Goal: Task Accomplishment & Management: Manage account settings

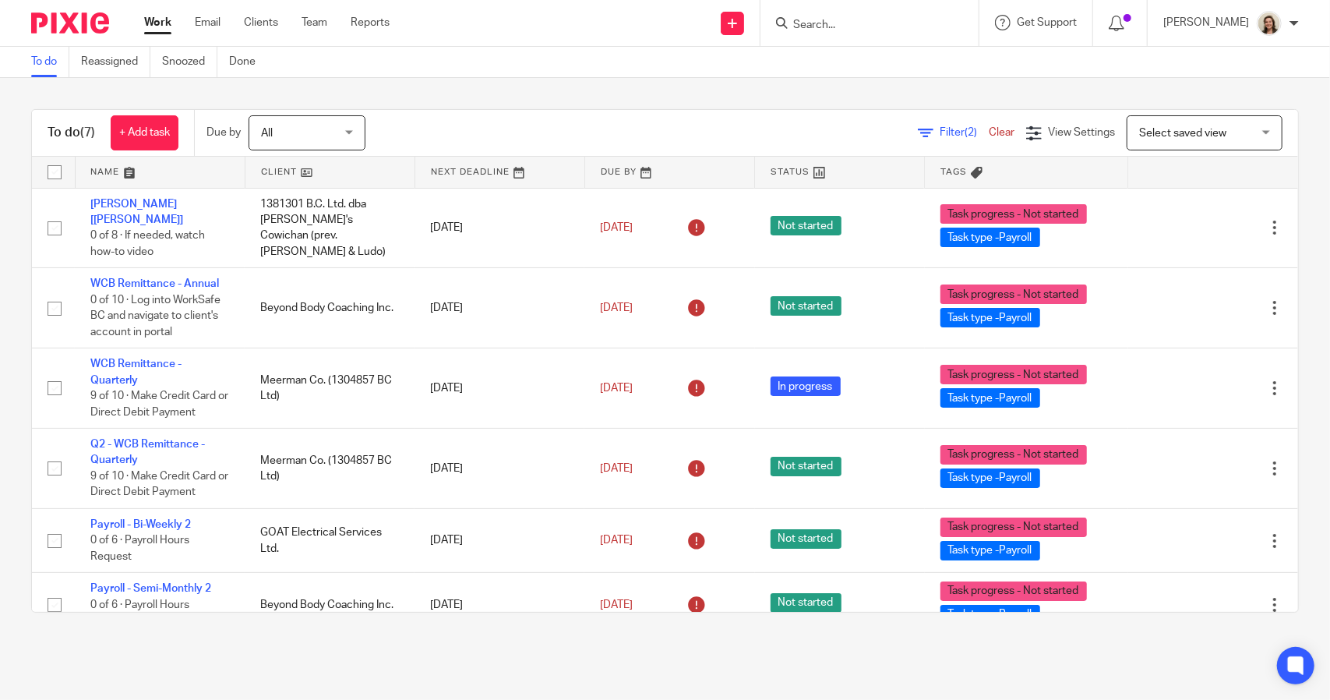
click at [940, 130] on span "Filter (2)" at bounding box center [964, 132] width 49 height 11
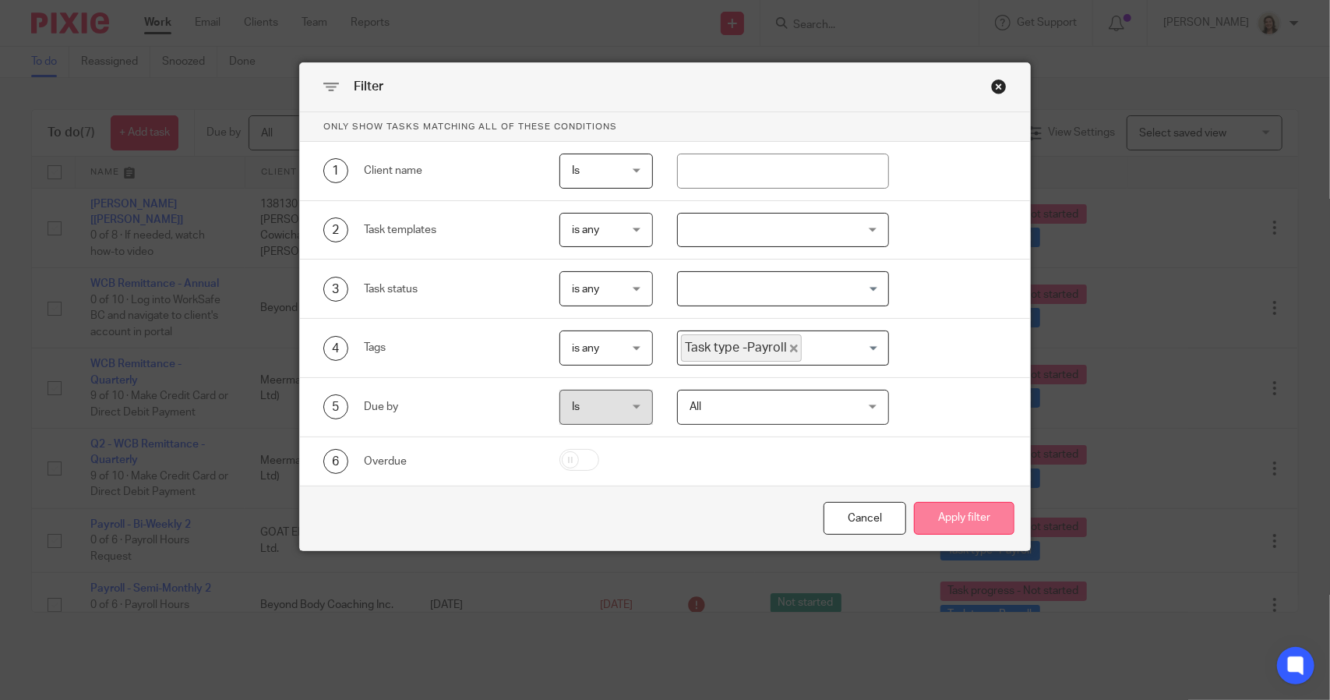
click at [973, 507] on button "Apply filter" at bounding box center [964, 519] width 101 height 34
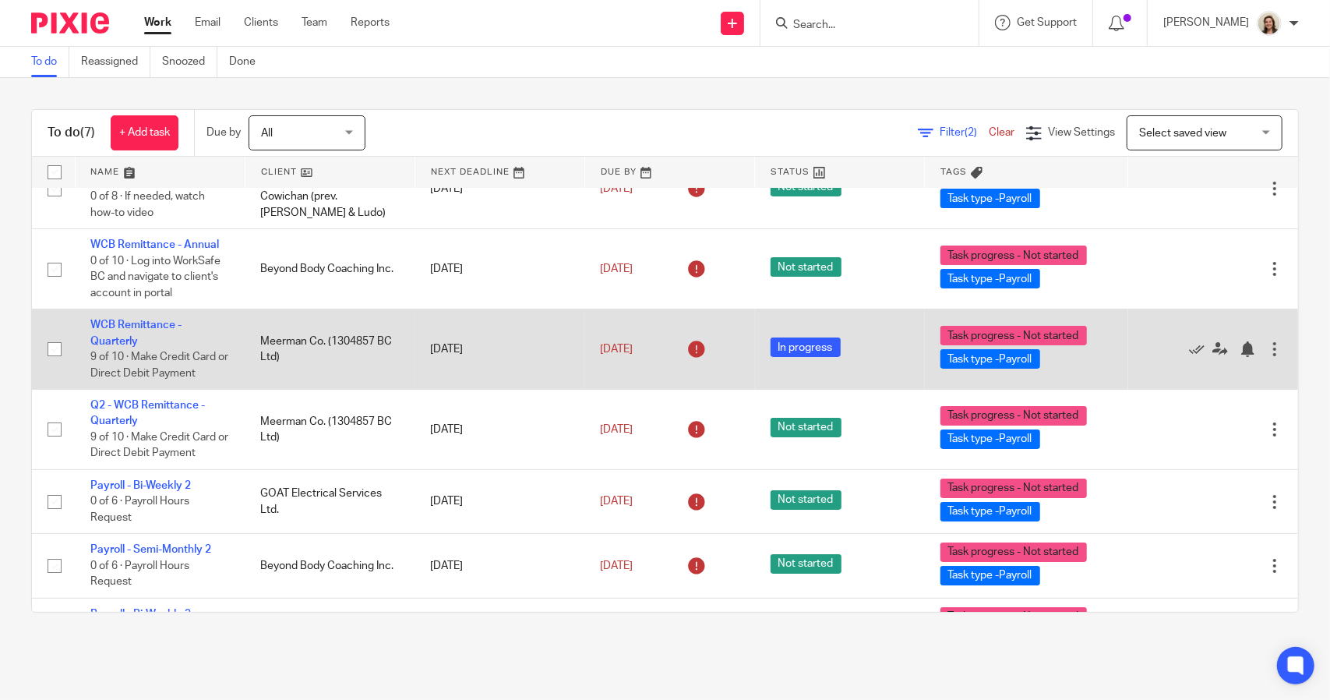
scroll to position [72, 0]
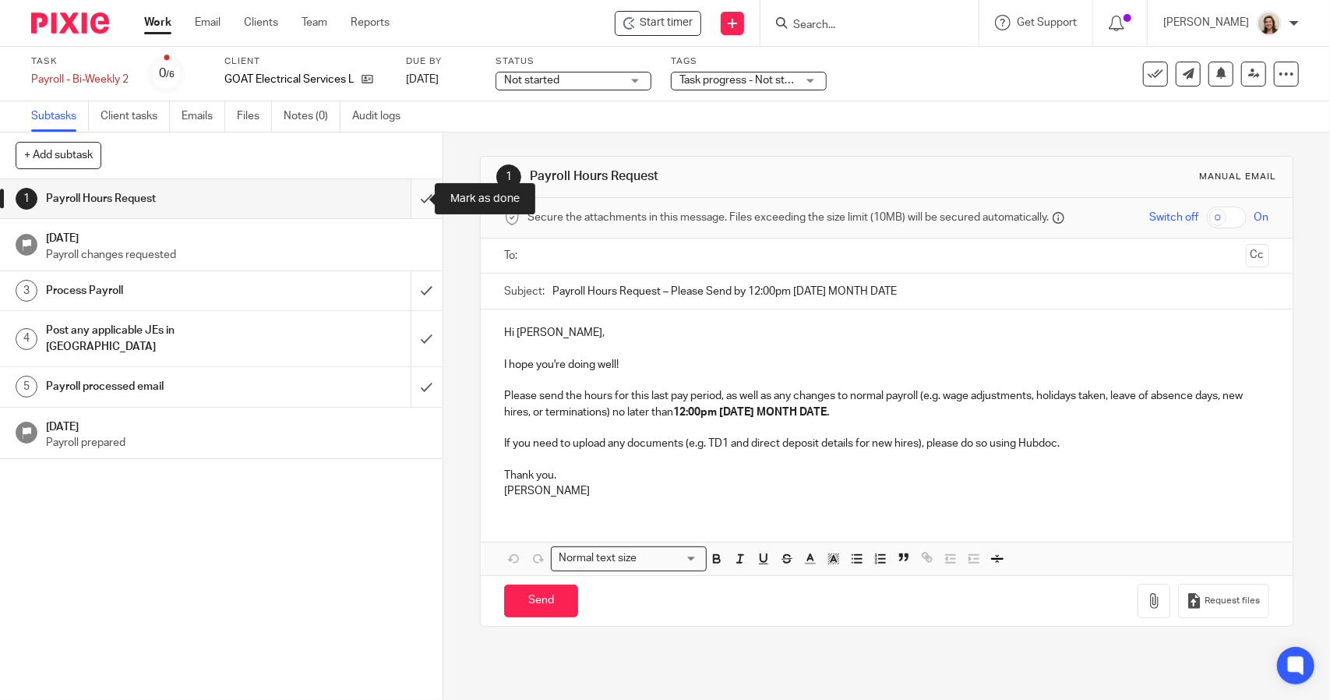
click at [415, 198] on input "submit" at bounding box center [221, 198] width 443 height 39
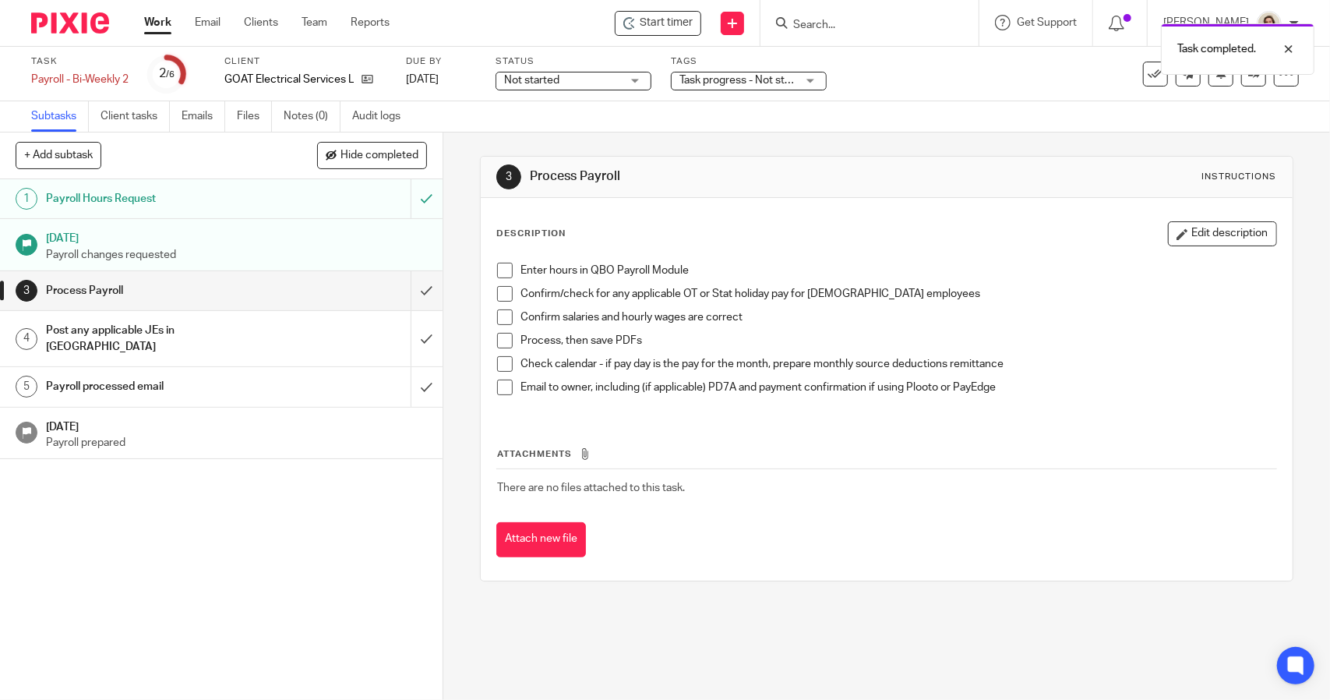
click at [500, 271] on span at bounding box center [505, 271] width 16 height 16
click at [500, 297] on span at bounding box center [505, 294] width 16 height 16
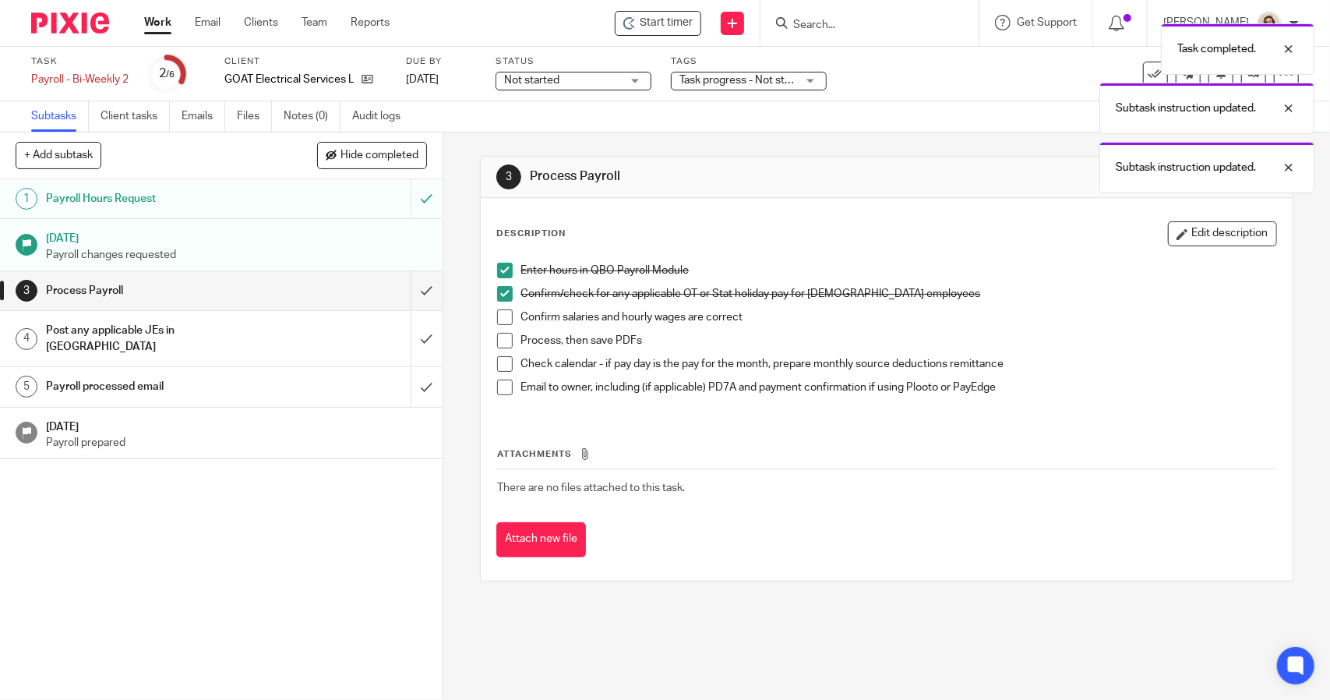
click at [500, 323] on span at bounding box center [505, 317] width 16 height 16
click at [501, 339] on span at bounding box center [505, 341] width 16 height 16
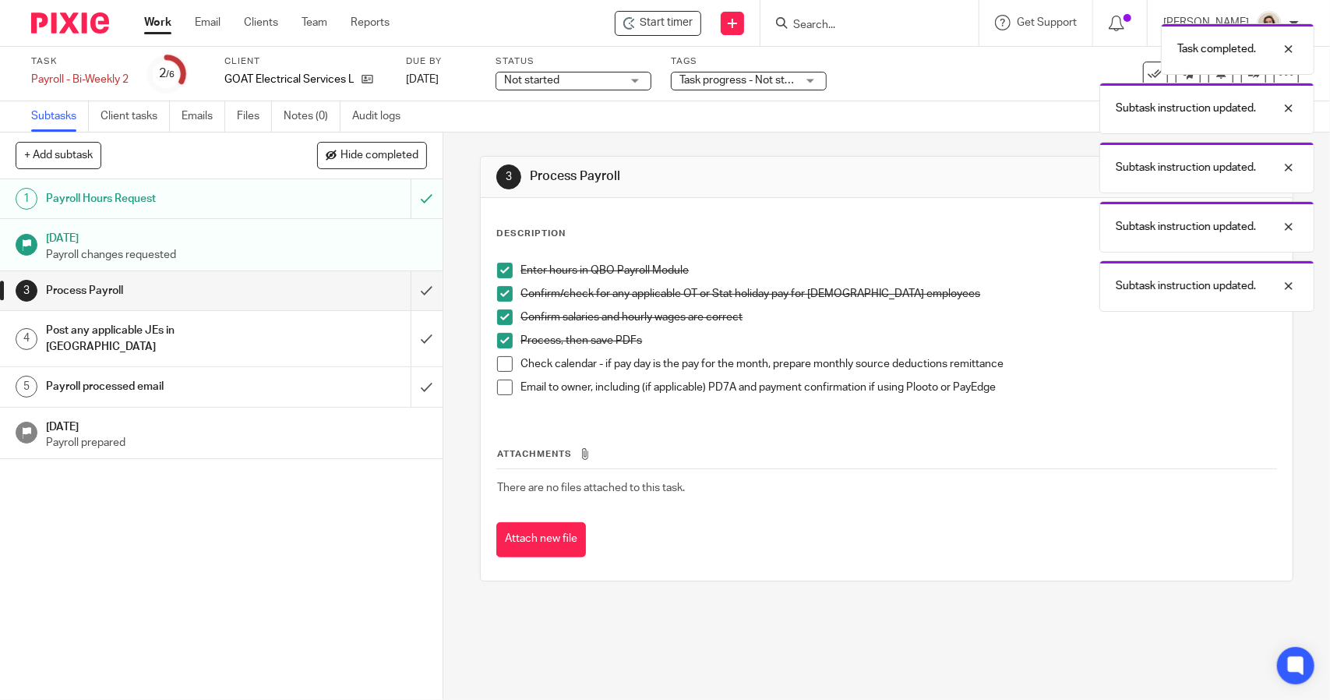
click at [502, 356] on span at bounding box center [505, 364] width 16 height 16
click at [500, 384] on span at bounding box center [505, 388] width 16 height 16
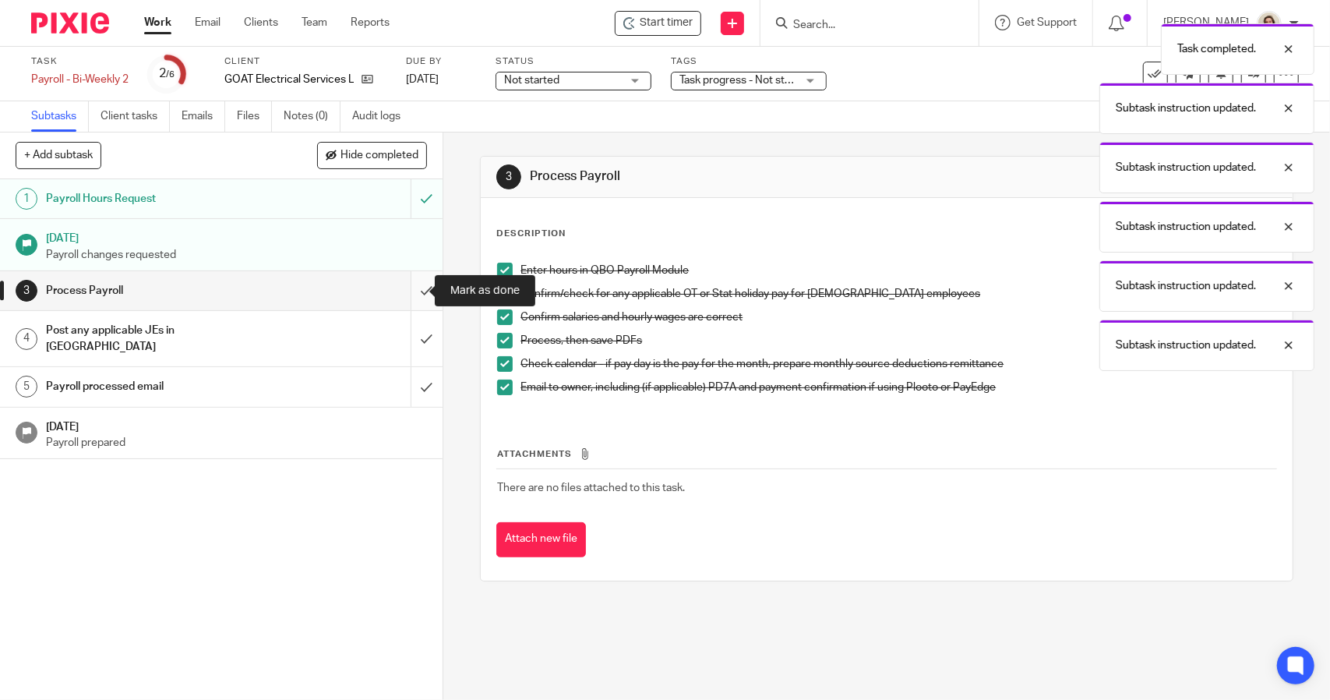
click at [399, 288] on input "submit" at bounding box center [221, 290] width 443 height 39
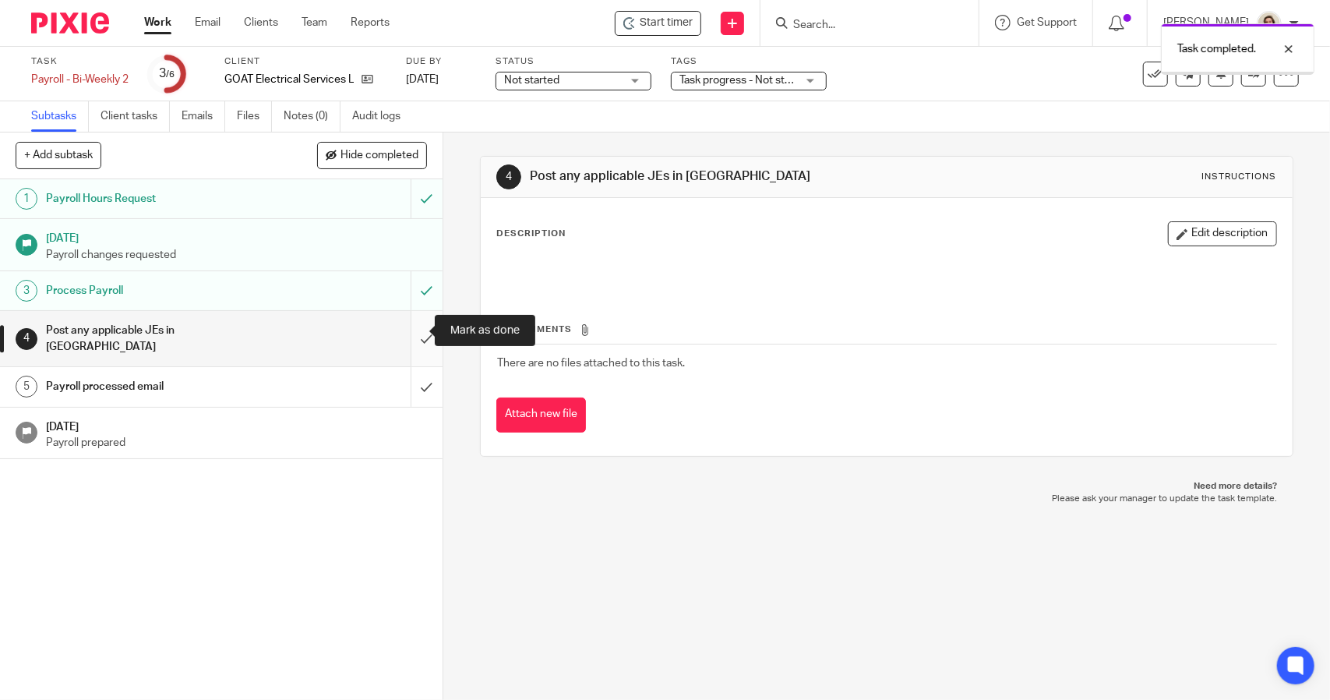
click at [424, 327] on input "submit" at bounding box center [221, 338] width 443 height 55
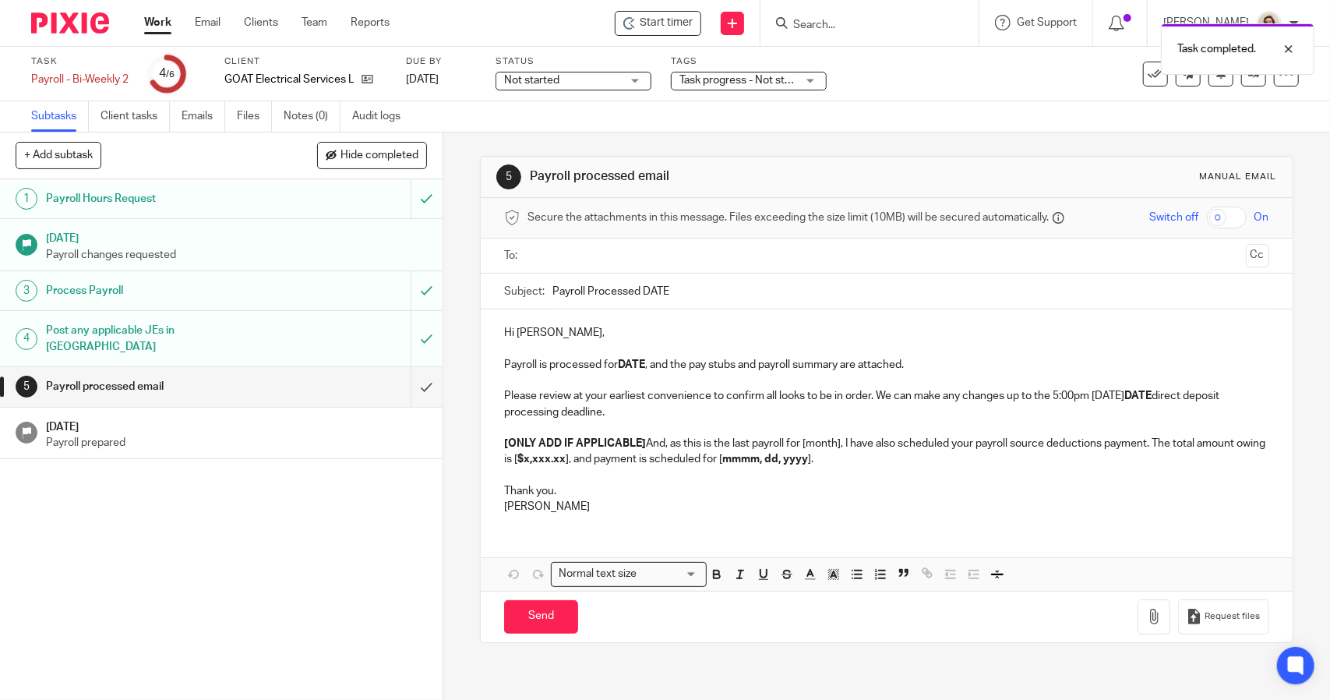
click at [715, 281] on input "Payroll Processed DATE" at bounding box center [911, 291] width 716 height 35
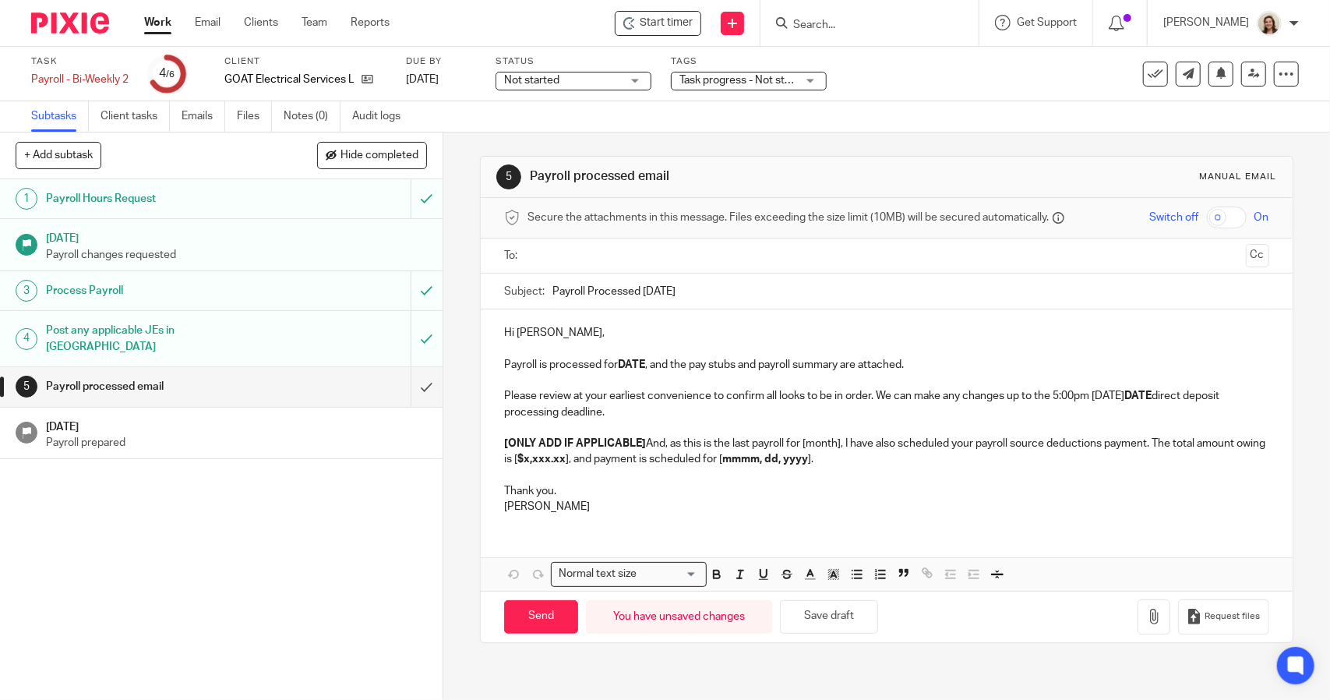
type input "Payroll Processed 2025.08.29"
click at [641, 365] on strong "DATE" at bounding box center [631, 364] width 27 height 11
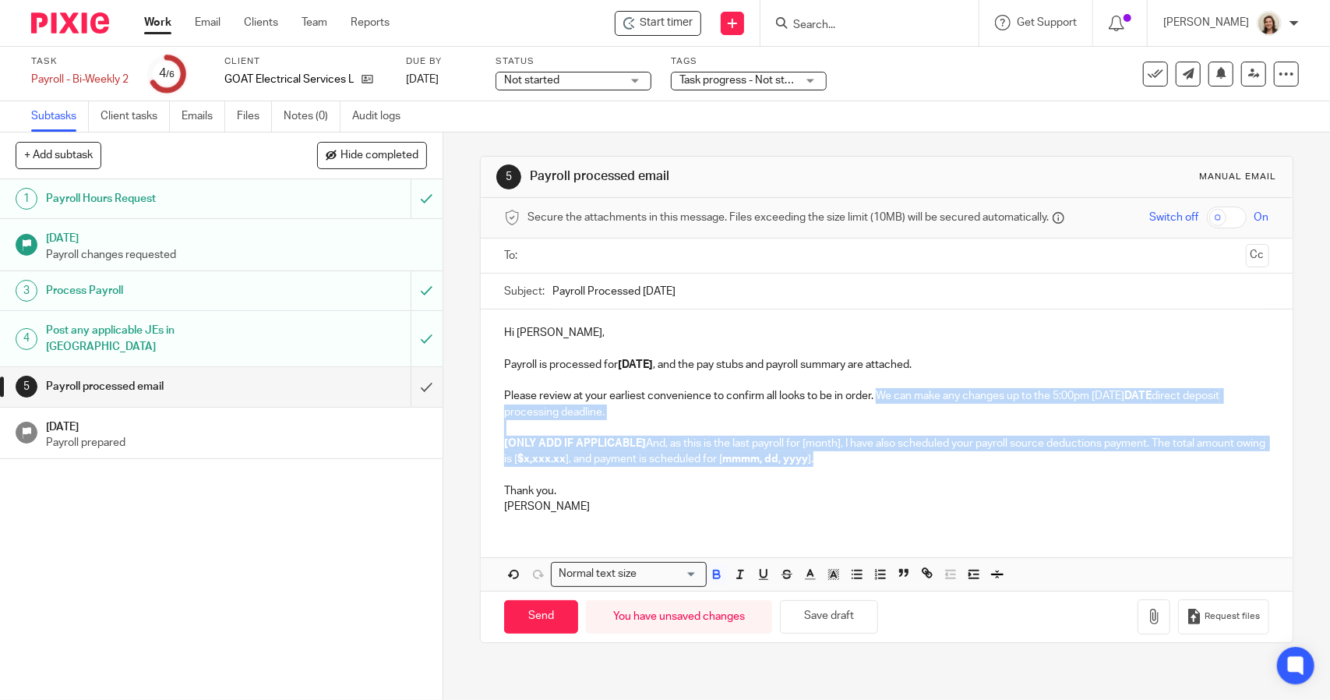
drag, startPoint x: 867, startPoint y: 459, endPoint x: 875, endPoint y: 397, distance: 62.8
click at [875, 397] on div "Hi Andrew, Payroll is processed for 2025.08.29 , and the pay stubs and payroll …" at bounding box center [886, 417] width 811 height 217
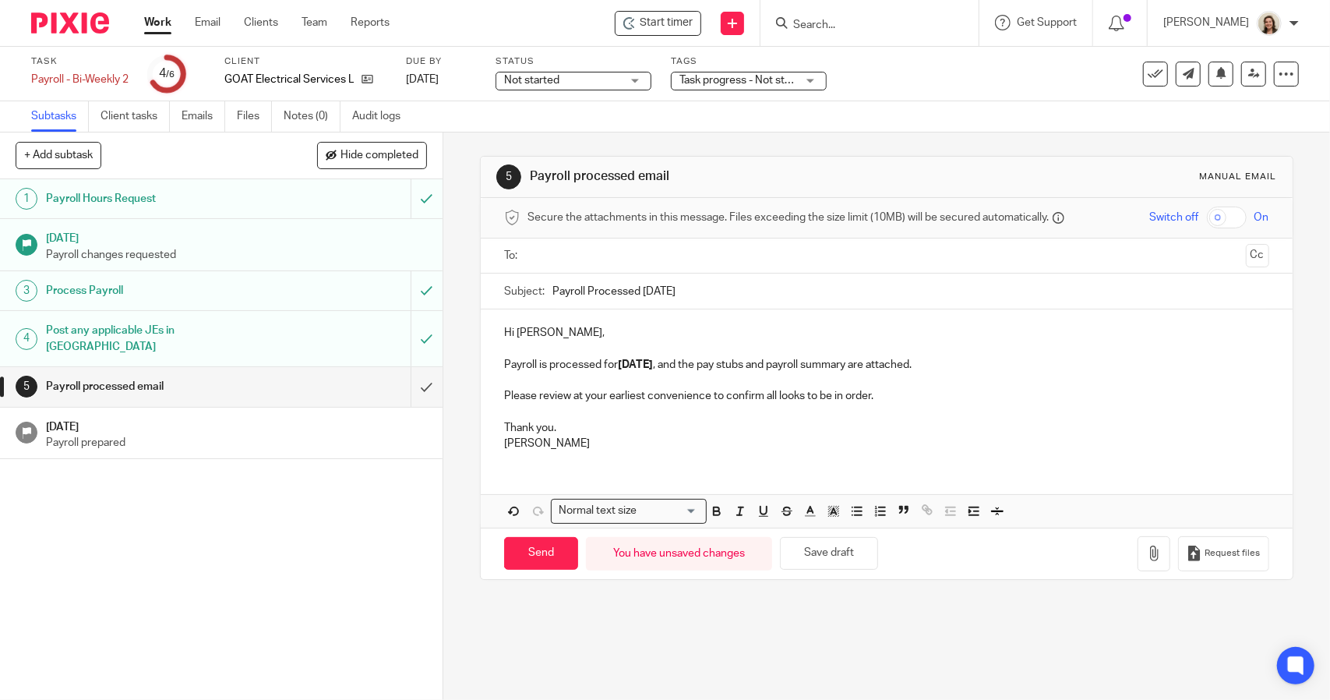
click at [529, 413] on p at bounding box center [886, 413] width 765 height 16
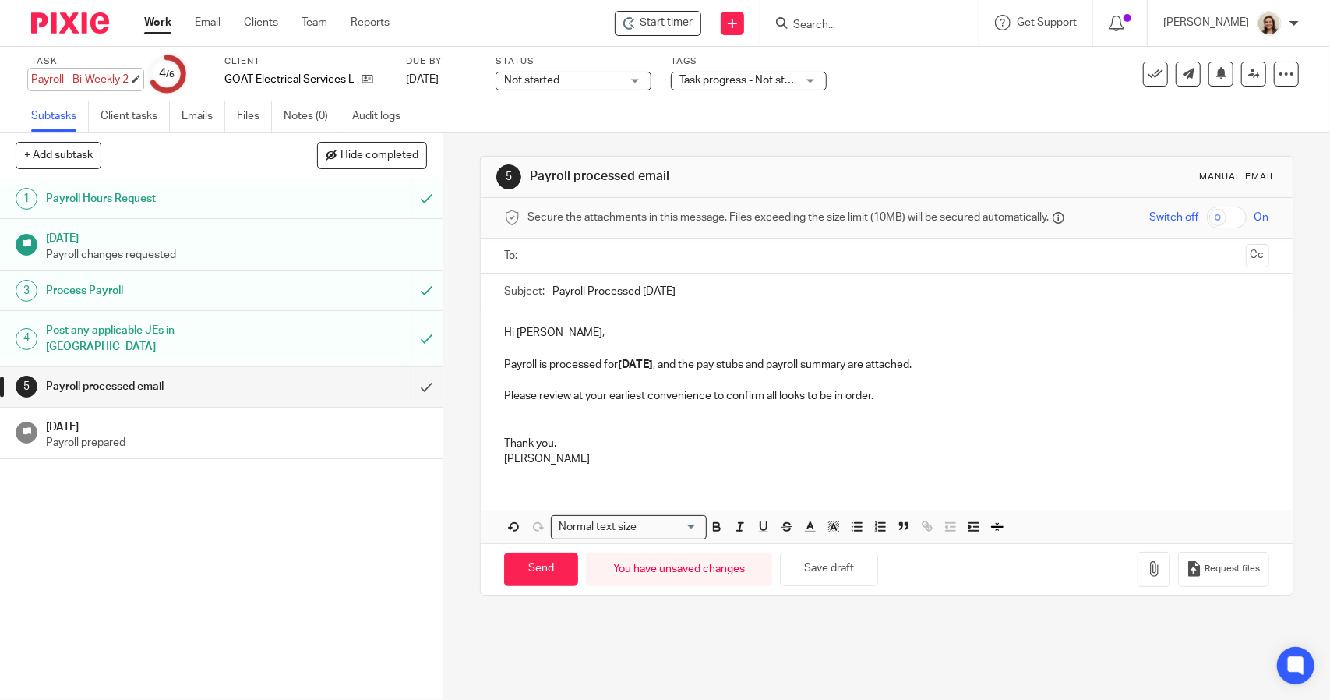
click at [108, 76] on div "Payroll - Bi-Weekly 2 Save Payroll - Bi-Weekly 2" at bounding box center [79, 80] width 97 height 16
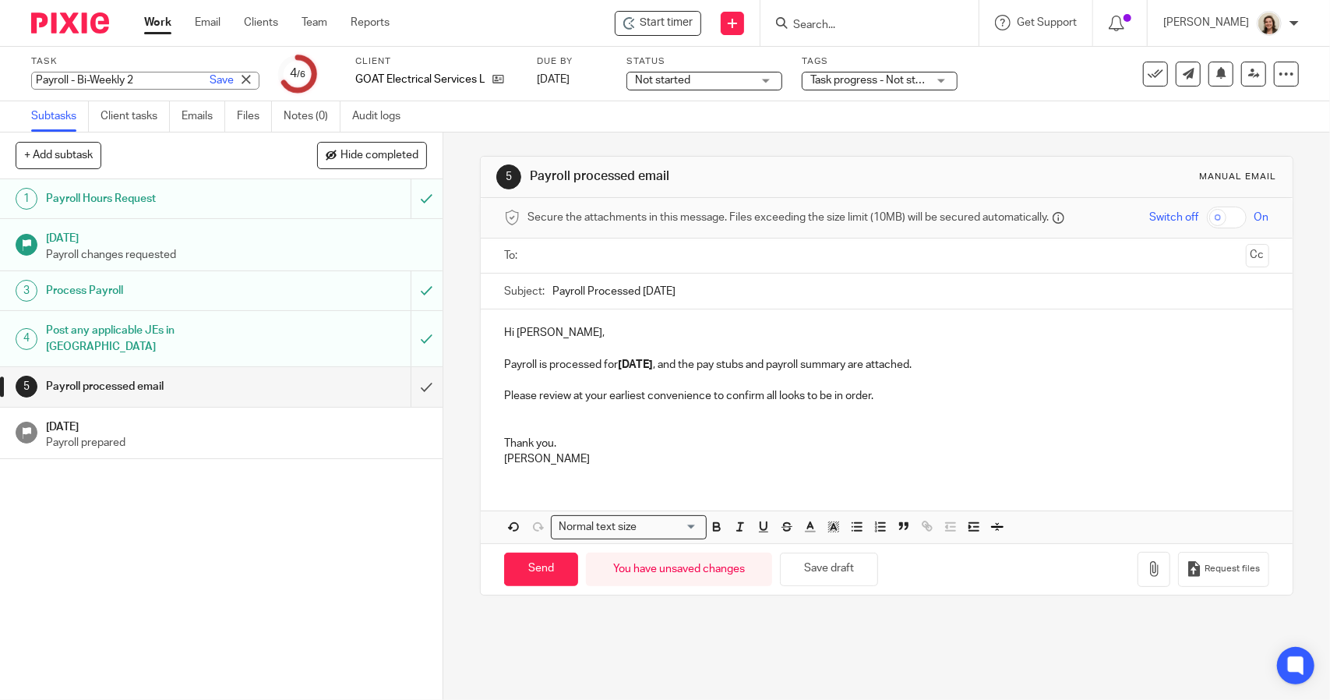
click at [599, 332] on p "Hi Andrew," at bounding box center [886, 333] width 765 height 16
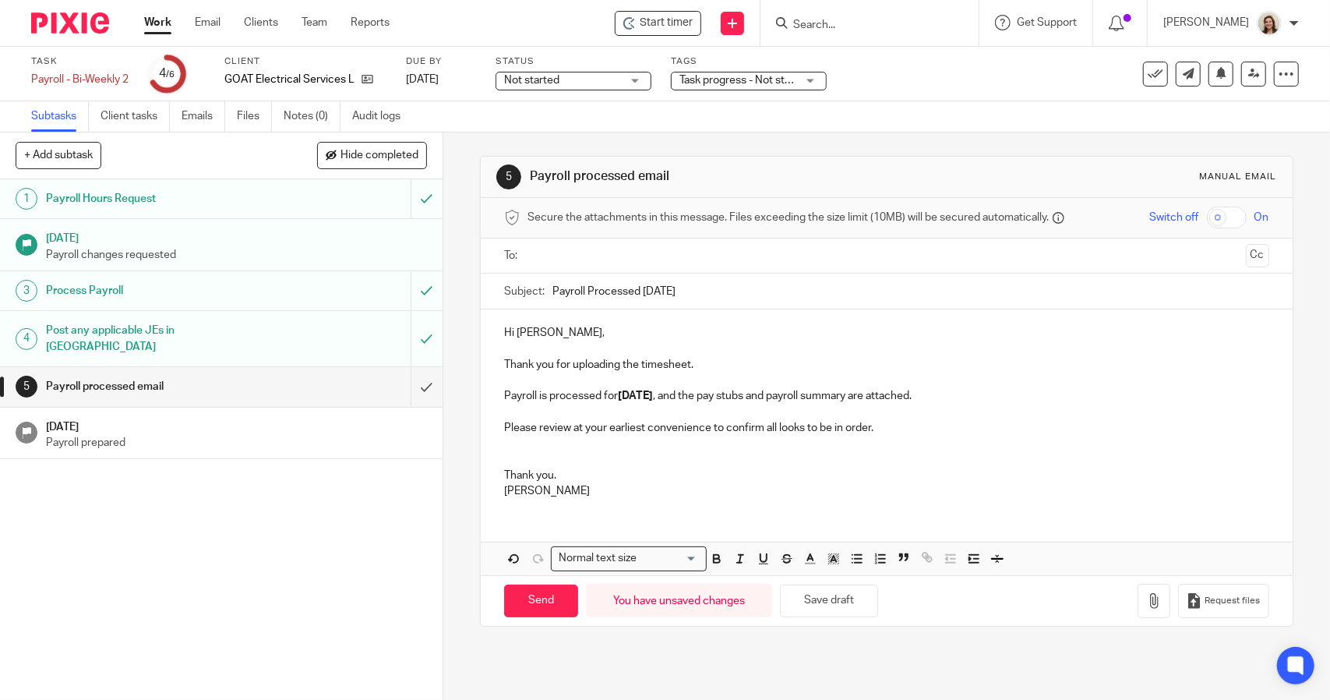
click at [497, 369] on div "Hi Andrew, Thank you for uploading the timesheet. Payroll is processed for 2025…" at bounding box center [886, 409] width 811 height 201
click at [906, 354] on p at bounding box center [886, 349] width 765 height 16
click at [860, 587] on button "Save draft" at bounding box center [829, 602] width 98 height 34
click at [1146, 593] on icon "button" at bounding box center [1154, 601] width 16 height 16
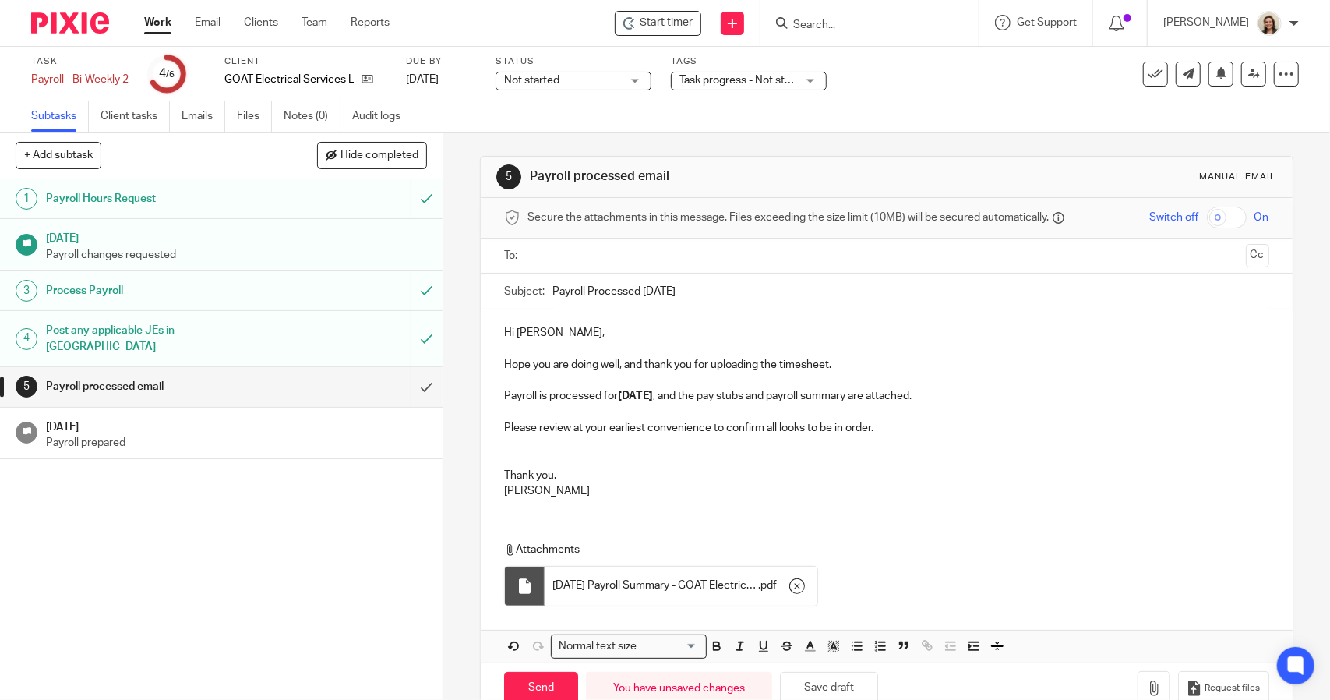
scroll to position [34, 0]
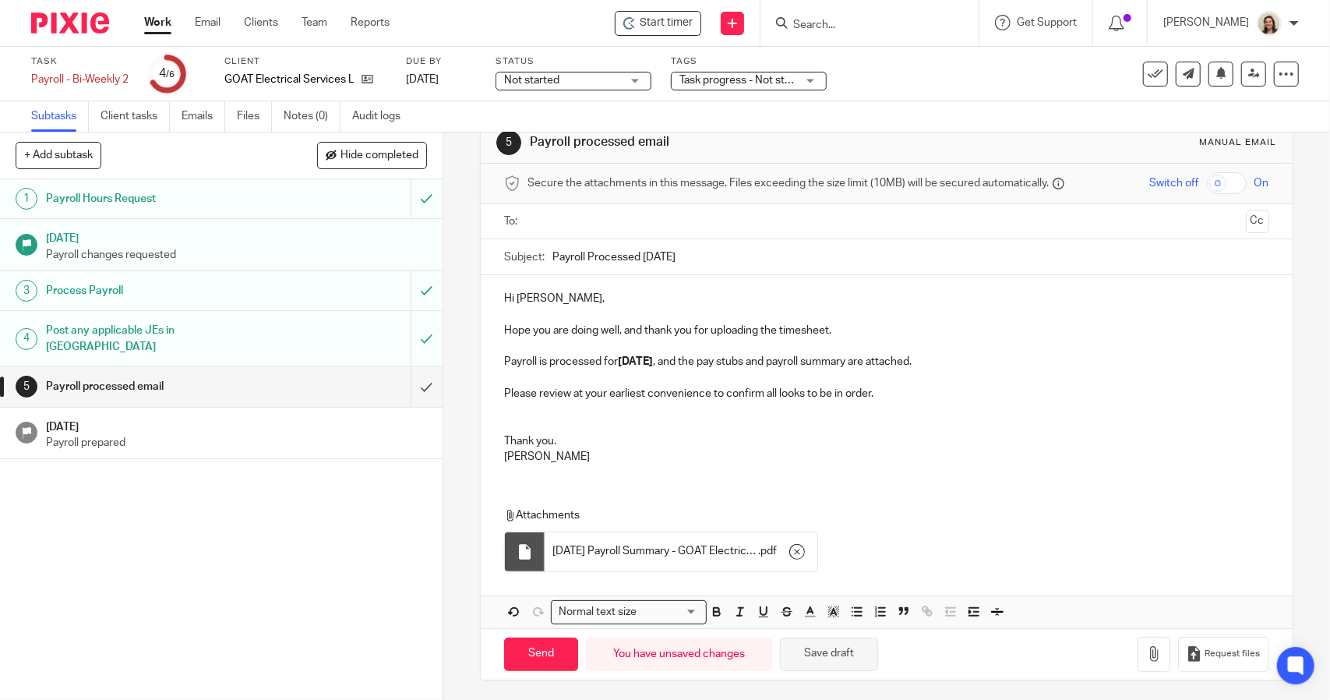
click at [861, 645] on button "Save draft" at bounding box center [829, 655] width 98 height 34
click at [1146, 648] on icon "button" at bounding box center [1154, 654] width 16 height 16
click at [581, 217] on input "text" at bounding box center [886, 222] width 706 height 18
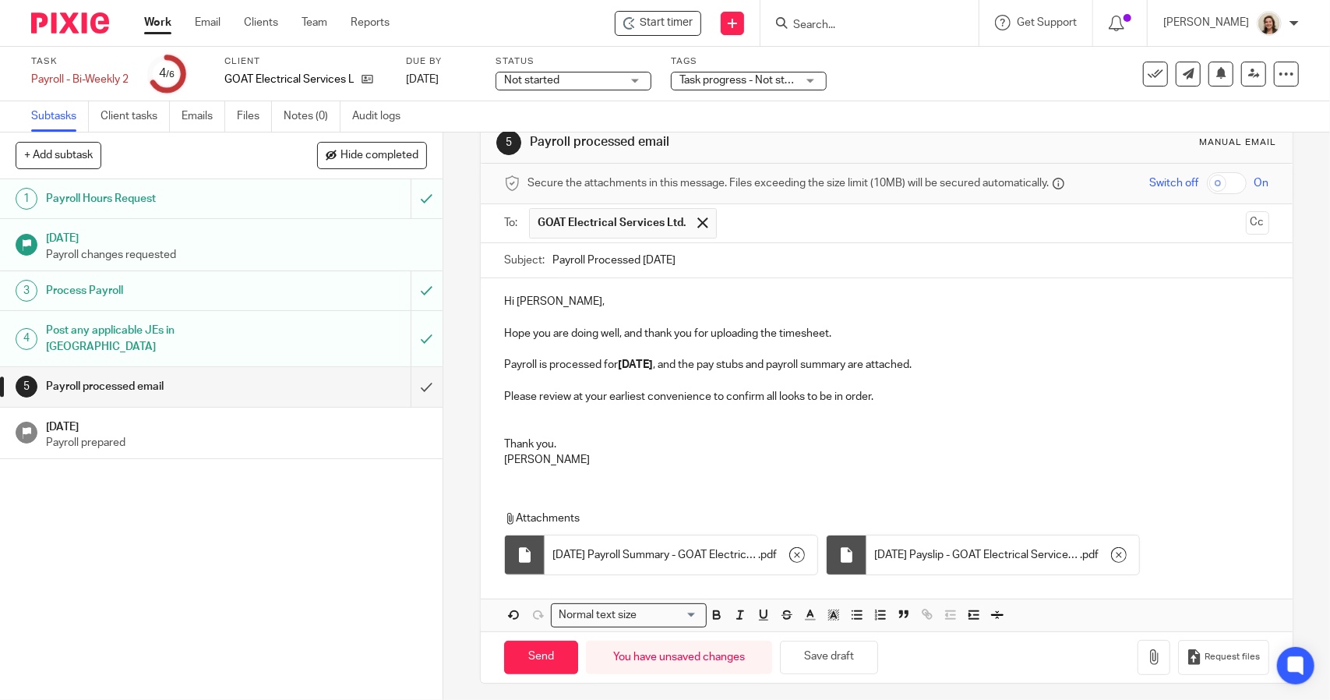
click at [586, 294] on p "Hi Andrew," at bounding box center [886, 302] width 765 height 16
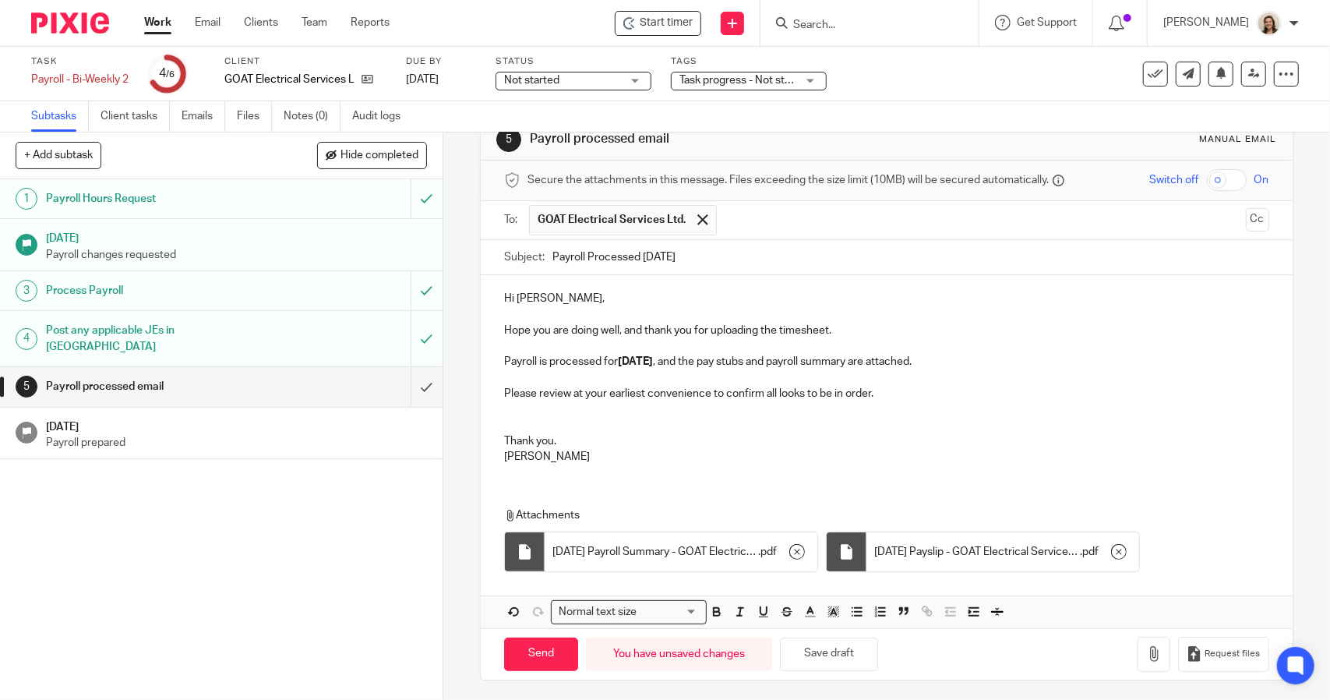
scroll to position [37, 0]
click at [543, 652] on input "Send" at bounding box center [541, 655] width 74 height 34
type input "Sent"
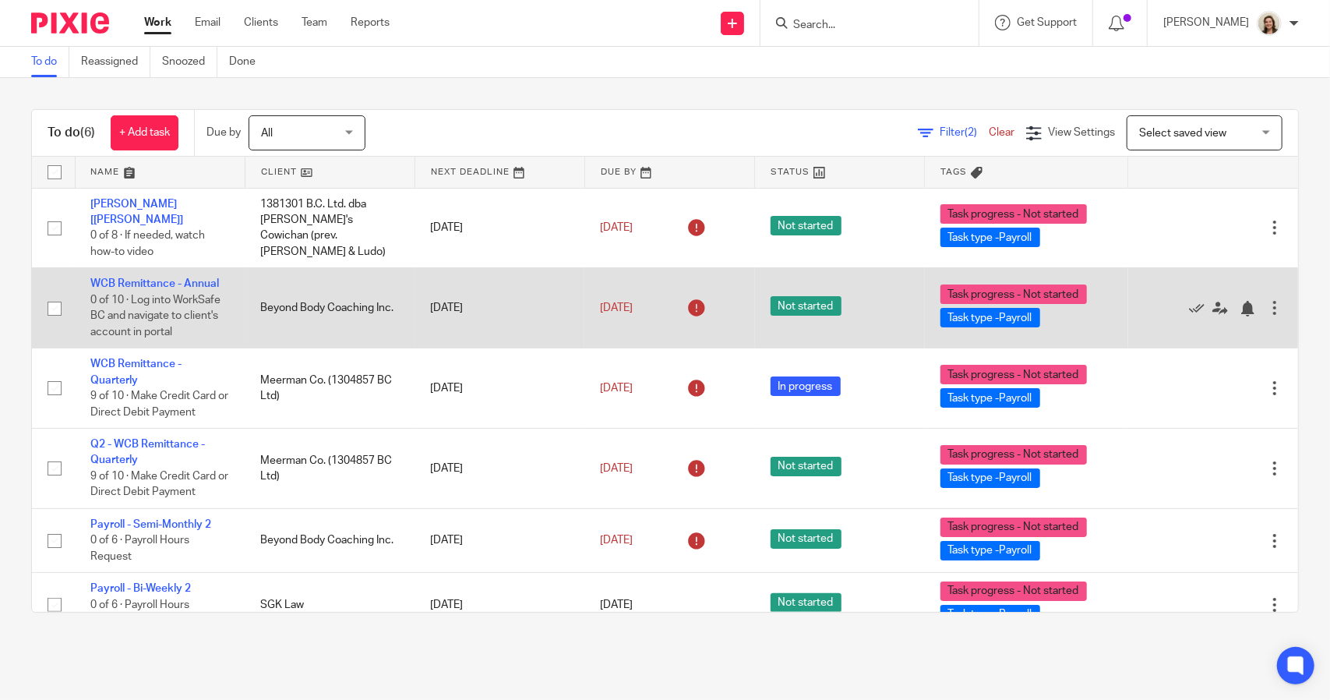
scroll to position [8, 0]
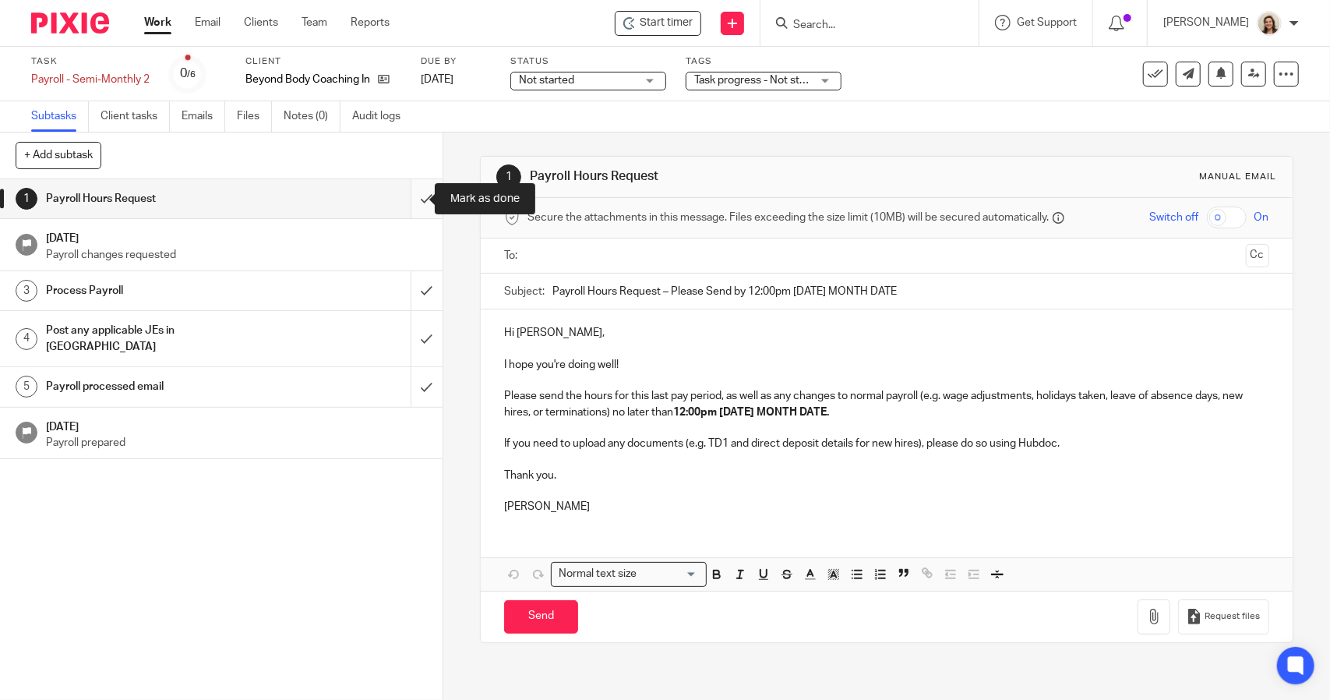
click at [407, 205] on input "submit" at bounding box center [221, 198] width 443 height 39
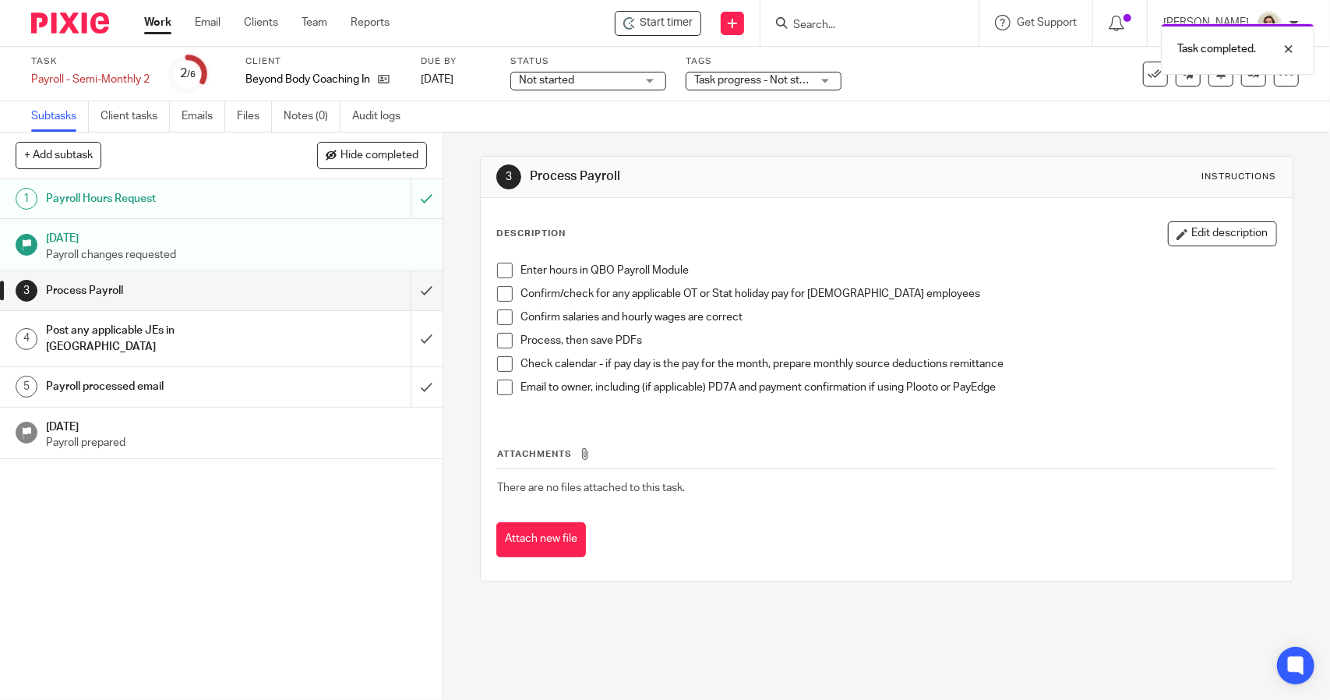
click at [499, 271] on span at bounding box center [505, 271] width 16 height 16
click at [499, 292] on span at bounding box center [505, 294] width 16 height 16
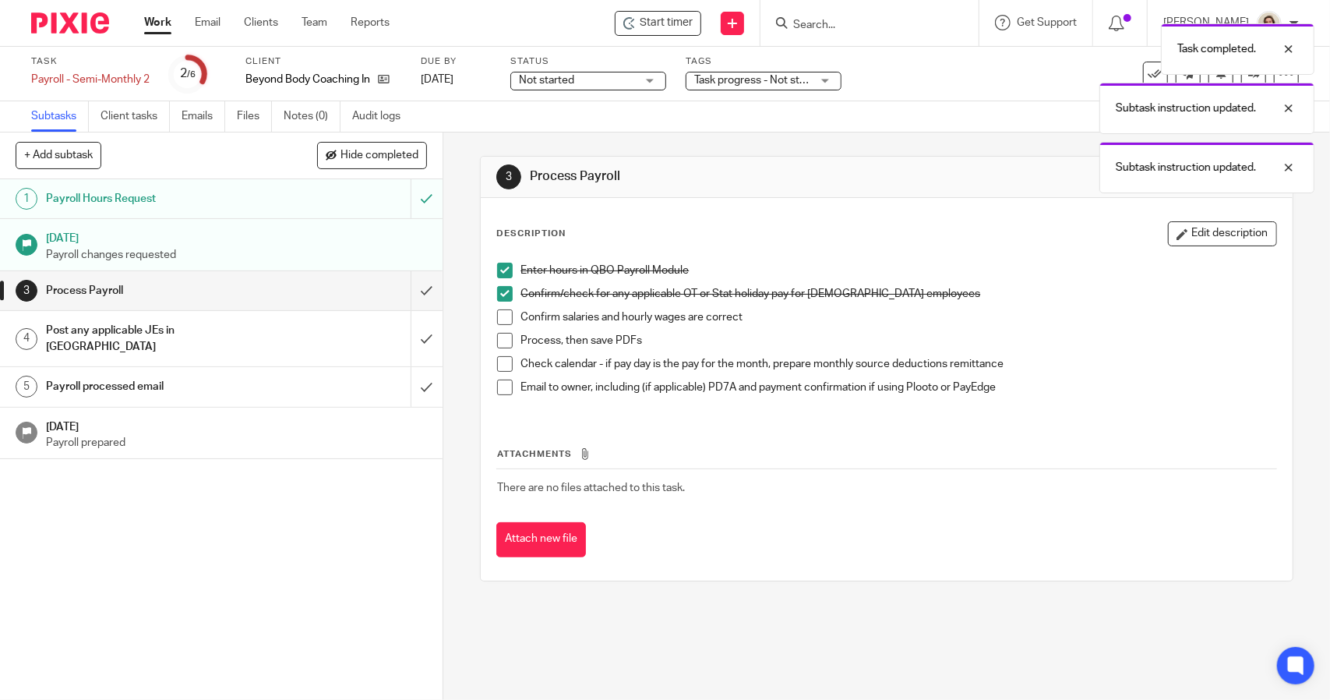
click at [500, 315] on span at bounding box center [505, 317] width 16 height 16
click at [500, 345] on span at bounding box center [505, 341] width 16 height 16
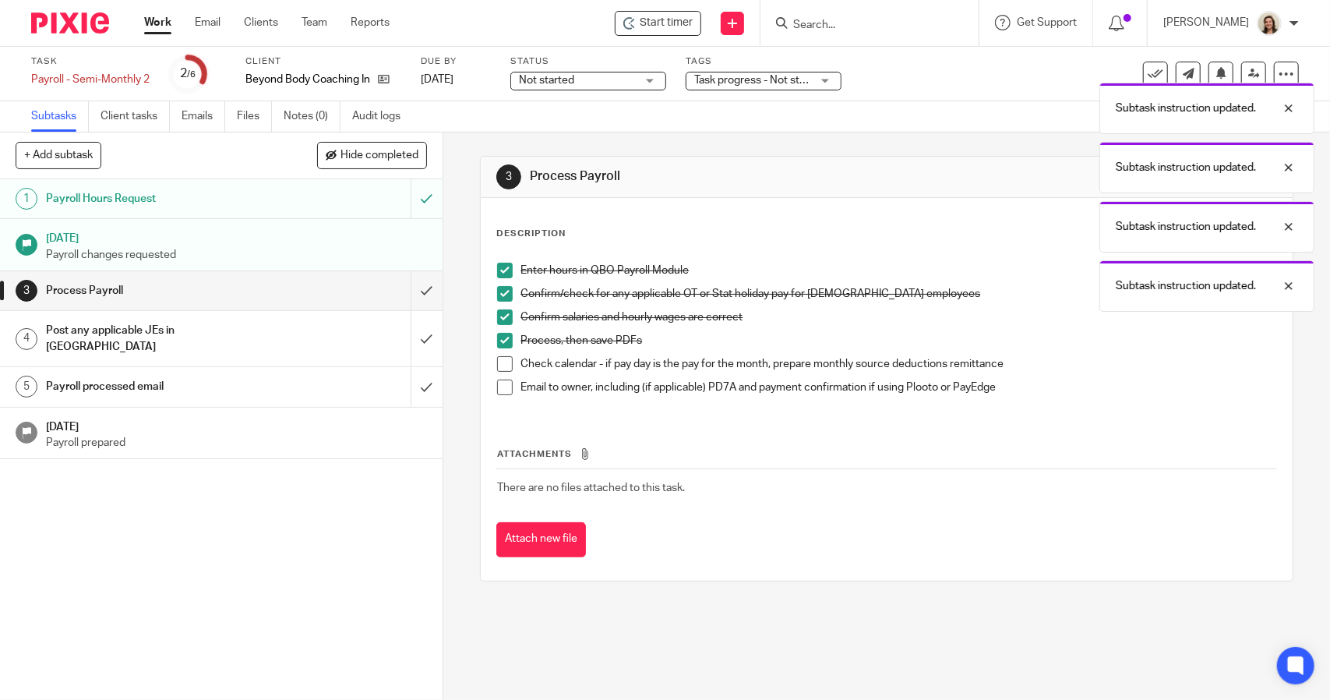
click at [502, 358] on span at bounding box center [505, 364] width 16 height 16
click at [501, 385] on span at bounding box center [505, 388] width 16 height 16
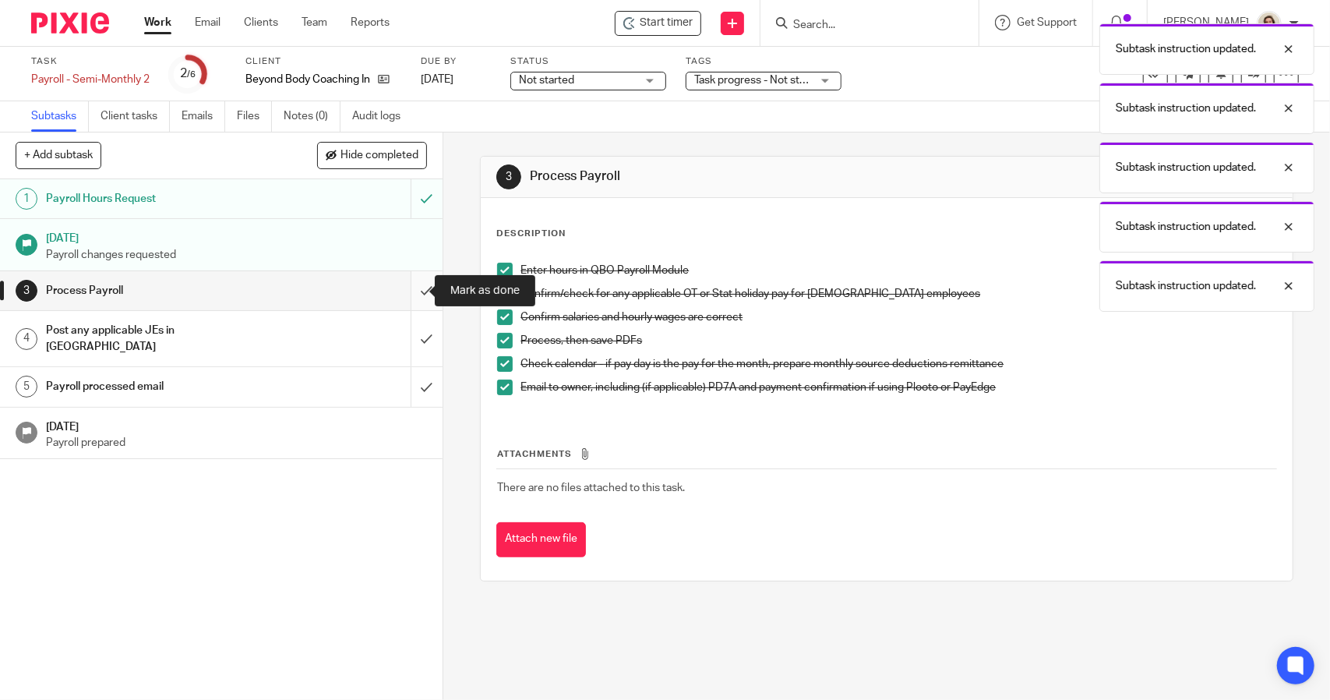
click at [416, 292] on input "submit" at bounding box center [221, 290] width 443 height 39
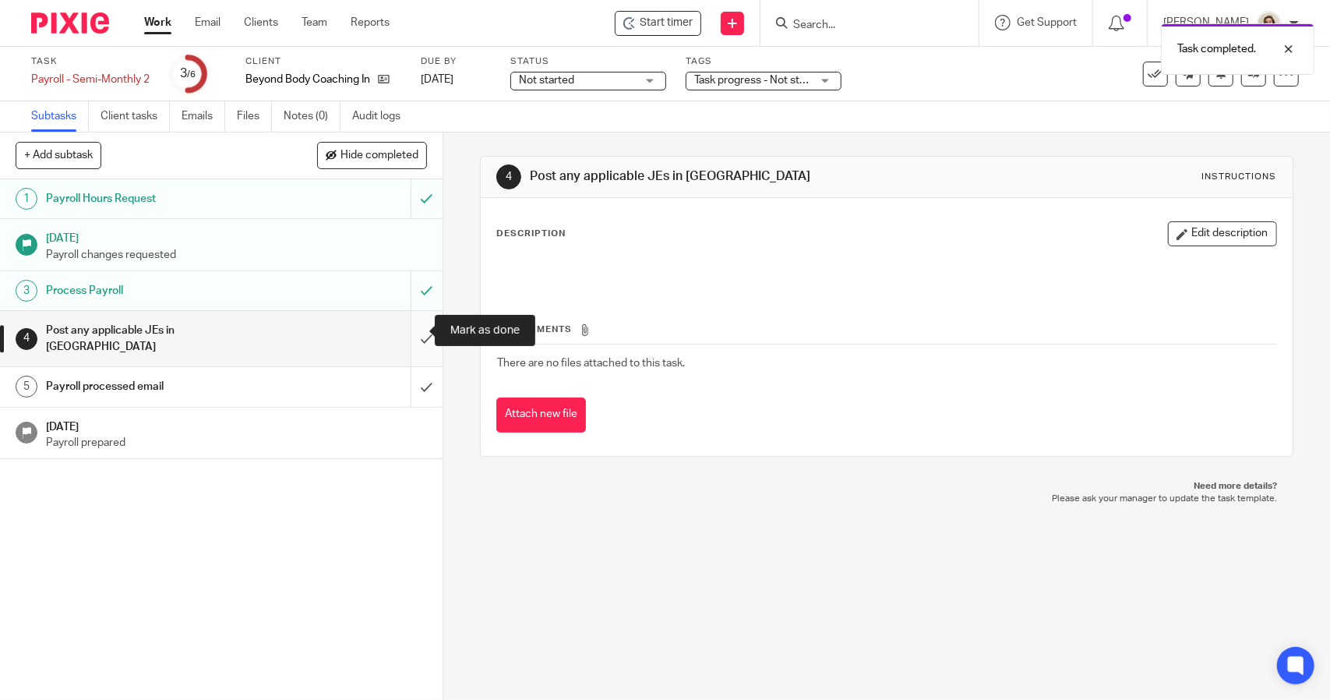
click at [422, 328] on input "submit" at bounding box center [221, 338] width 443 height 55
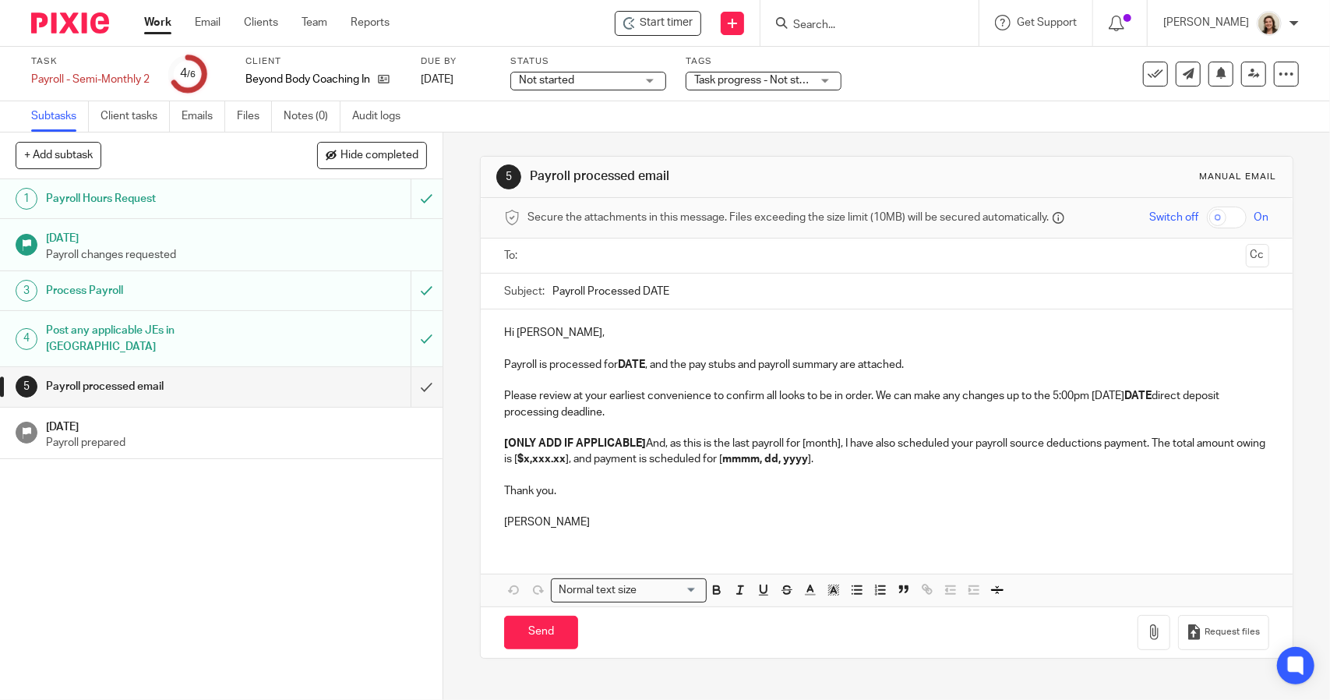
click at [800, 281] on input "Payroll Processed DATE" at bounding box center [911, 291] width 716 height 35
type input "Payroll Processed 2025.08.29"
click at [640, 365] on strong "DATE" at bounding box center [631, 364] width 27 height 11
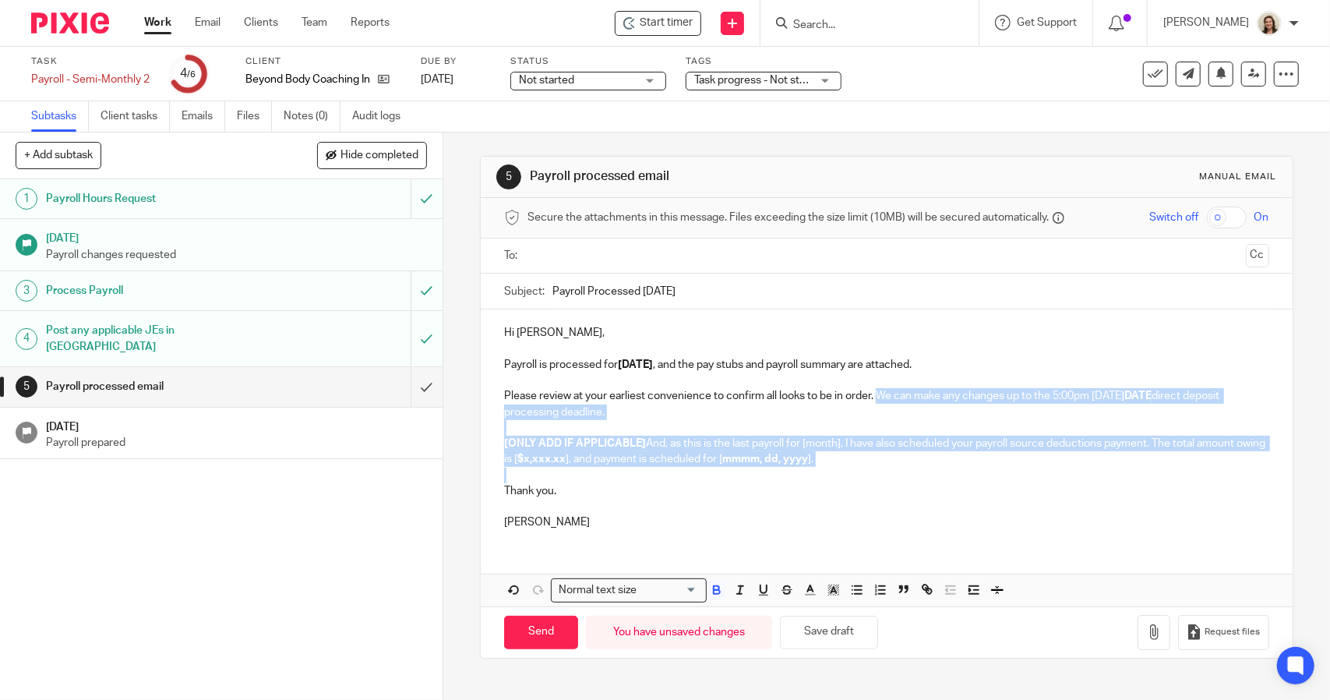
drag, startPoint x: 877, startPoint y: 470, endPoint x: 874, endPoint y: 399, distance: 71.0
click at [874, 399] on div "Hi Jen, Payroll is processed for 2025.08.29 , and the pay stubs and payroll sum…" at bounding box center [886, 425] width 811 height 232
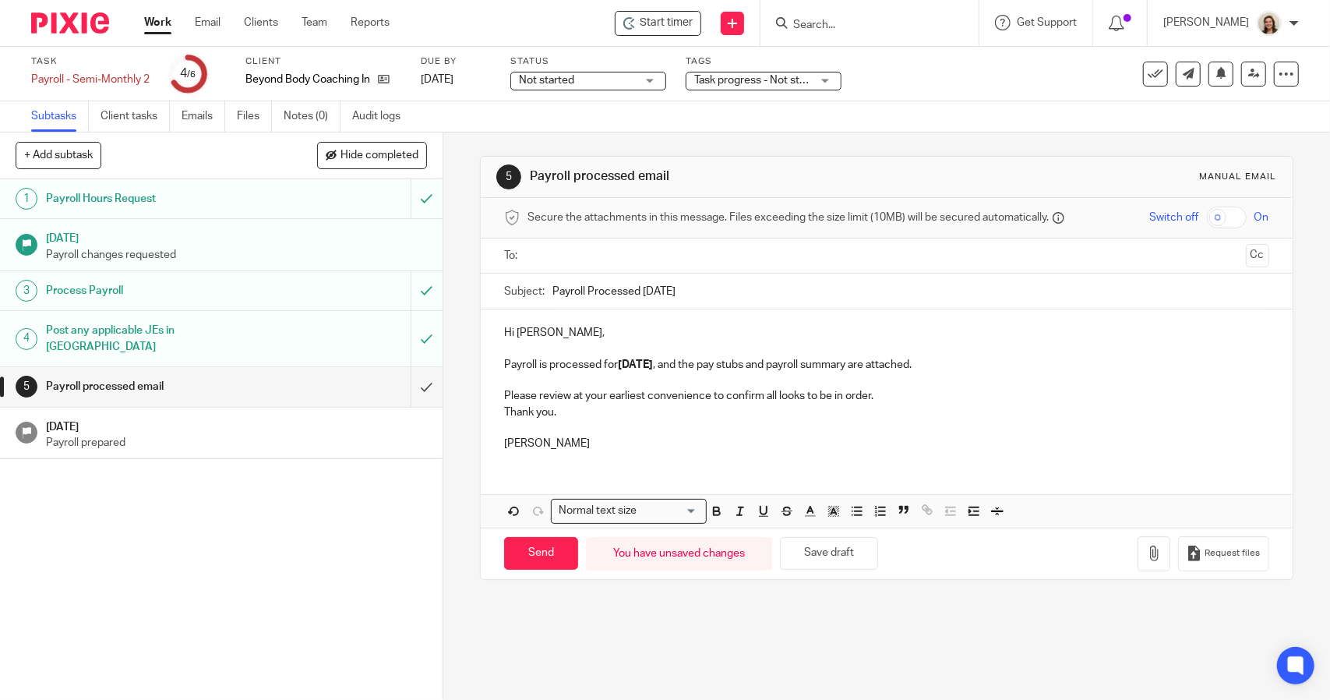
click at [488, 412] on div "Hi Jen, Payroll is processed for 2025.08.29 , and the pay stubs and payroll sum…" at bounding box center [886, 386] width 811 height 154
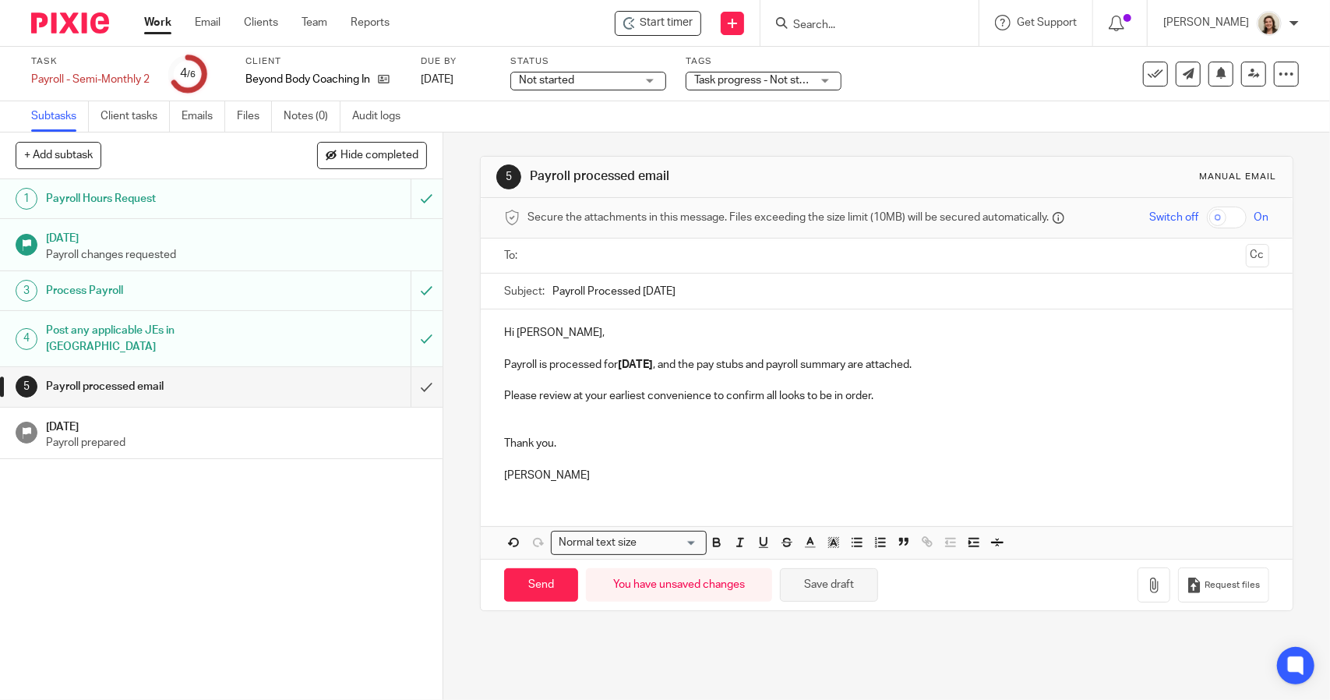
click at [828, 577] on button "Save draft" at bounding box center [829, 585] width 98 height 34
click at [1146, 578] on icon "button" at bounding box center [1154, 586] width 16 height 16
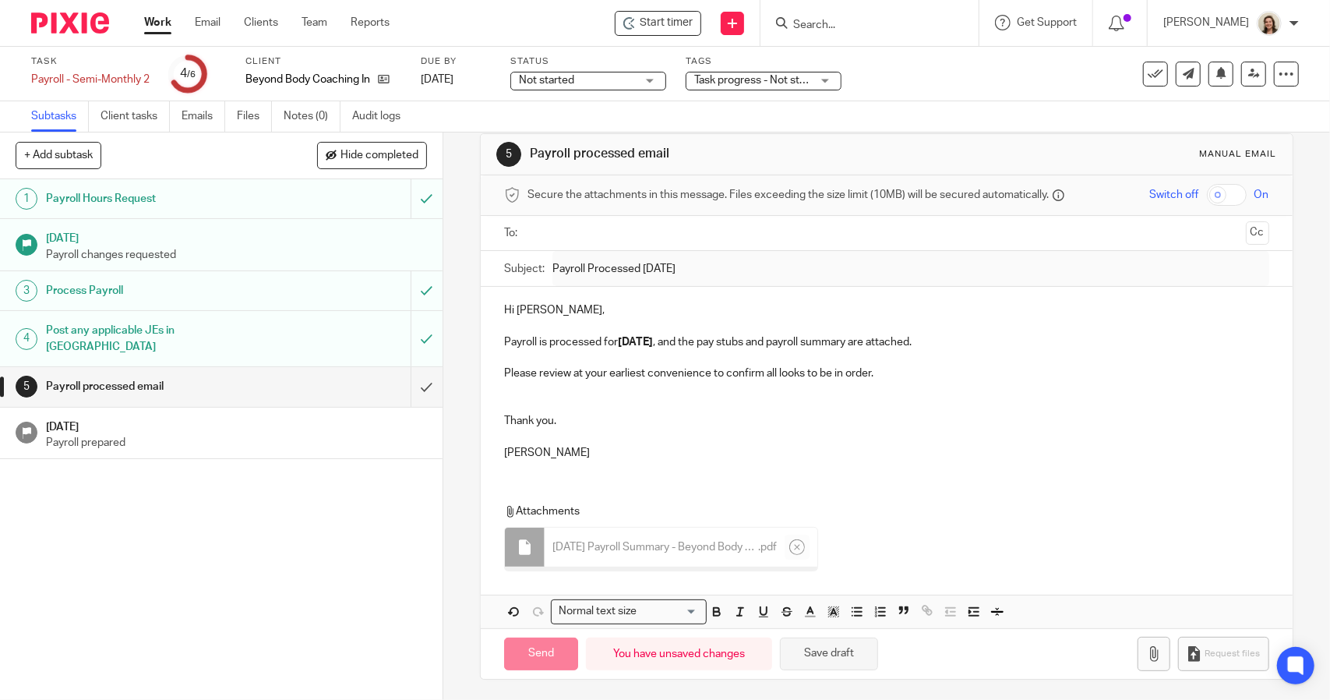
scroll to position [19, 0]
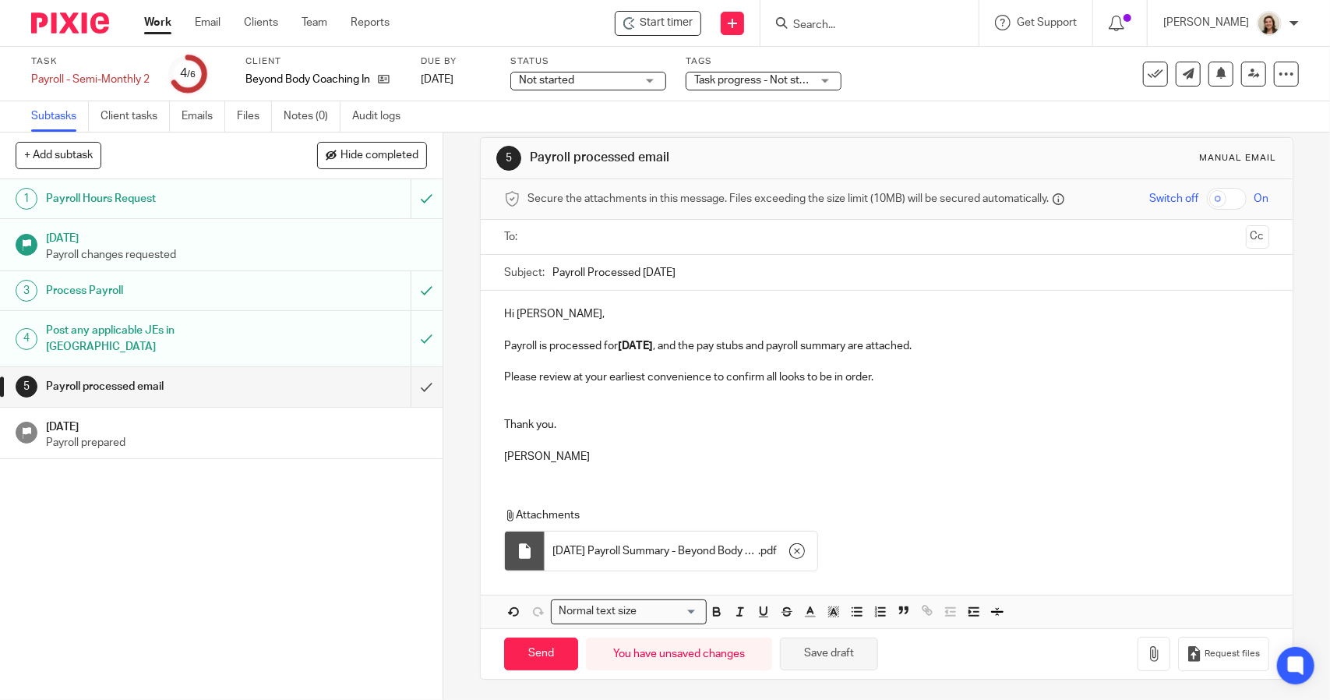
click at [848, 645] on button "Save draft" at bounding box center [829, 655] width 98 height 34
click at [1138, 645] on button "button" at bounding box center [1154, 654] width 33 height 35
click at [572, 236] on input "text" at bounding box center [886, 237] width 706 height 18
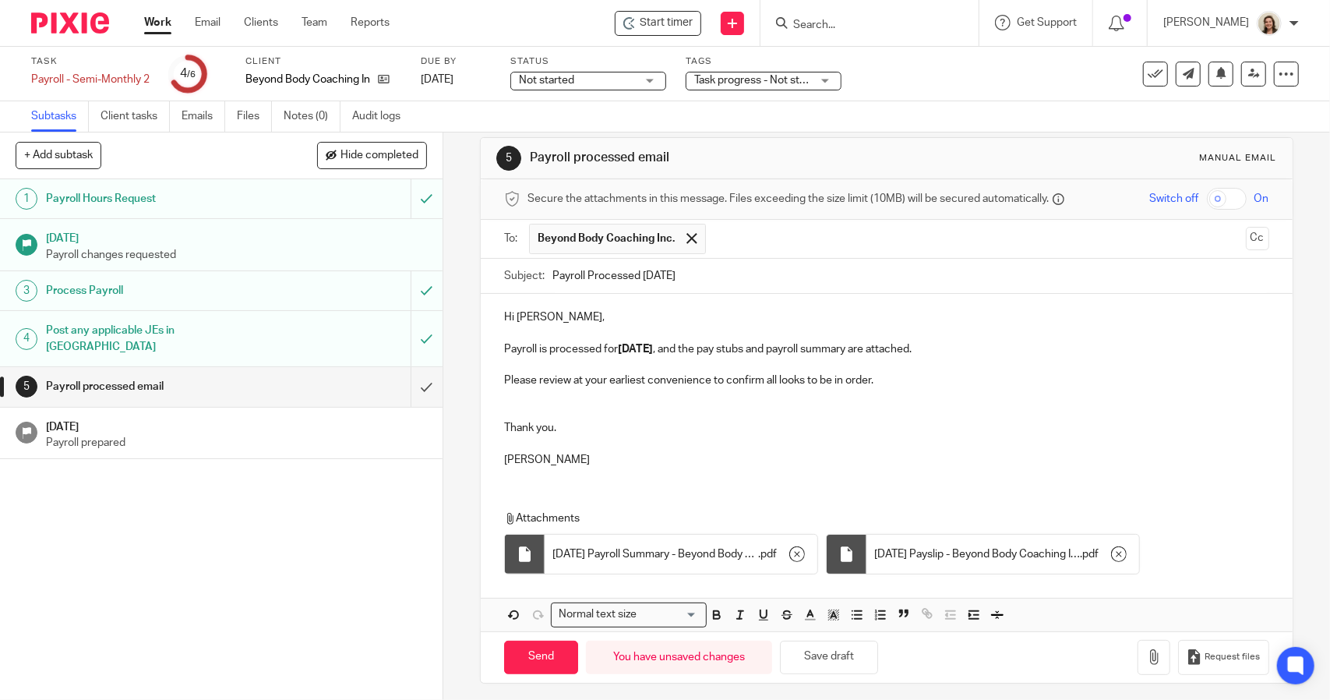
click at [564, 318] on p "Hi Jen," at bounding box center [886, 317] width 765 height 16
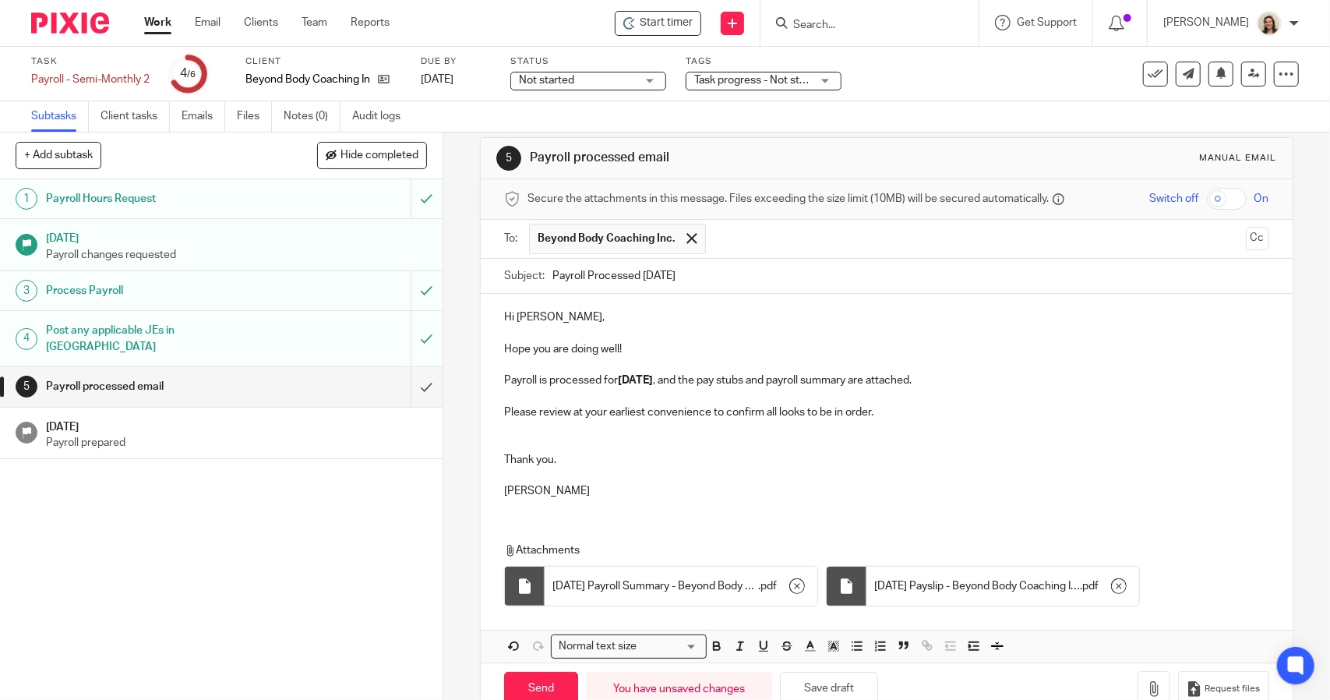
click at [549, 317] on p "Hi Jen," at bounding box center [886, 317] width 765 height 16
click at [723, 348] on p "Hope you are doing well!" at bounding box center [886, 349] width 765 height 16
click at [995, 373] on p "Payroll is processed for 2025.08.29 , and the pay stubs and payroll summary are…" at bounding box center [886, 381] width 765 height 16
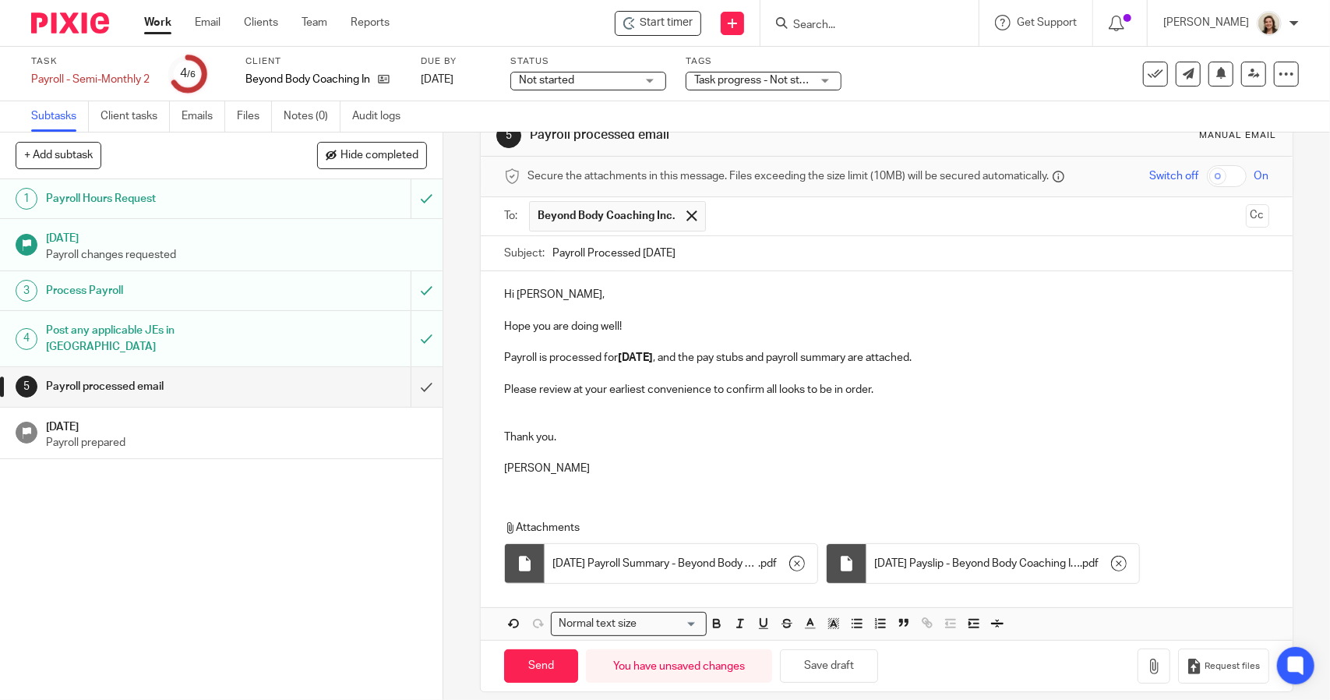
scroll to position [53, 0]
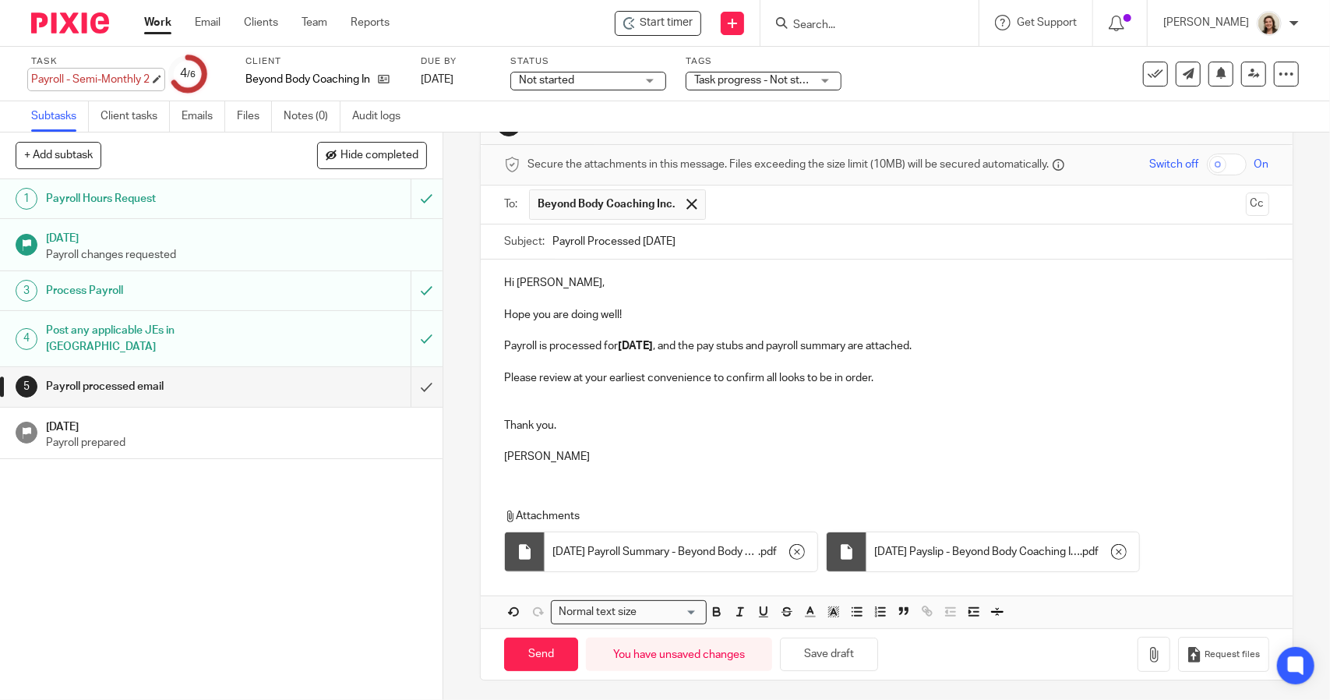
click at [75, 79] on div "Payroll - Semi-Monthly 2 Save Payroll - Semi-Monthly 2" at bounding box center [90, 80] width 118 height 16
click at [539, 656] on input "Send" at bounding box center [541, 655] width 74 height 34
type input "Sent"
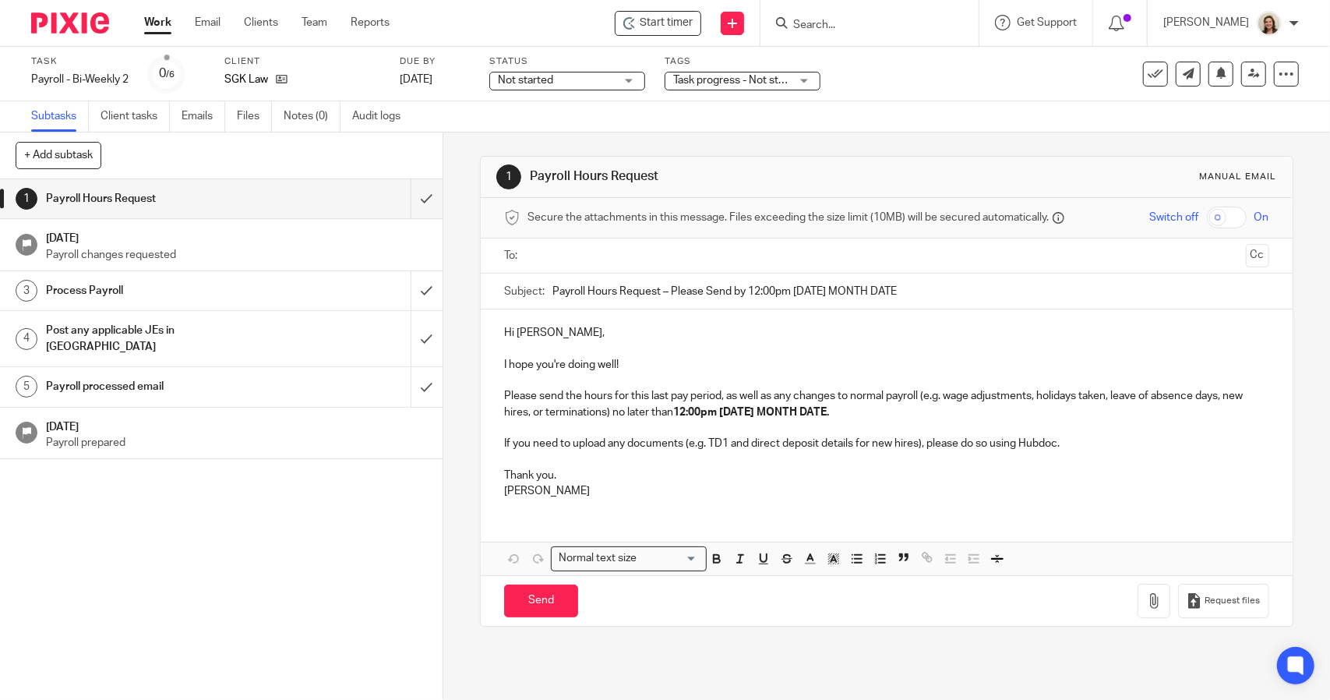
drag, startPoint x: 938, startPoint y: 285, endPoint x: 657, endPoint y: 284, distance: 281.4
click at [657, 284] on input "Payroll Hours Request – Please Send by 12:00pm [DATE] MONTH DATE" at bounding box center [911, 291] width 716 height 35
type input "Payroll Hours Request"
drag, startPoint x: 889, startPoint y: 410, endPoint x: 632, endPoint y: 412, distance: 256.4
click at [632, 412] on p "Please send the hours for this last pay period, as well as any changes to norma…" at bounding box center [886, 404] width 765 height 32
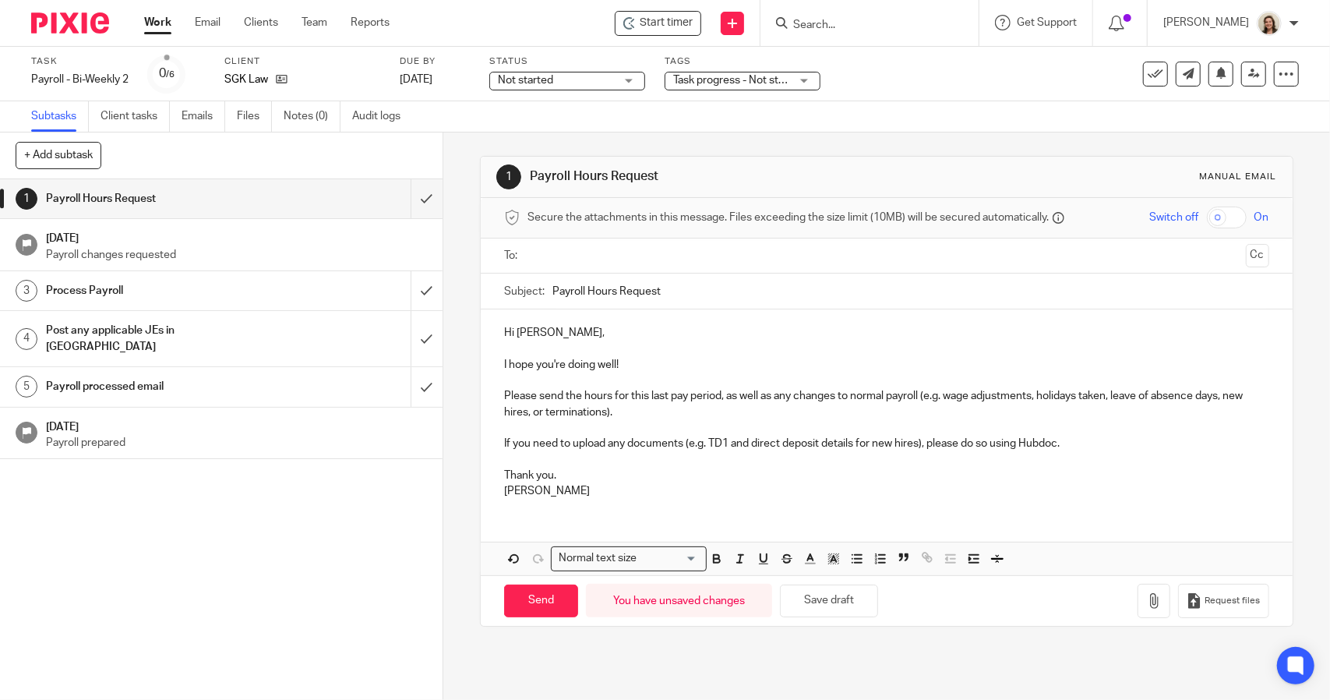
click at [685, 409] on p "Please send the hours for this last pay period, as well as any changes to norma…" at bounding box center [886, 404] width 765 height 32
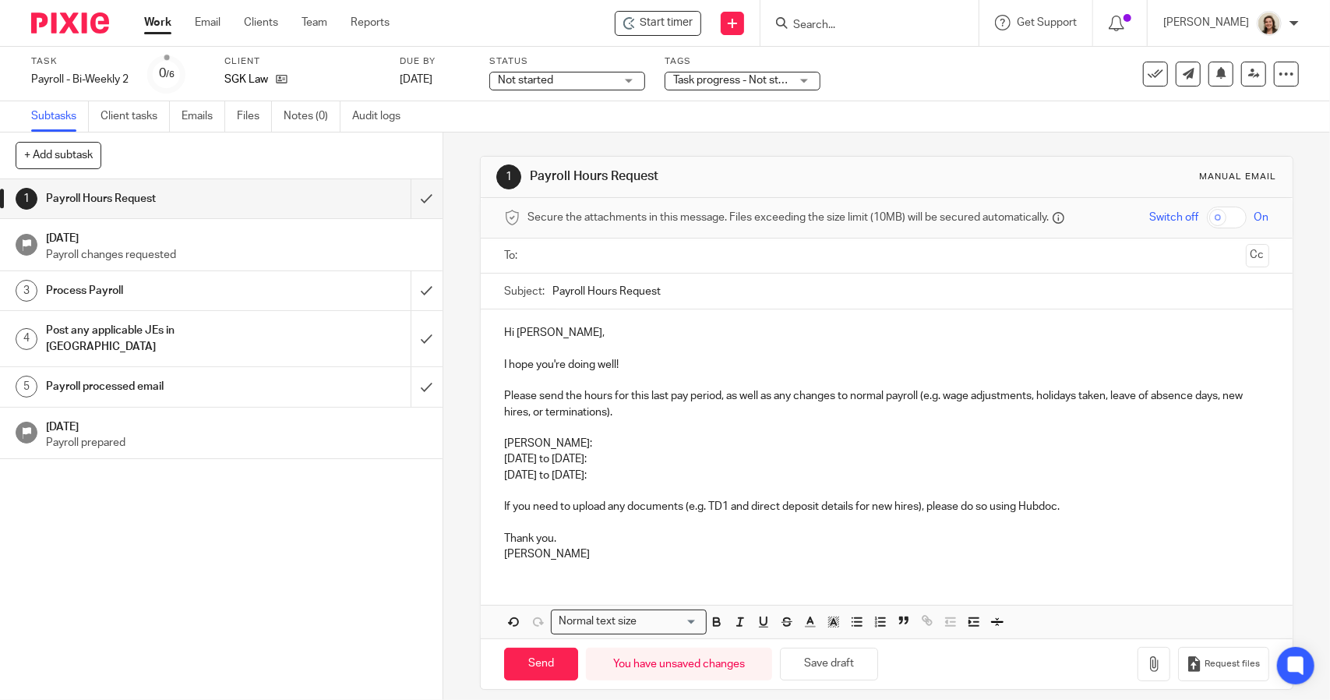
click at [661, 454] on p "August 10 to 16th:" at bounding box center [886, 459] width 765 height 16
click at [666, 468] on p "August 17th to 23rd:" at bounding box center [886, 476] width 765 height 16
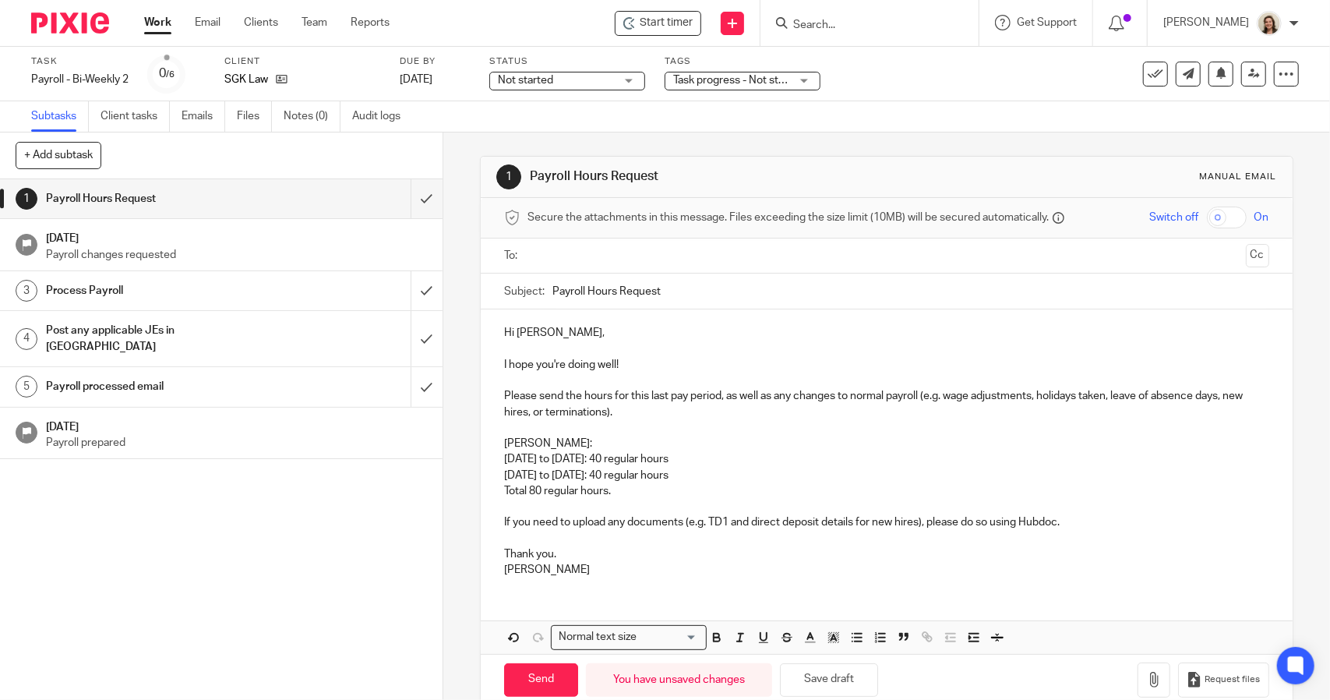
click at [700, 462] on p "August 10 to 16th: 40 regular hours" at bounding box center [886, 459] width 765 height 16
click at [705, 468] on p "August 17th to 23rd: 40 regular hours" at bounding box center [886, 476] width 765 height 16
click at [555, 537] on p at bounding box center [886, 539] width 765 height 16
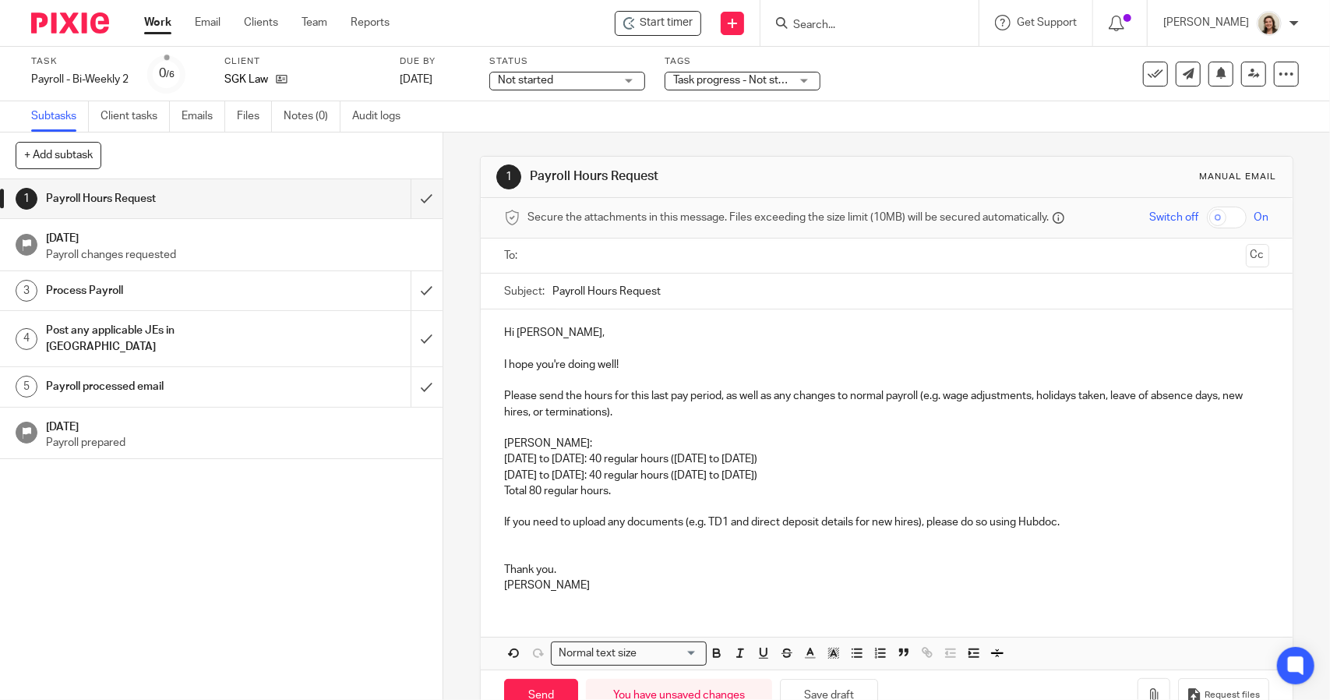
click at [677, 494] on p "Total 80 regular hours." at bounding box center [886, 491] width 765 height 16
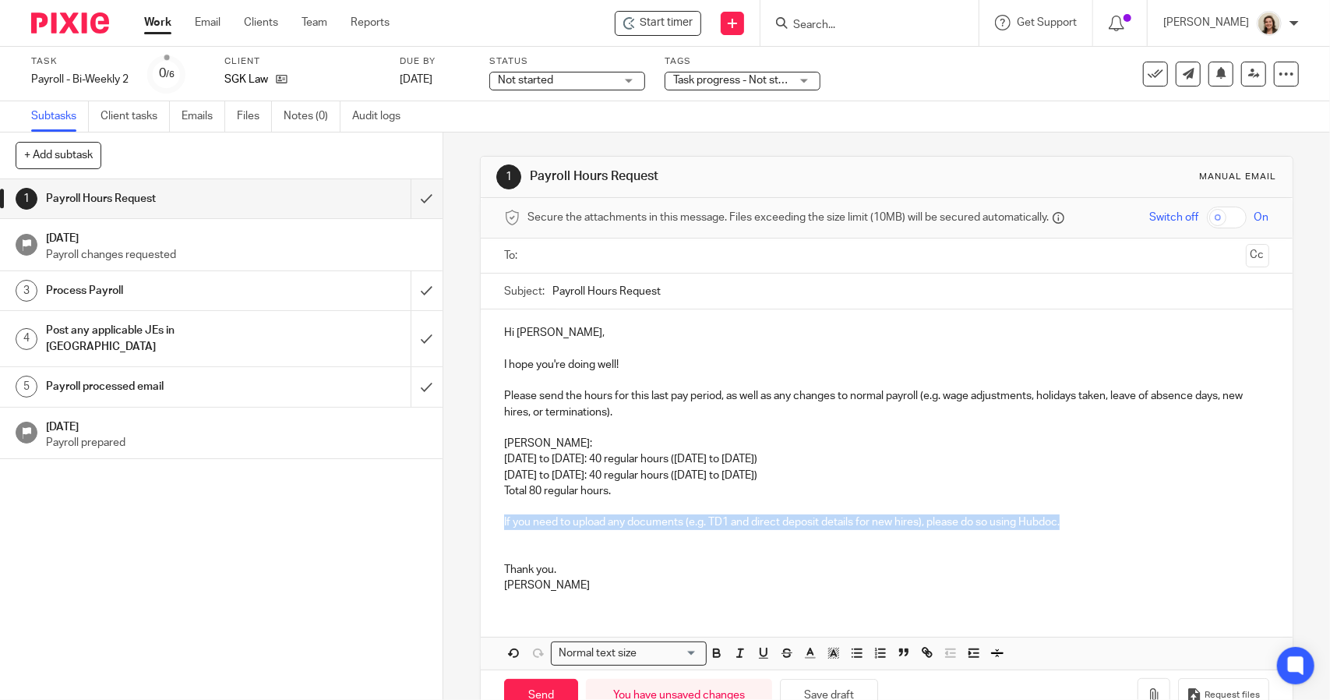
drag, startPoint x: 1073, startPoint y: 523, endPoint x: 486, endPoint y: 522, distance: 587.7
click at [486, 522] on div "Hi Sonia, I hope you're doing well! Please send the hours for this last pay per…" at bounding box center [886, 457] width 811 height 296
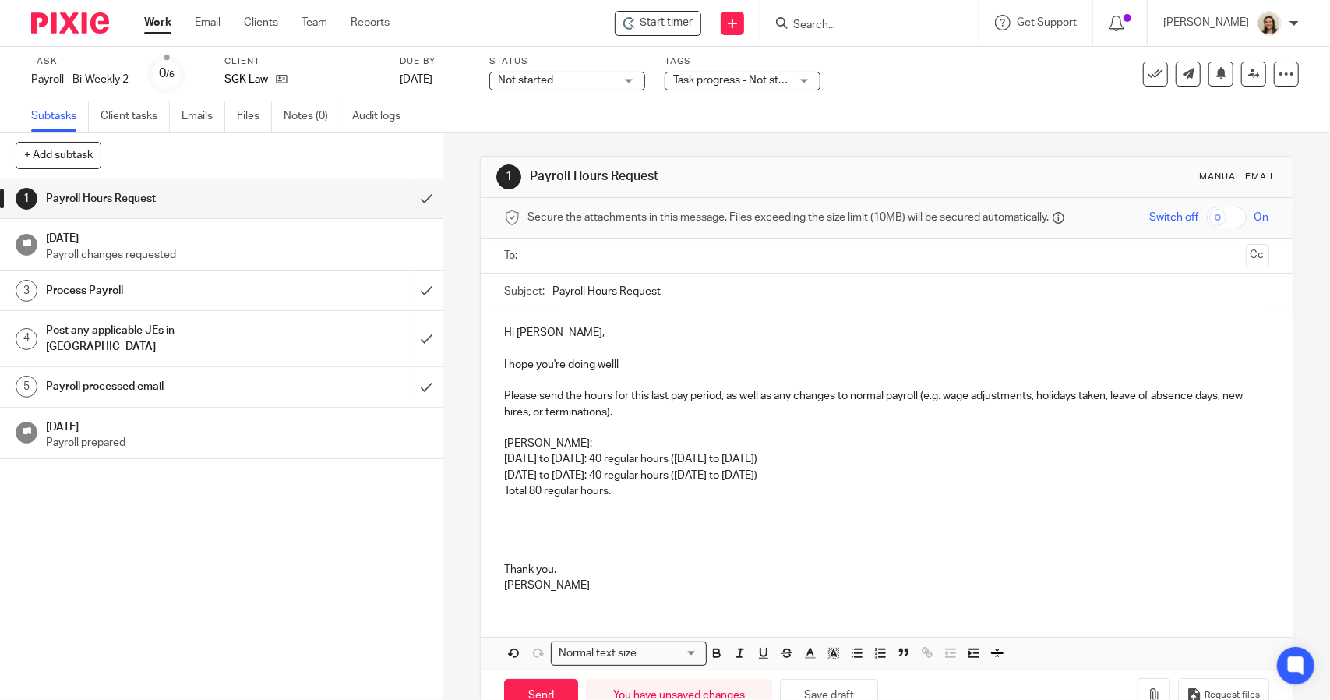
click at [722, 406] on p "Please send the hours for this last pay period, as well as any changes to norma…" at bounding box center [886, 404] width 765 height 32
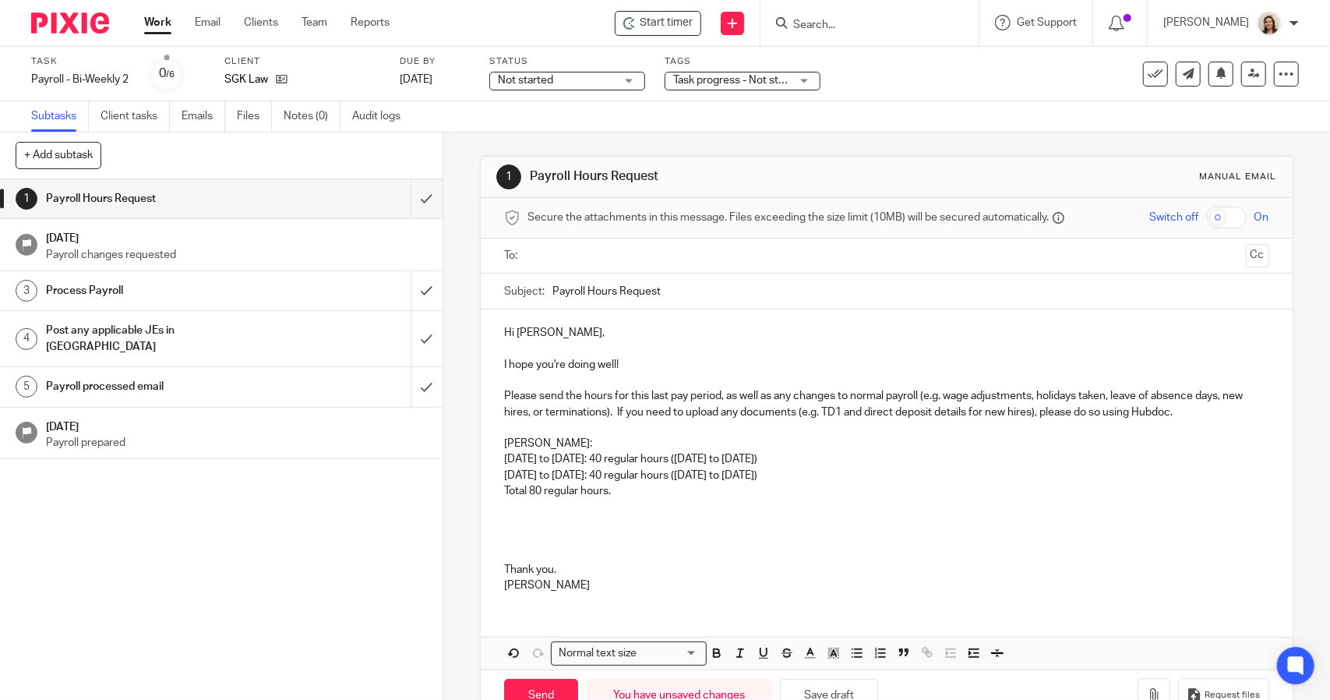
click at [550, 515] on p at bounding box center [886, 522] width 765 height 16
click at [588, 252] on input "text" at bounding box center [886, 256] width 706 height 18
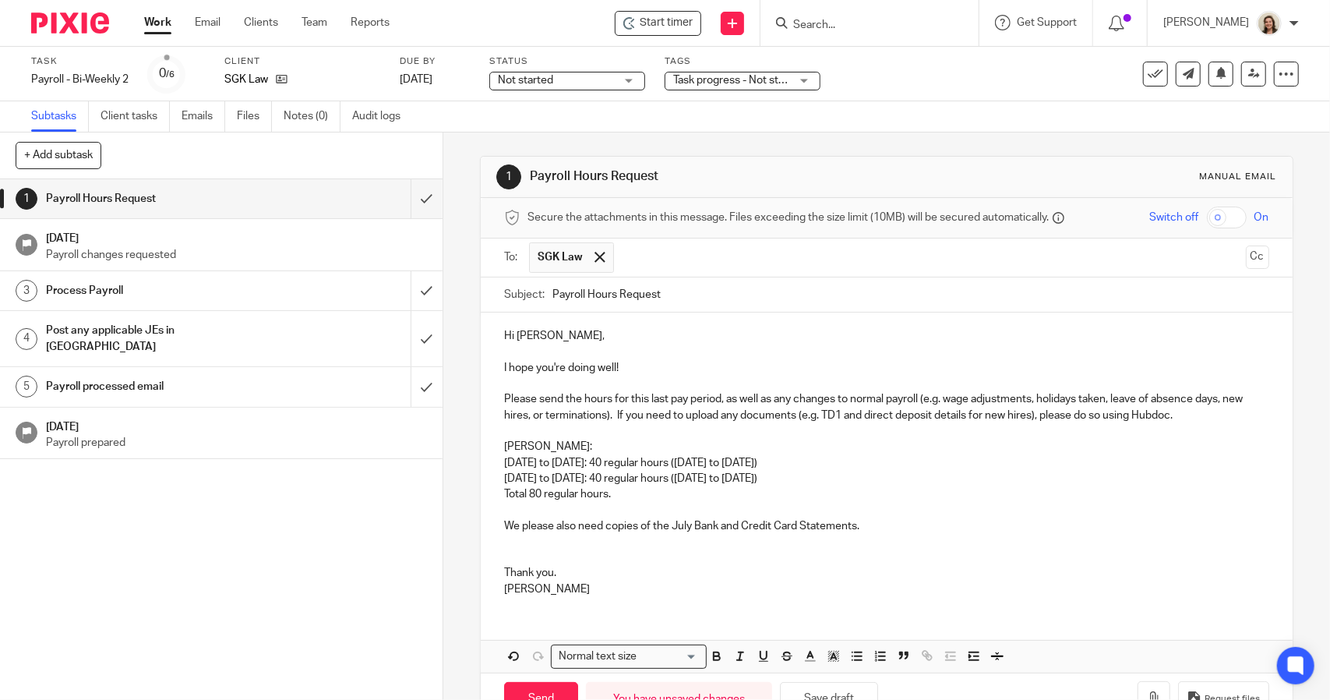
click at [576, 333] on p "Hi Sonia," at bounding box center [886, 336] width 765 height 16
click at [636, 366] on p "I hope you're doing well!" at bounding box center [886, 368] width 765 height 16
click at [588, 439] on p "Natasha:" at bounding box center [886, 447] width 765 height 16
click at [749, 479] on p "August 17th to 23rd: 40 regular hours (Monday to FRiday)" at bounding box center [886, 479] width 765 height 16
click at [751, 480] on p "August 17th to 23rd: 40 regular hours (Monday to FRiday)" at bounding box center [886, 479] width 765 height 16
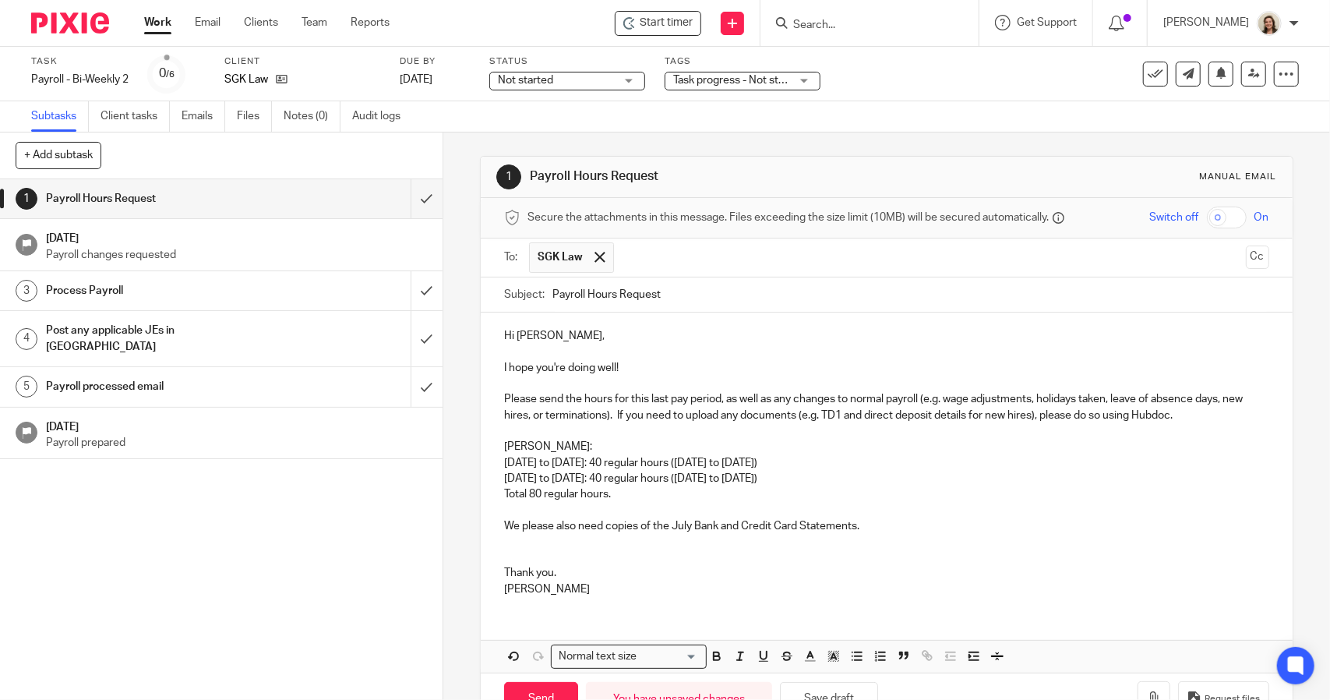
click at [554, 445] on p "Natasha:" at bounding box center [886, 447] width 765 height 16
click at [773, 464] on p "August 10 to 16th: 40 regular hours (Monday to Friday)" at bounding box center [886, 463] width 765 height 16
click at [791, 475] on p "August 17th to 23rd: 40 regular hours (Monday to Friday)" at bounding box center [886, 479] width 765 height 16
click at [648, 493] on p "Total 80 regular hours." at bounding box center [886, 494] width 765 height 16
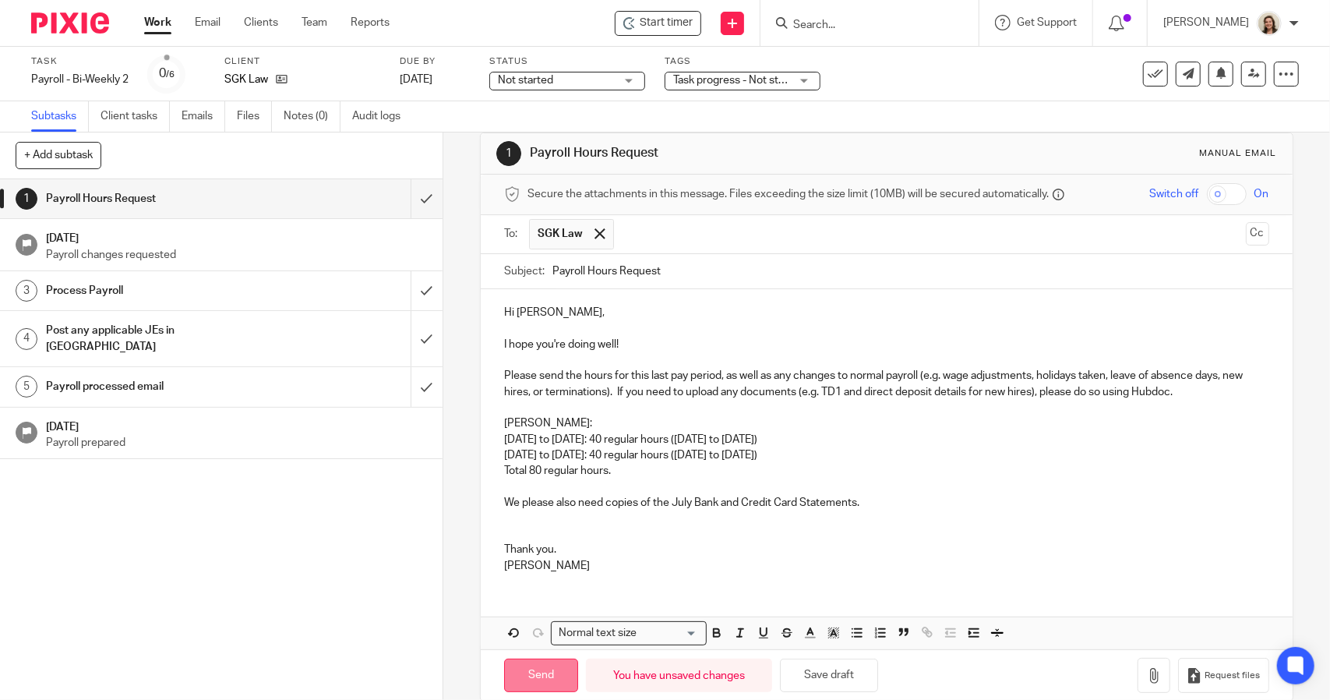
scroll to position [45, 0]
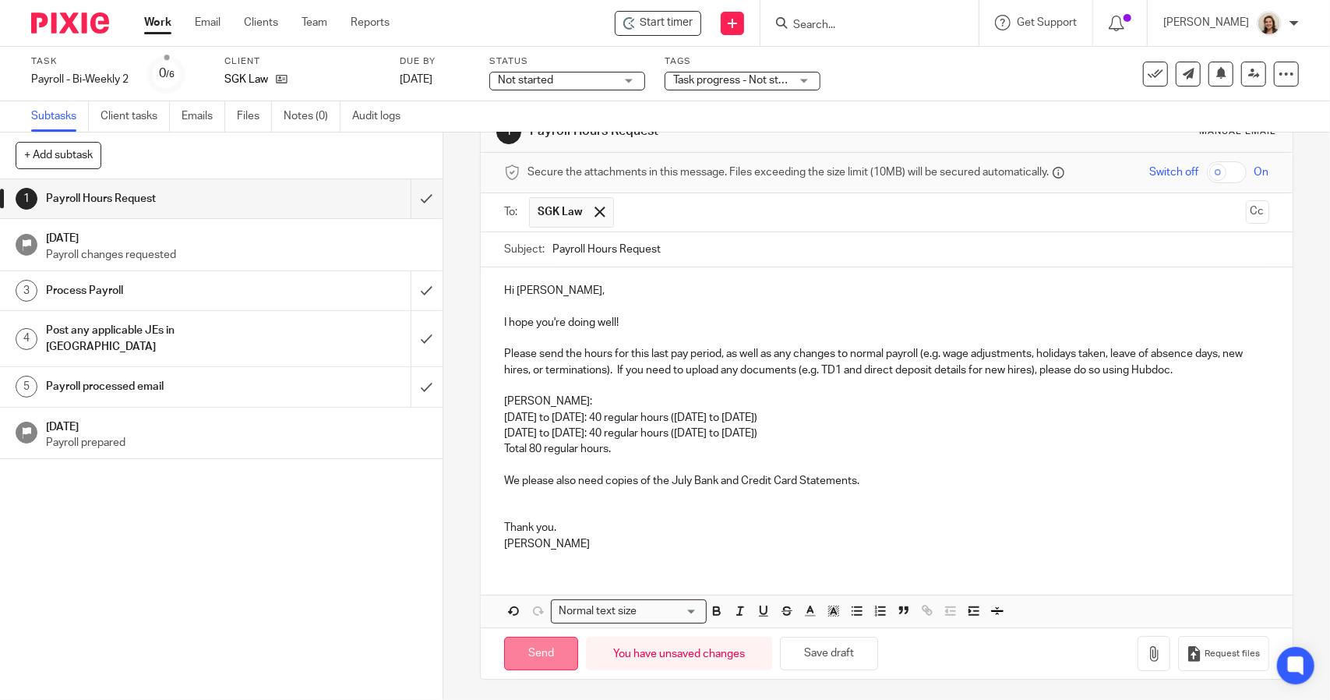
click at [539, 651] on input "Send" at bounding box center [541, 654] width 74 height 34
type input "Sent"
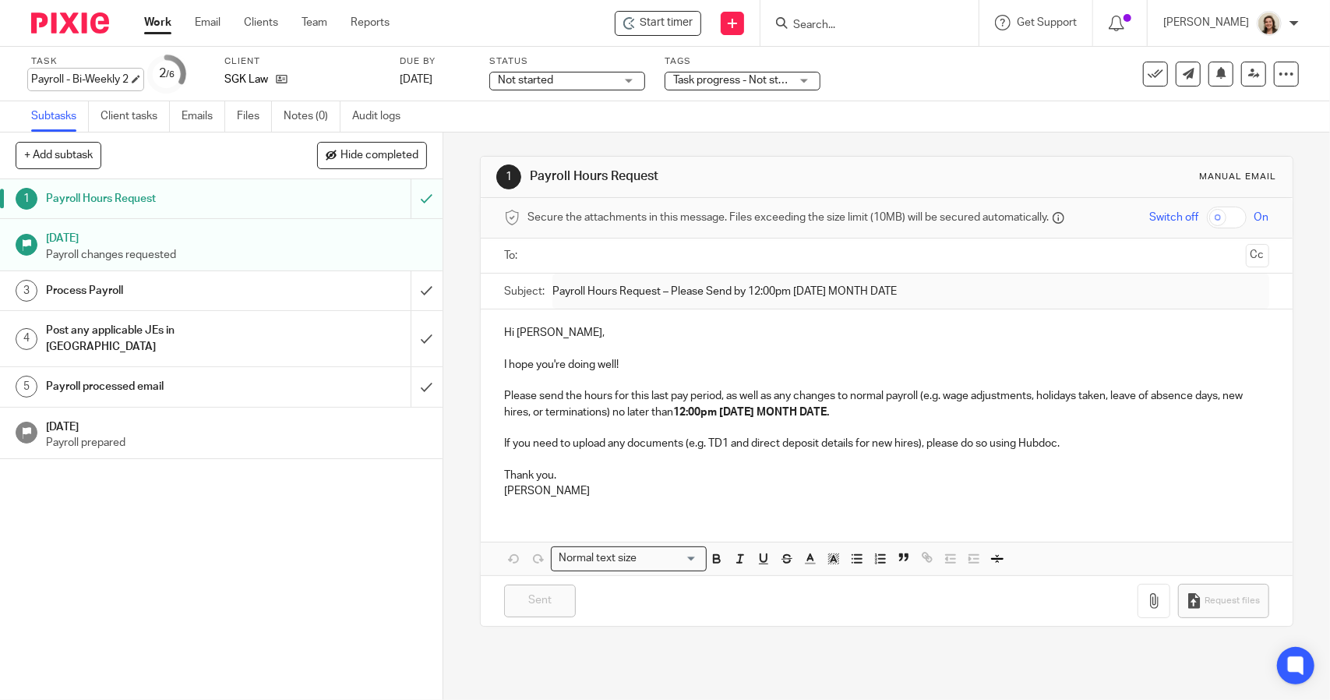
click at [94, 80] on div "Payroll - Bi-Weekly 2 Save Payroll - Bi-Weekly 2" at bounding box center [79, 80] width 97 height 16
click at [642, 87] on div "Not started Not started" at bounding box center [567, 81] width 156 height 19
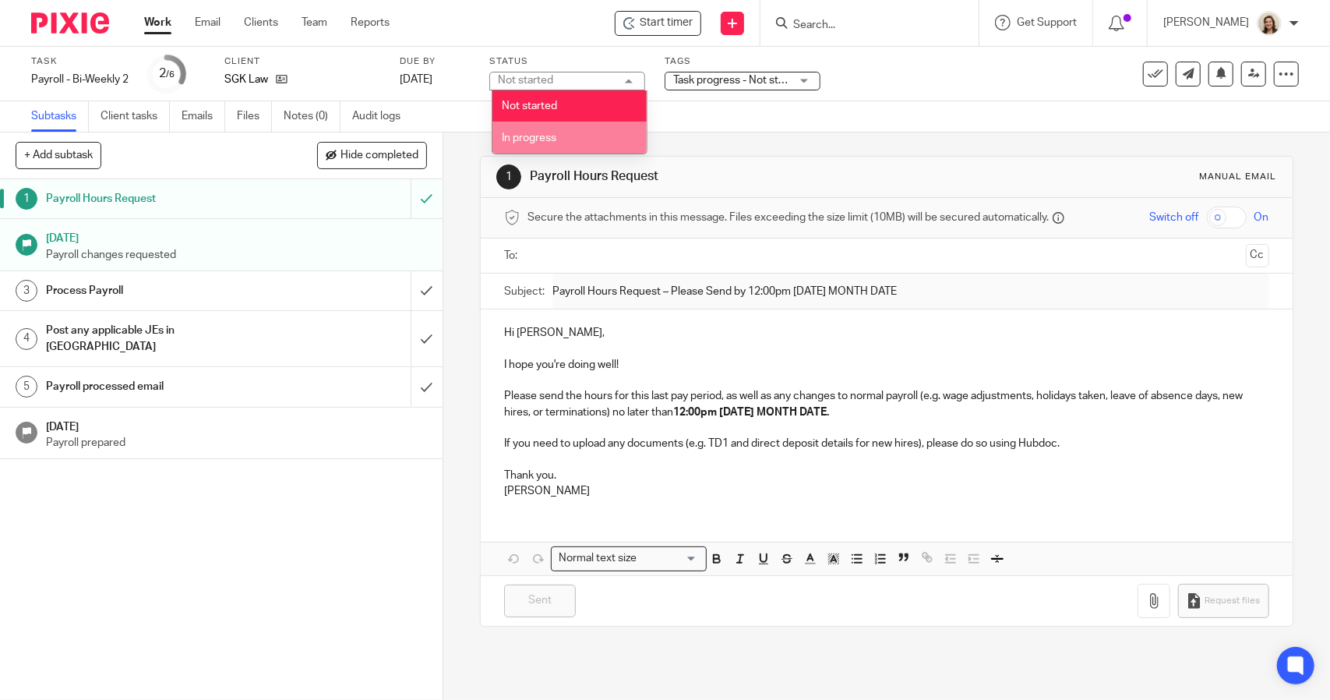
click at [615, 135] on li "In progress" at bounding box center [570, 138] width 154 height 32
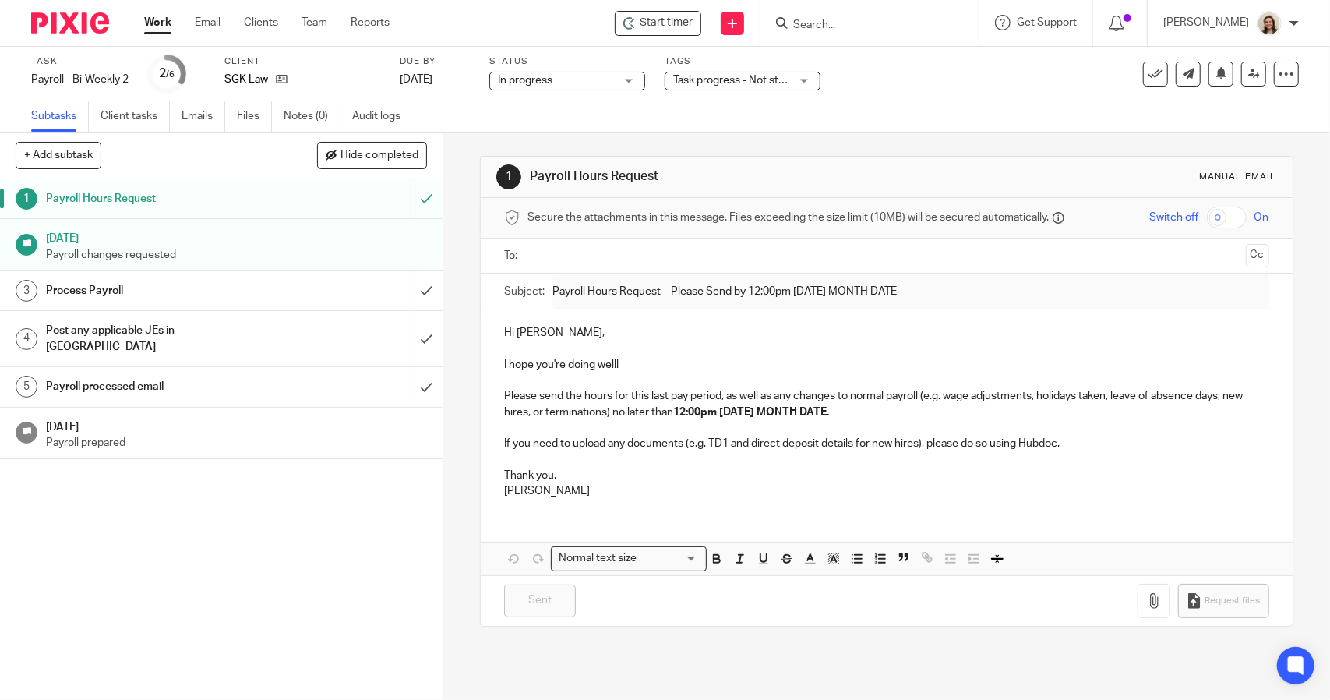
click at [746, 76] on span "Task progress - Not started + 1" at bounding box center [747, 80] width 148 height 11
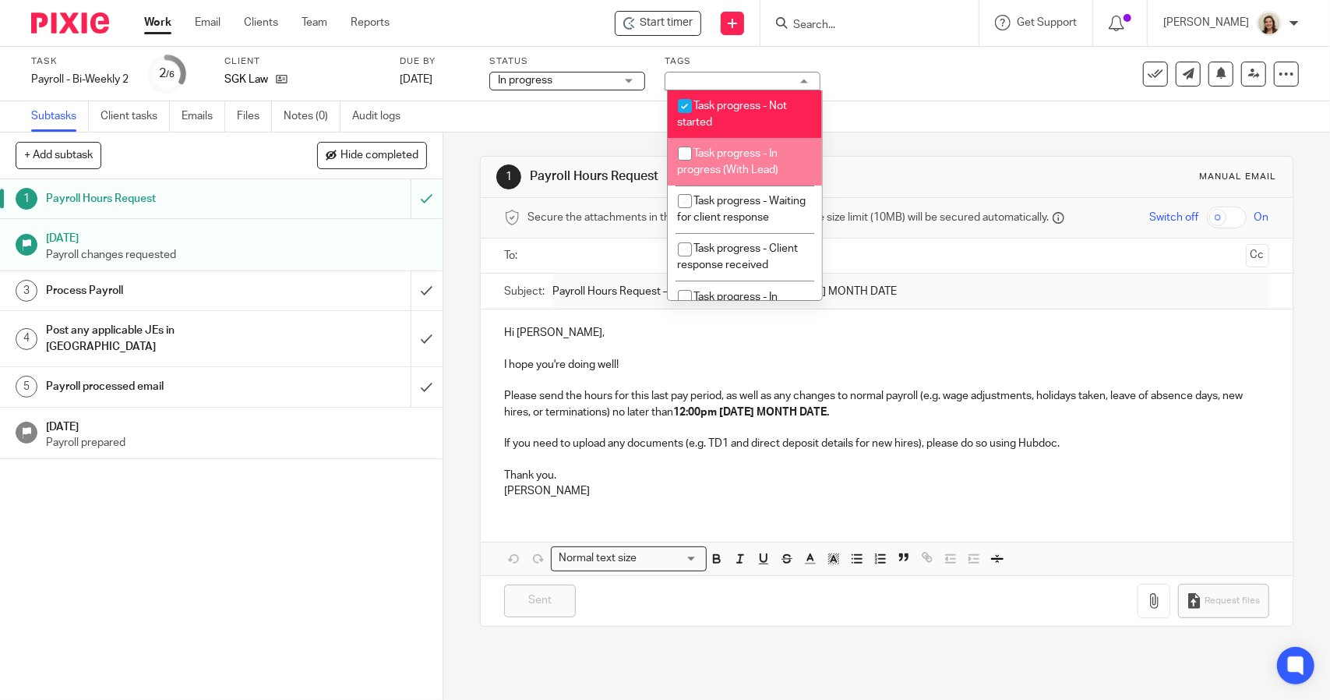
drag, startPoint x: 740, startPoint y: 143, endPoint x: 739, endPoint y: 109, distance: 34.3
click at [739, 141] on li "Task progress - In progress (With Lead)" at bounding box center [745, 162] width 154 height 48
checkbox input "true"
click at [738, 104] on span "Task progress - Not started" at bounding box center [733, 114] width 110 height 27
checkbox input "false"
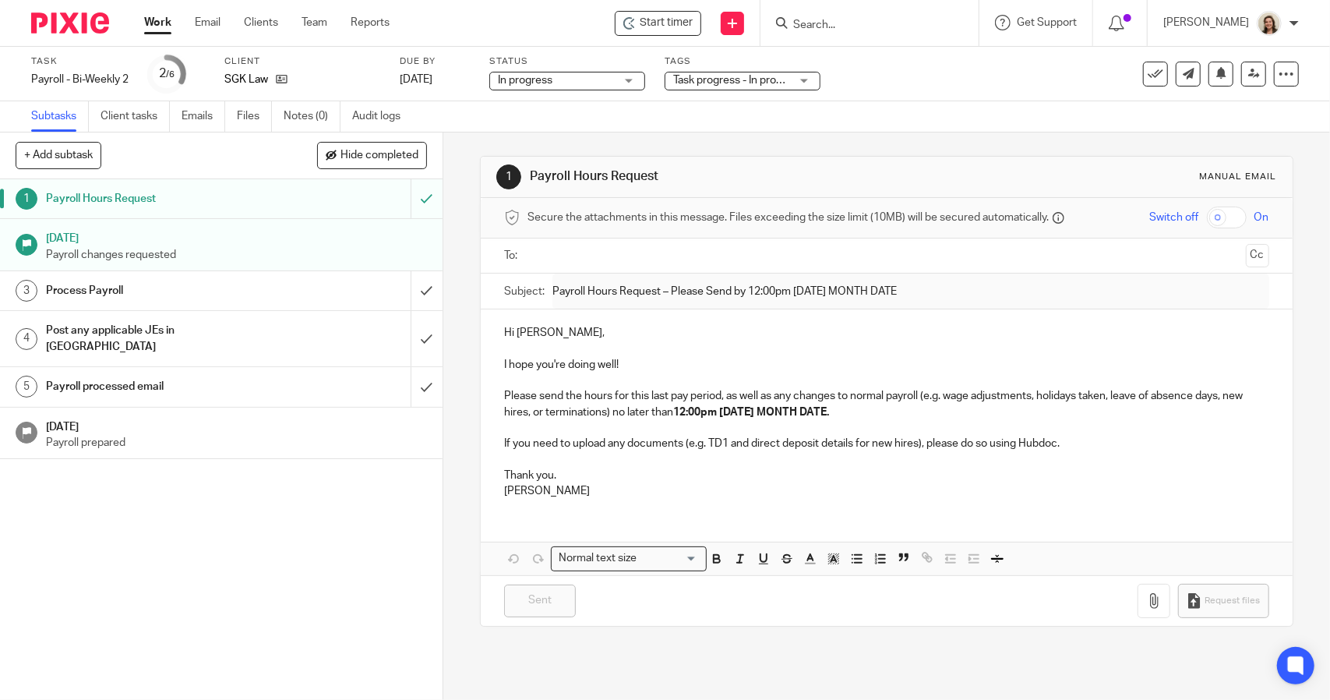
click at [867, 116] on div "Subtasks Client tasks Emails Files Notes (0) Audit logs" at bounding box center [665, 116] width 1330 height 31
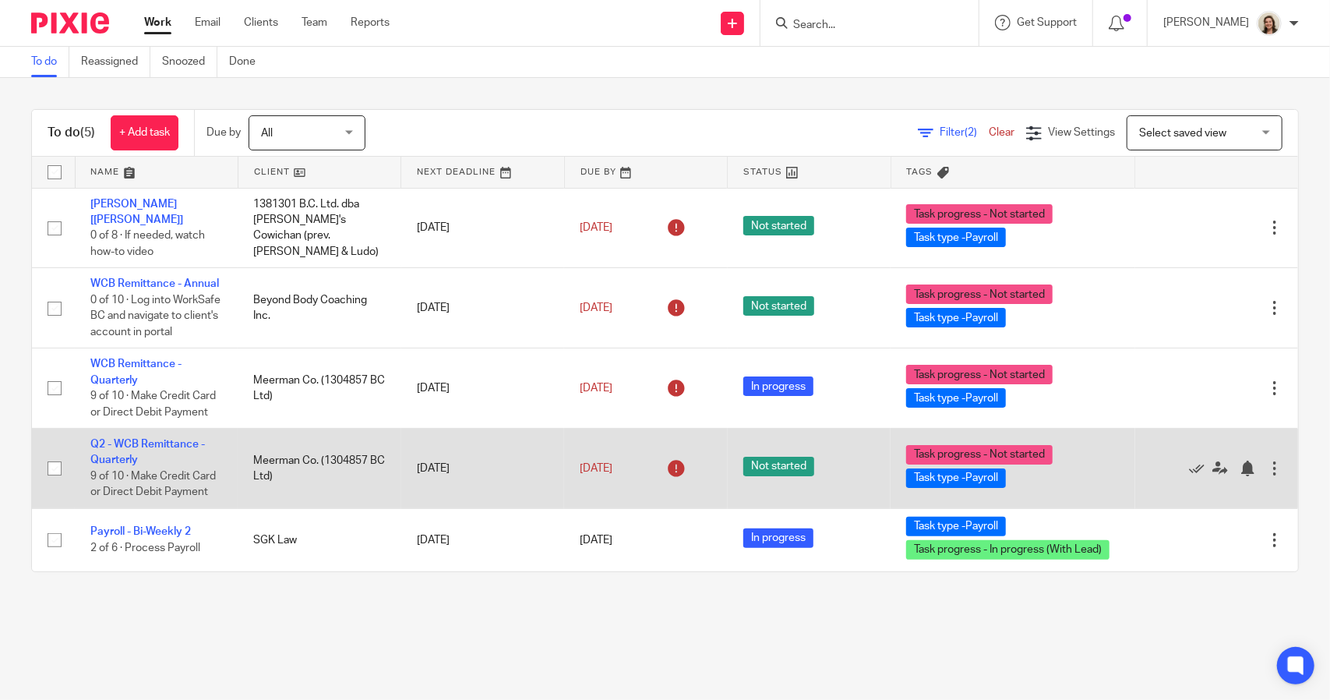
scroll to position [6, 0]
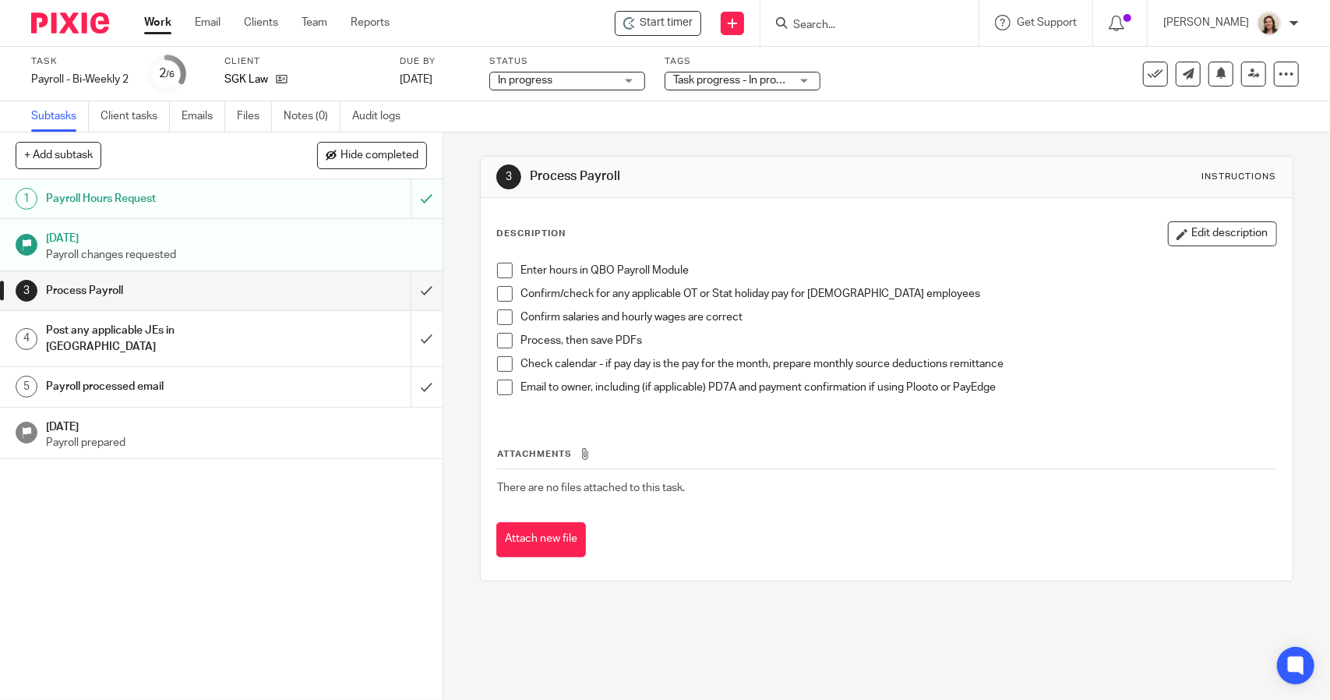
click at [502, 270] on span at bounding box center [505, 271] width 16 height 16
click at [507, 294] on span at bounding box center [505, 294] width 16 height 16
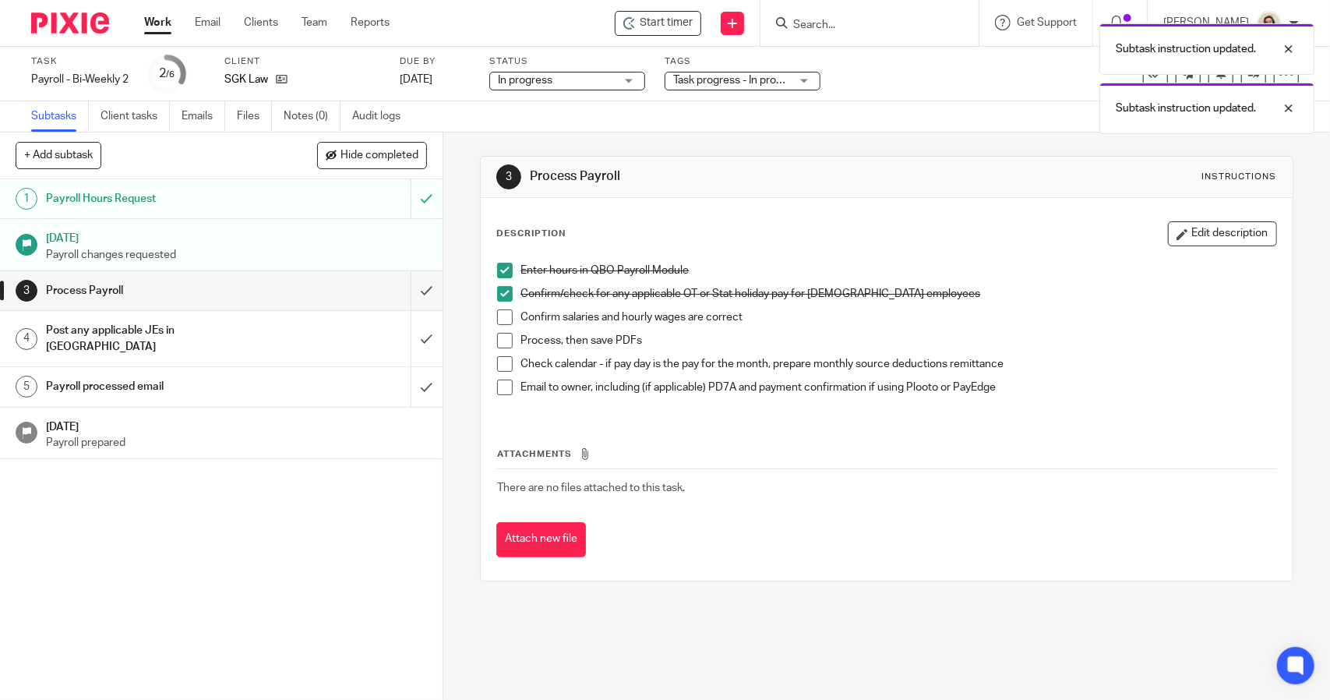
click at [501, 323] on span at bounding box center [505, 317] width 16 height 16
click at [502, 343] on span at bounding box center [505, 341] width 16 height 16
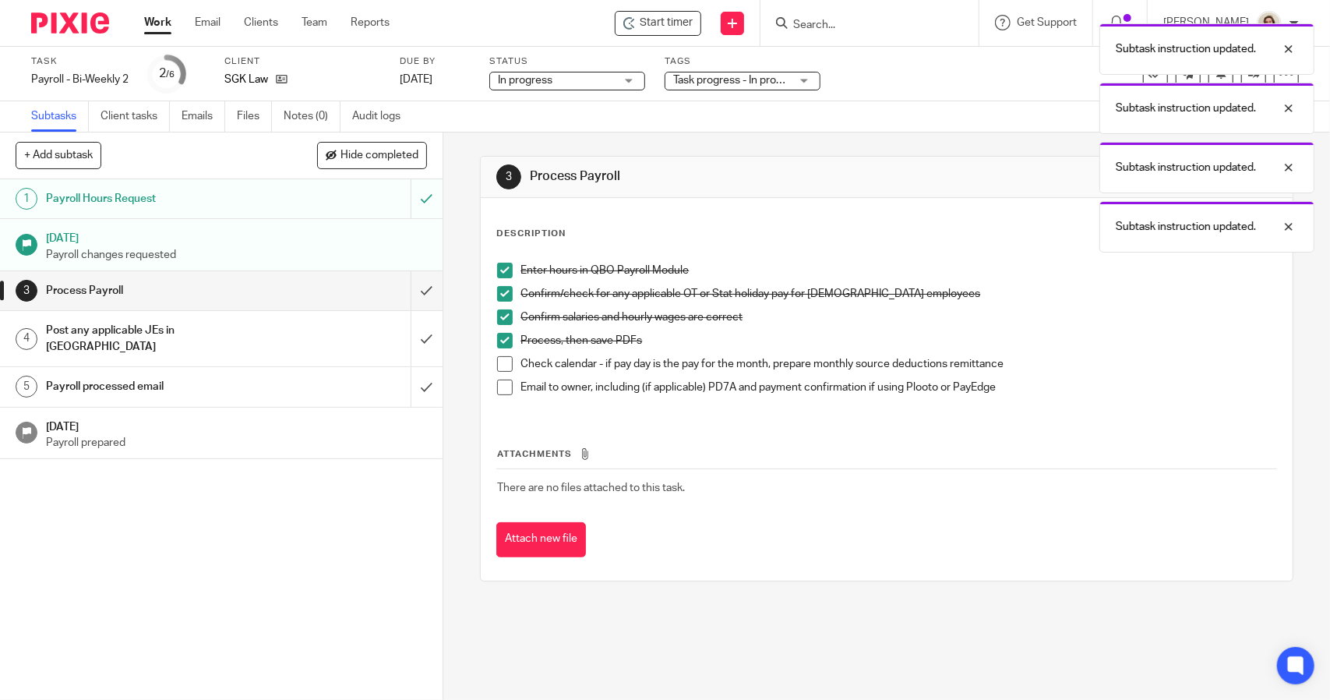
click at [500, 369] on span at bounding box center [505, 364] width 16 height 16
click at [500, 383] on span at bounding box center [505, 388] width 16 height 16
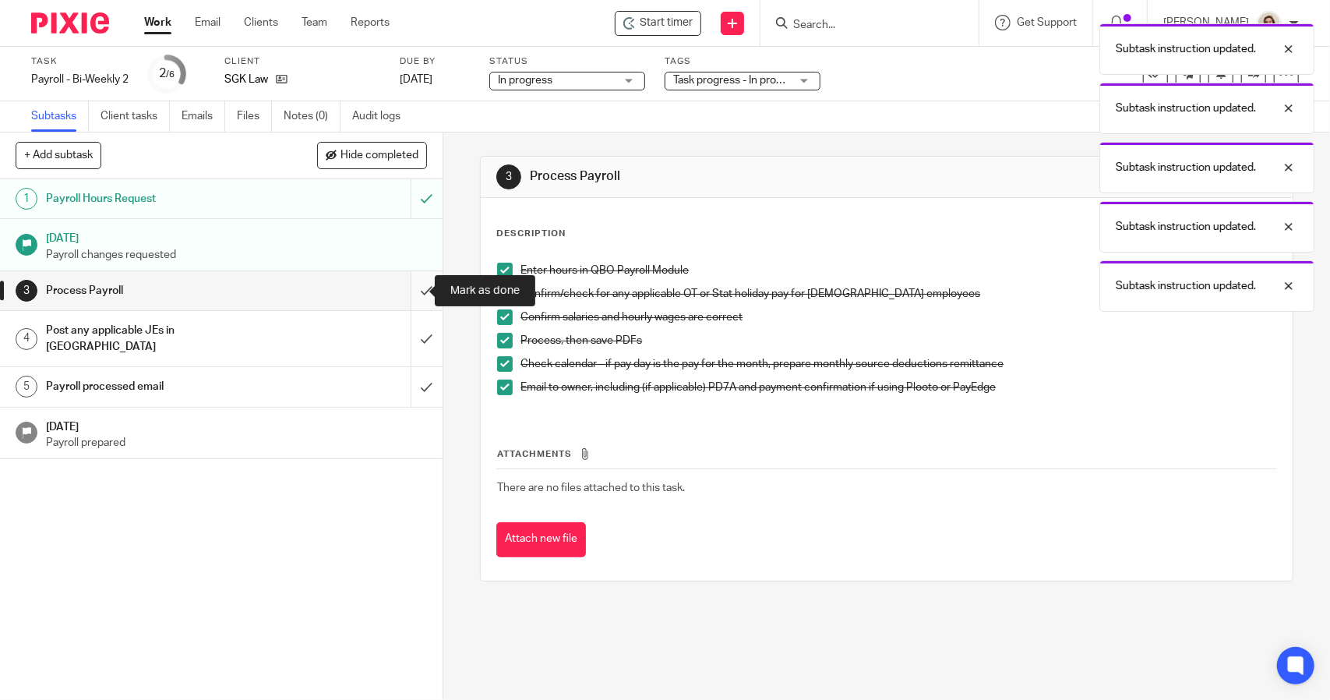
click at [415, 302] on input "submit" at bounding box center [221, 290] width 443 height 39
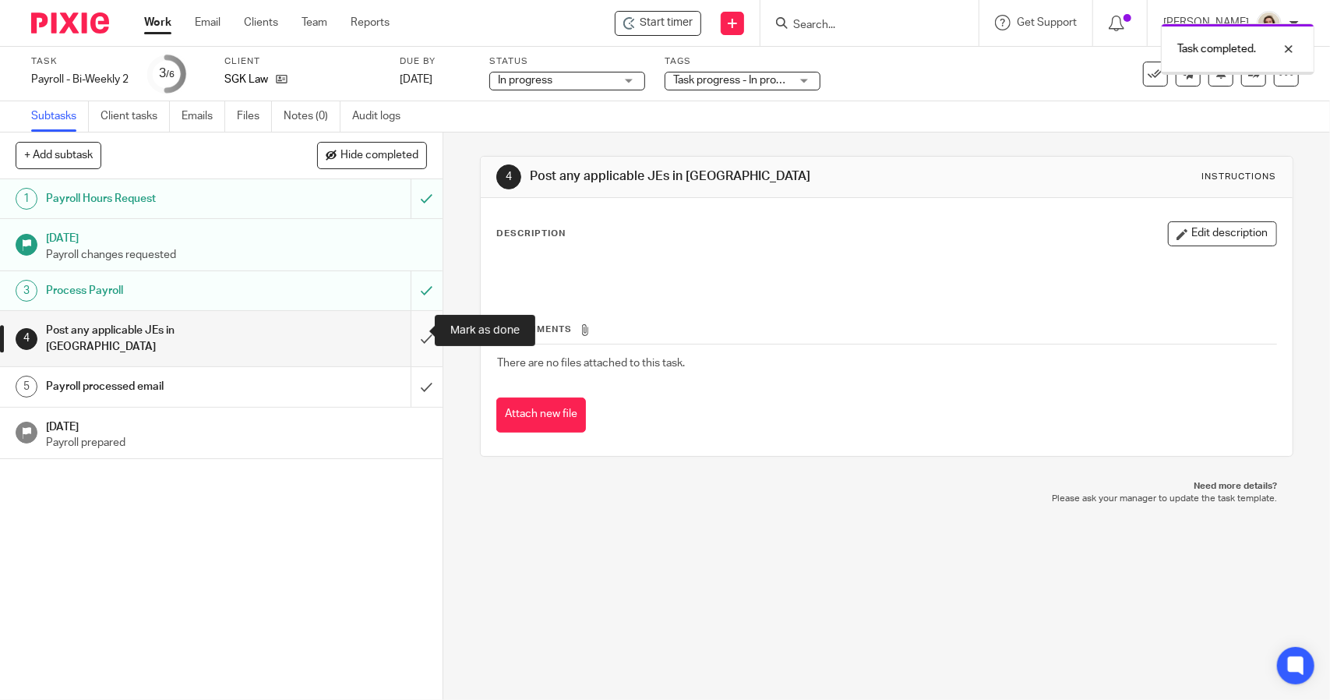
click at [415, 332] on input "submit" at bounding box center [221, 338] width 443 height 55
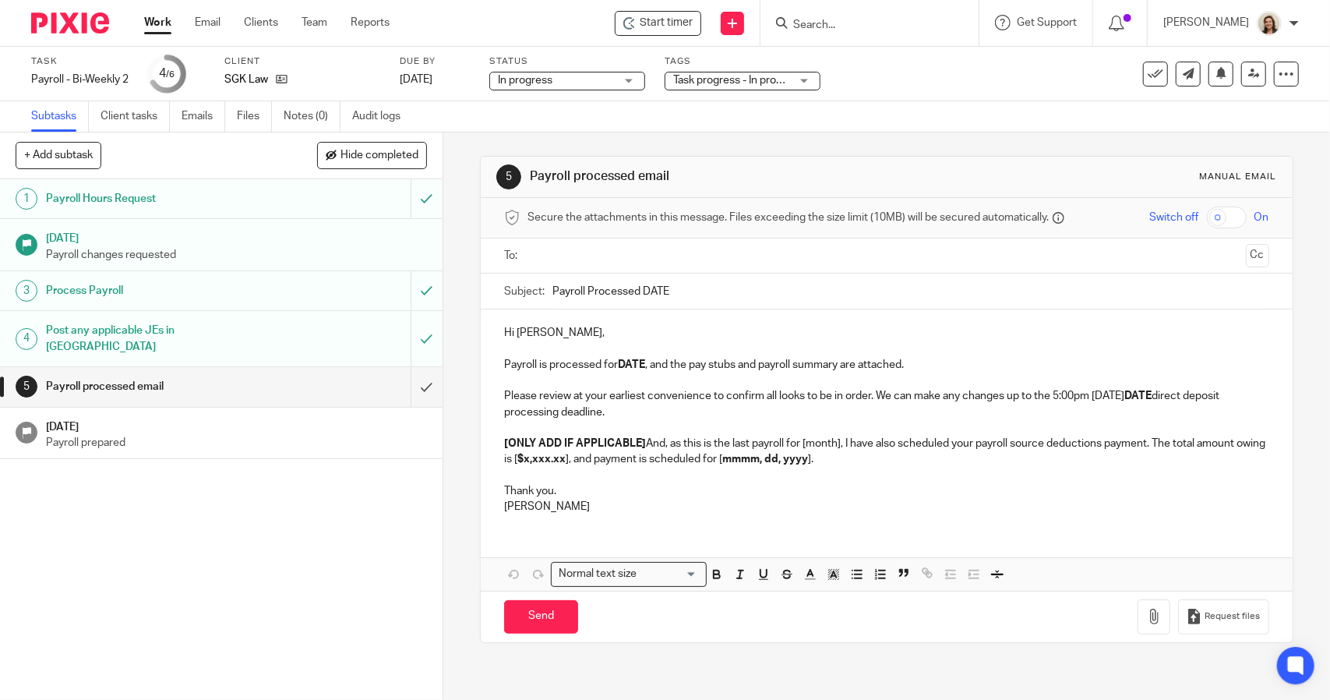
click at [739, 286] on input "Payroll Processed DATE" at bounding box center [911, 291] width 716 height 35
type input "Payroll Processed [DATE]"
click at [641, 362] on strong "DATE" at bounding box center [631, 364] width 27 height 11
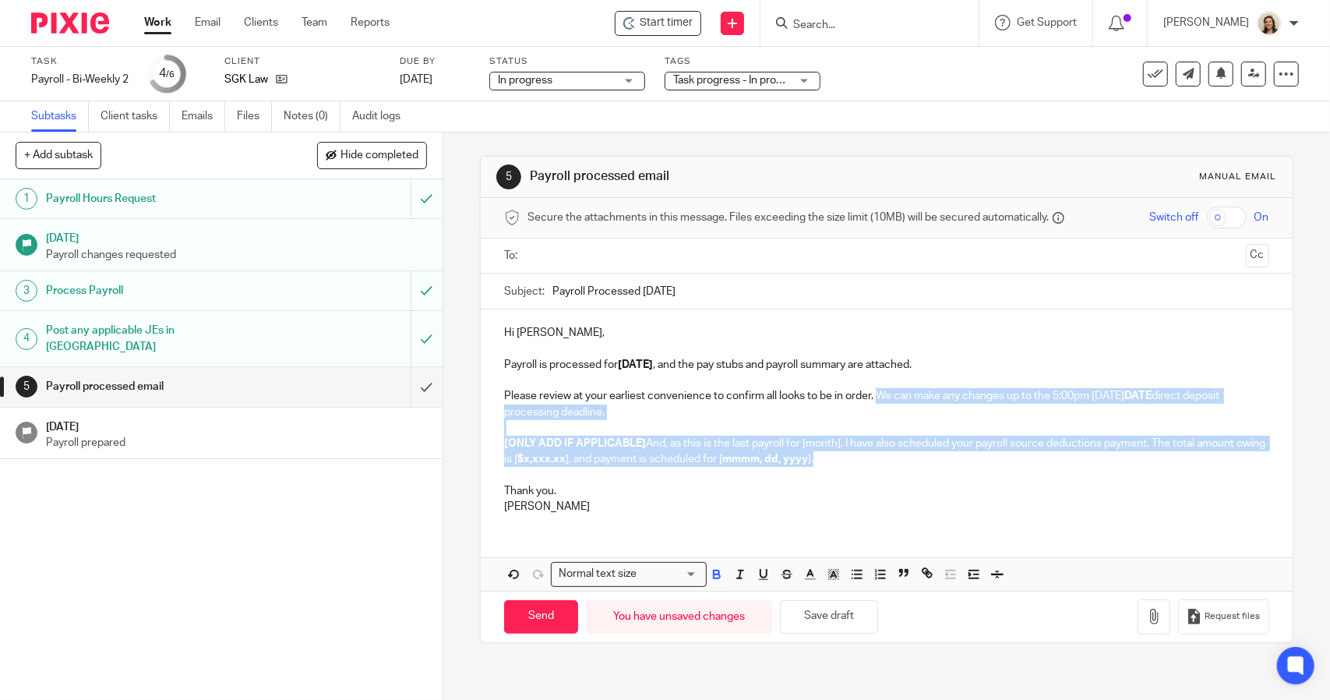
drag, startPoint x: 864, startPoint y: 459, endPoint x: 876, endPoint y: 400, distance: 60.4
click at [876, 400] on div "Hi Sonia, Payroll is processed for 2025.08.29 , and the pay stubs and payroll s…" at bounding box center [886, 417] width 811 height 217
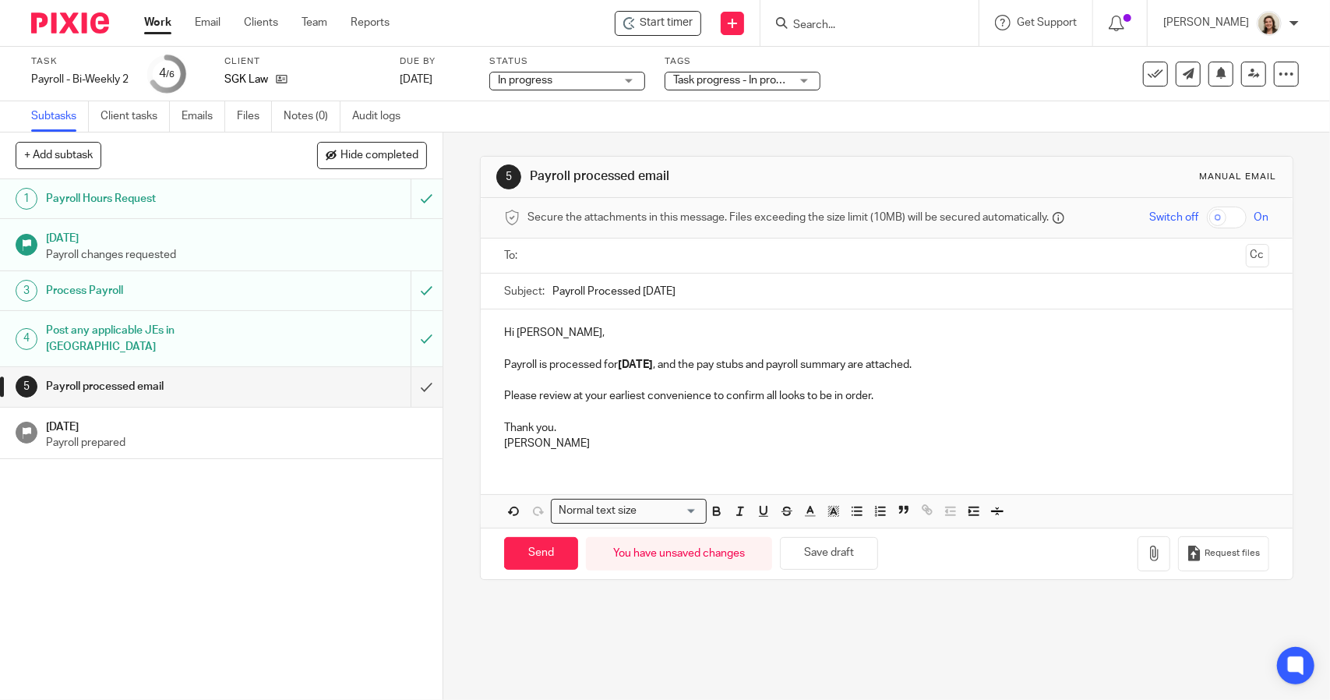
click at [570, 405] on p at bounding box center [886, 413] width 765 height 16
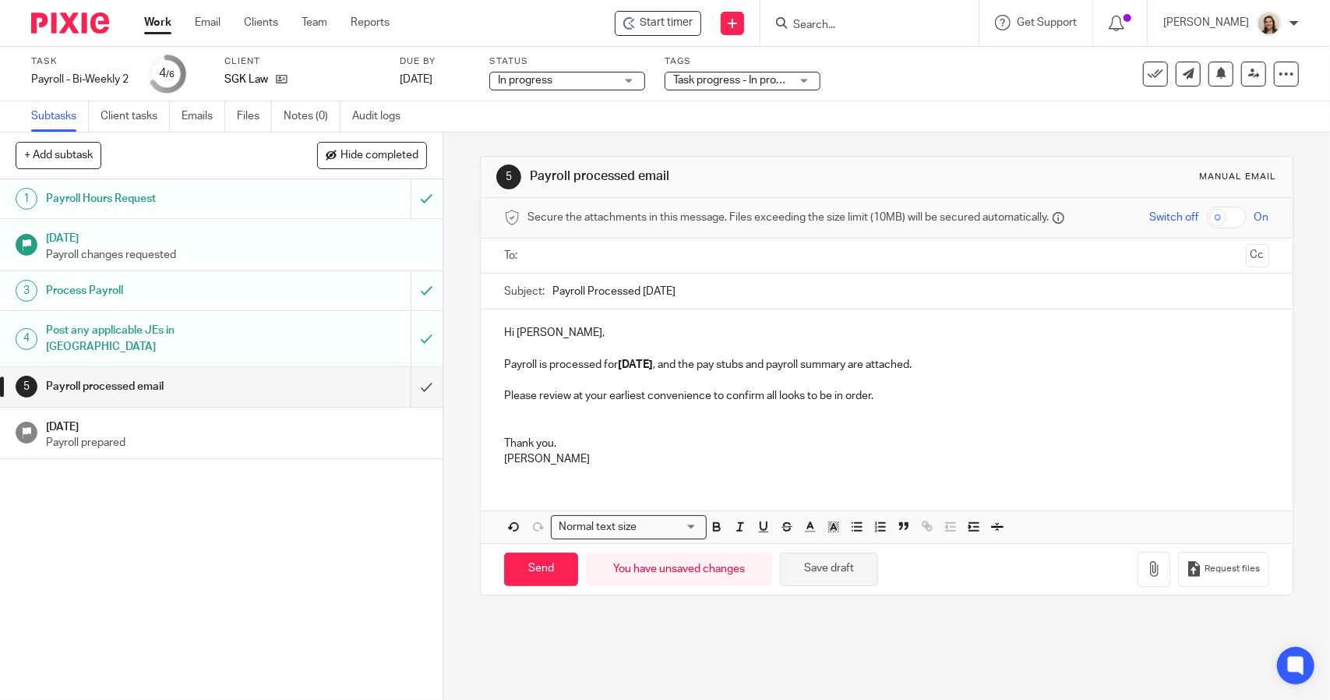
click at [804, 574] on button "Save draft" at bounding box center [829, 570] width 98 height 34
click at [1147, 573] on button "button" at bounding box center [1154, 569] width 33 height 35
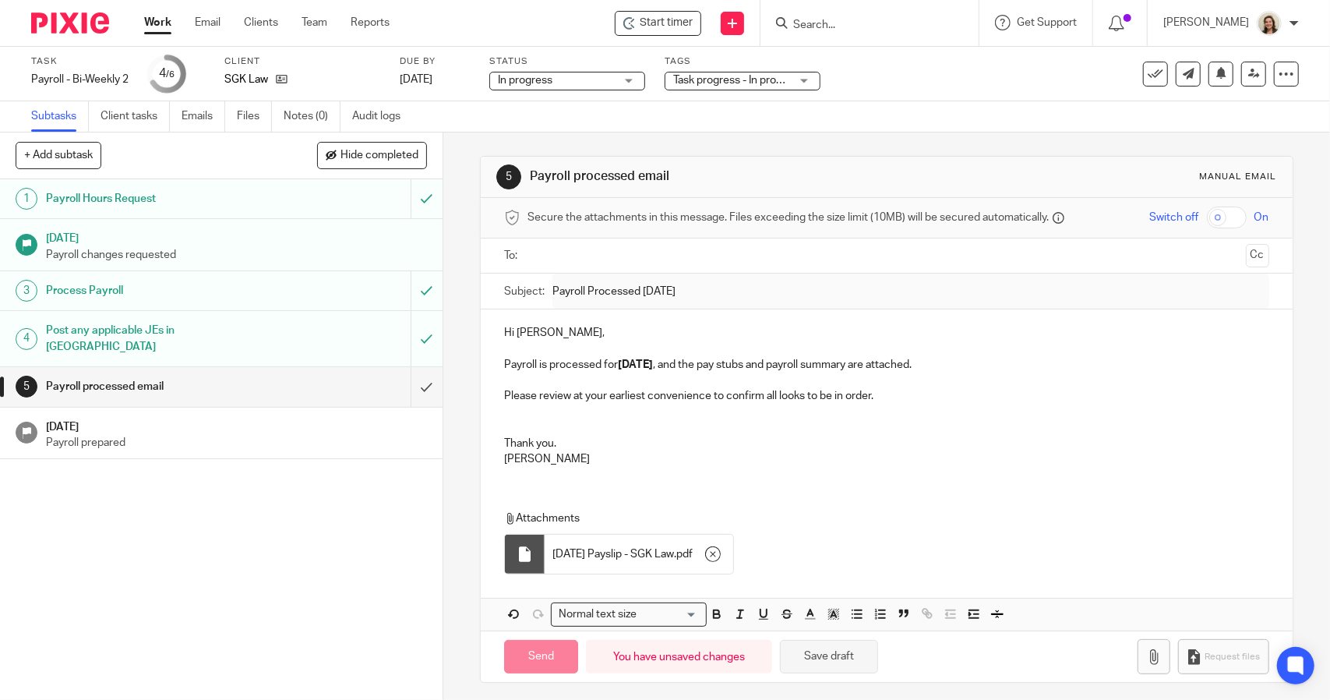
click at [854, 659] on button "Save draft" at bounding box center [829, 657] width 98 height 34
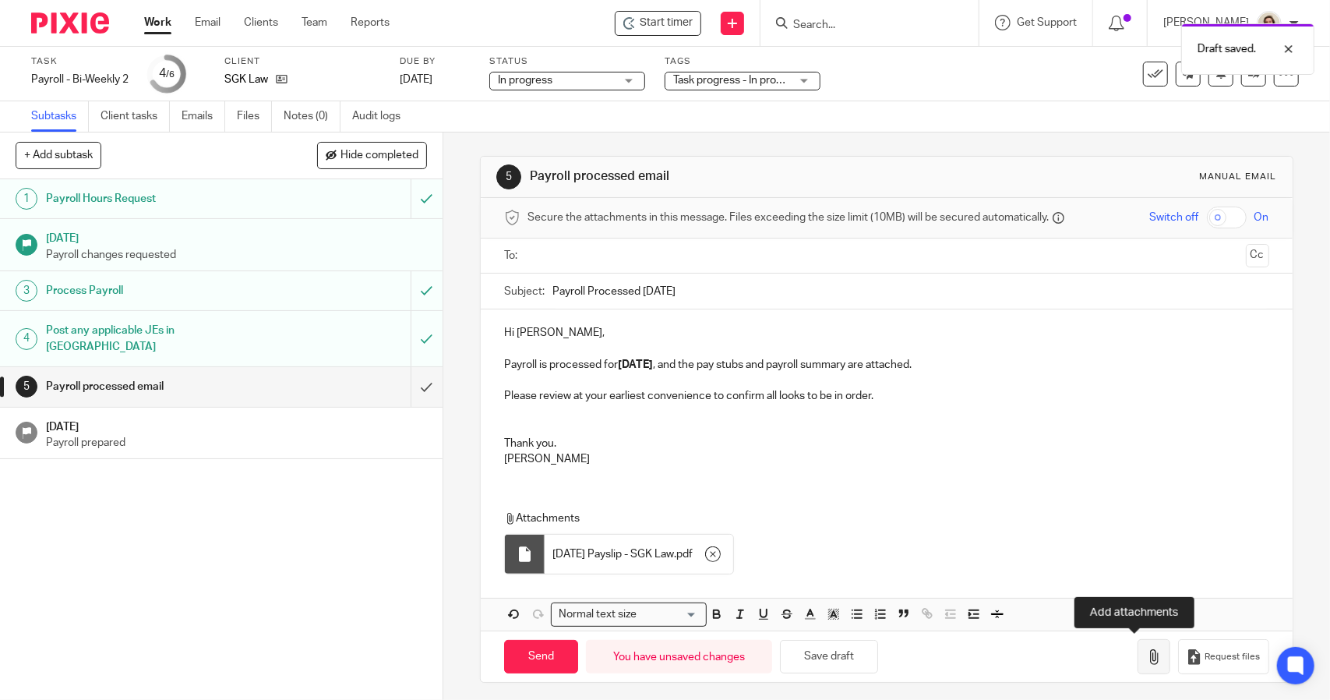
click at [1138, 662] on button "button" at bounding box center [1154, 656] width 33 height 35
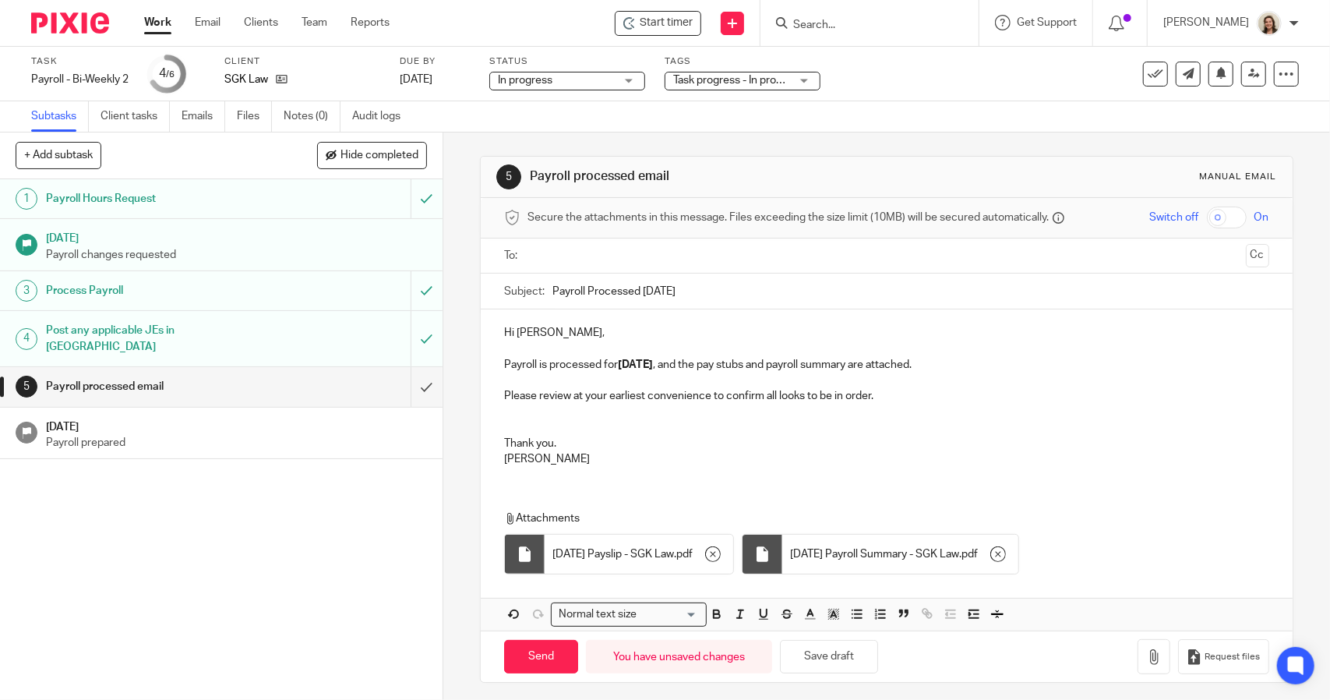
click at [595, 247] on input "text" at bounding box center [886, 256] width 706 height 18
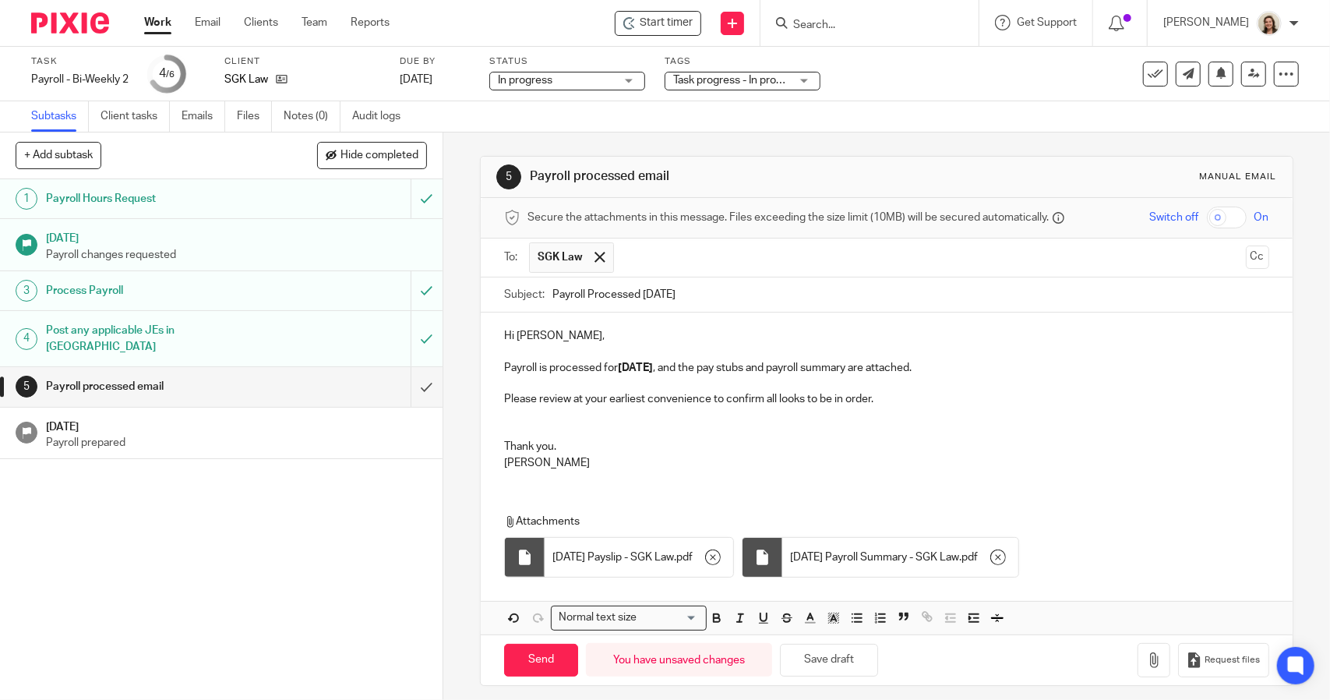
scroll to position [5, 0]
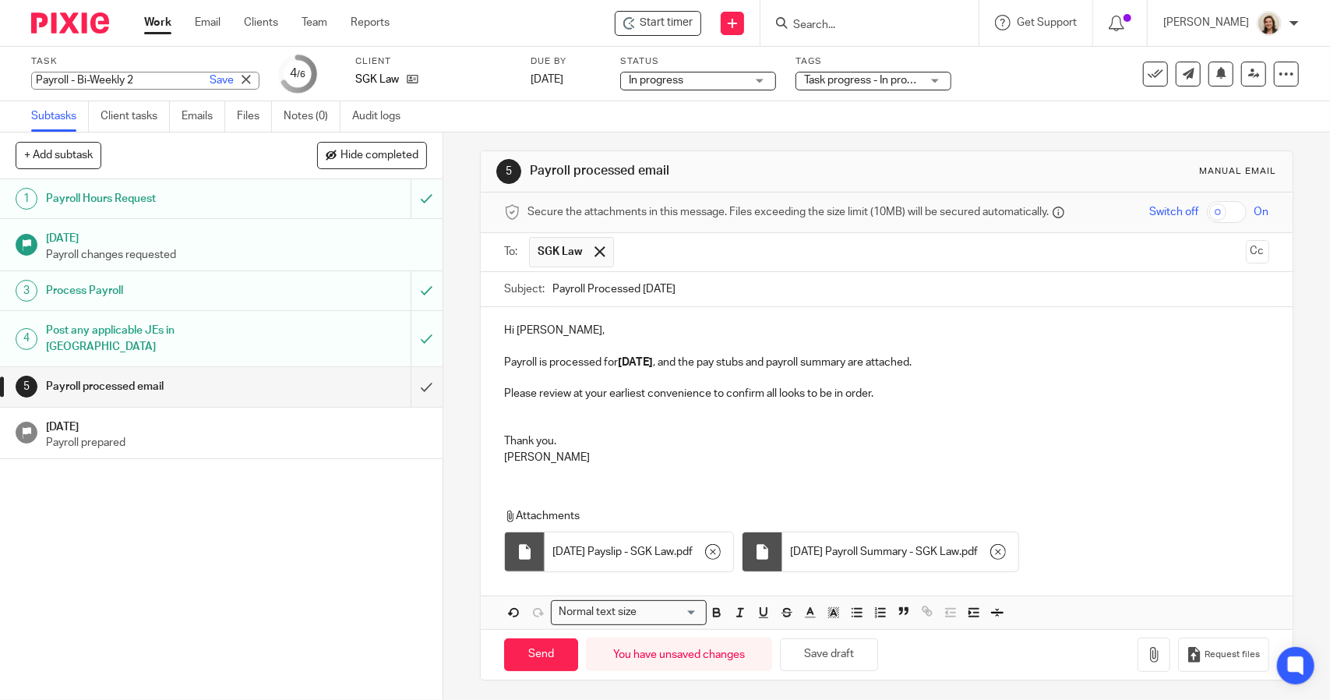
click at [87, 80] on div "Payroll - Bi-Weekly 2 Save Payroll - Bi-Weekly 2" at bounding box center [145, 81] width 228 height 18
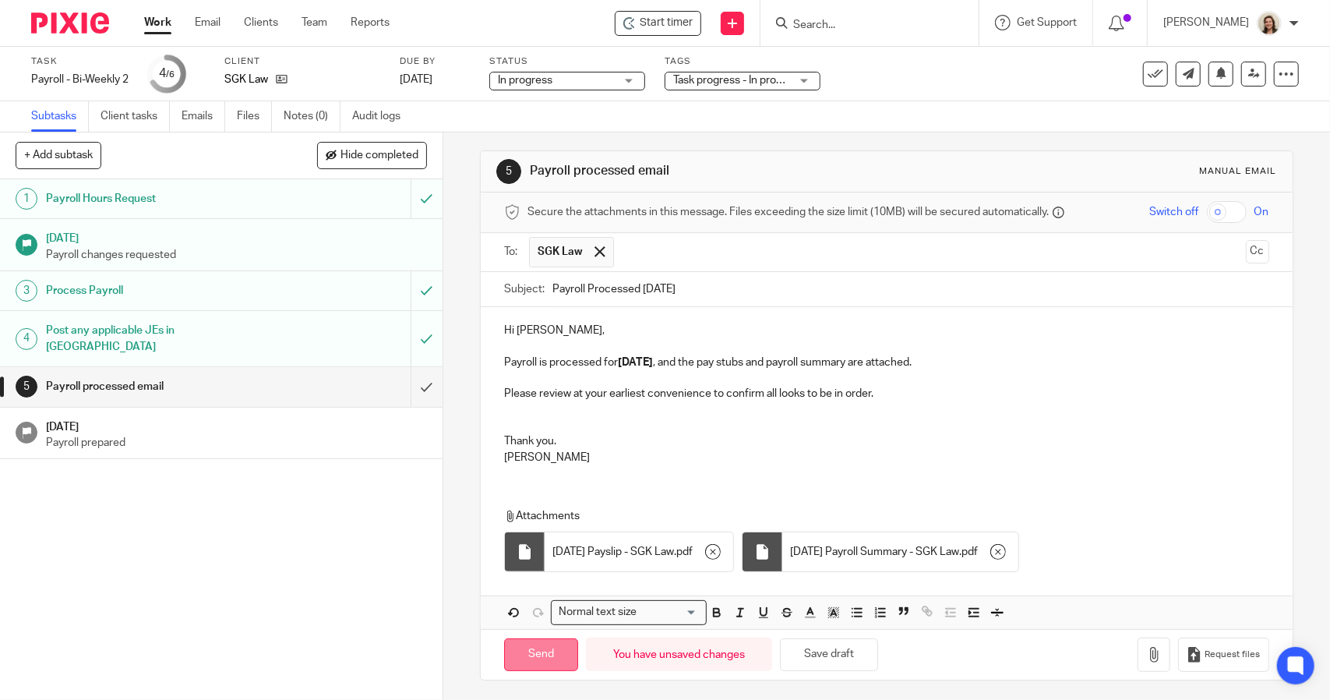
click at [567, 647] on input "Send" at bounding box center [541, 655] width 74 height 34
type input "Sent"
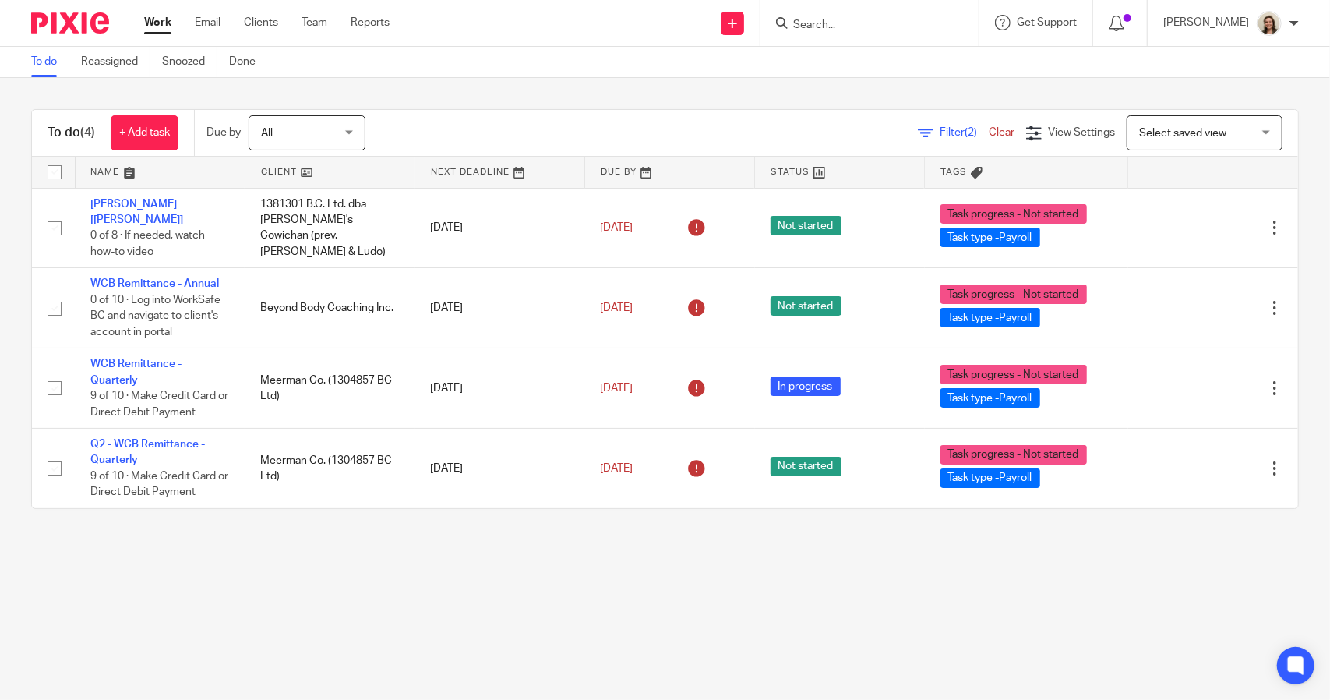
click at [965, 135] on span "(2)" at bounding box center [971, 132] width 12 height 11
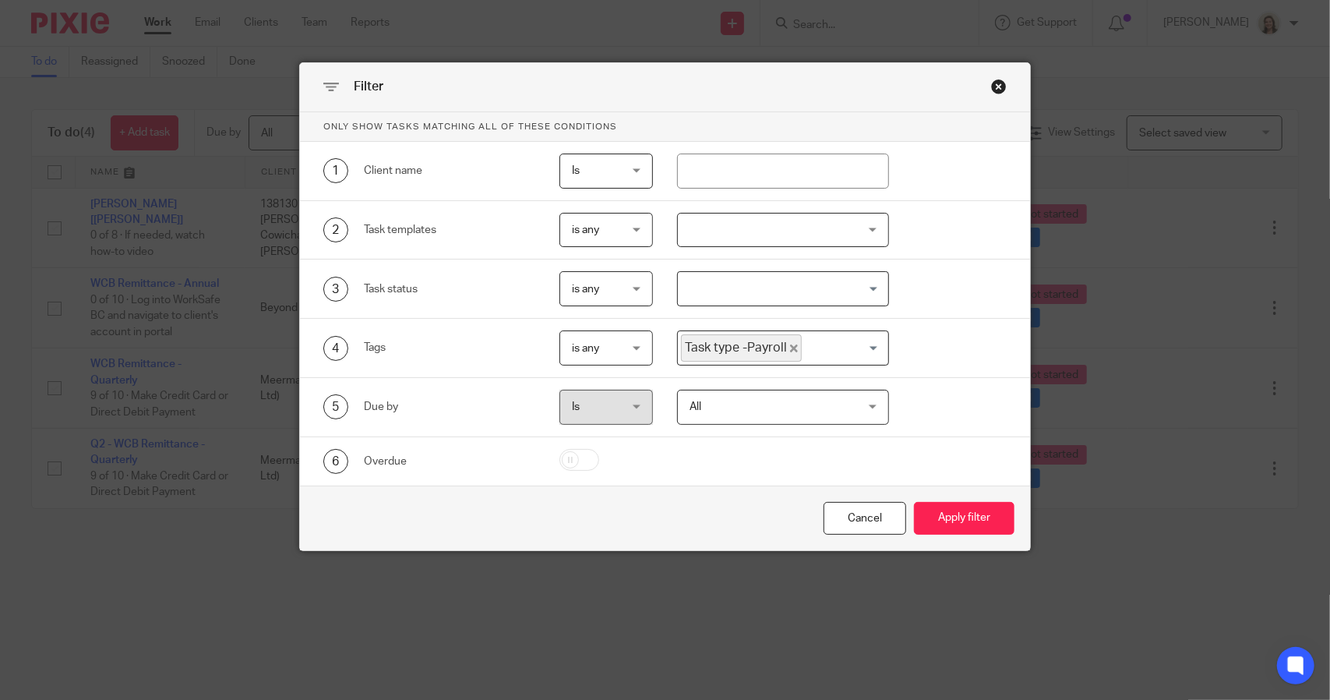
click at [790, 347] on icon "Deselect Task type -Payroll" at bounding box center [794, 348] width 8 height 8
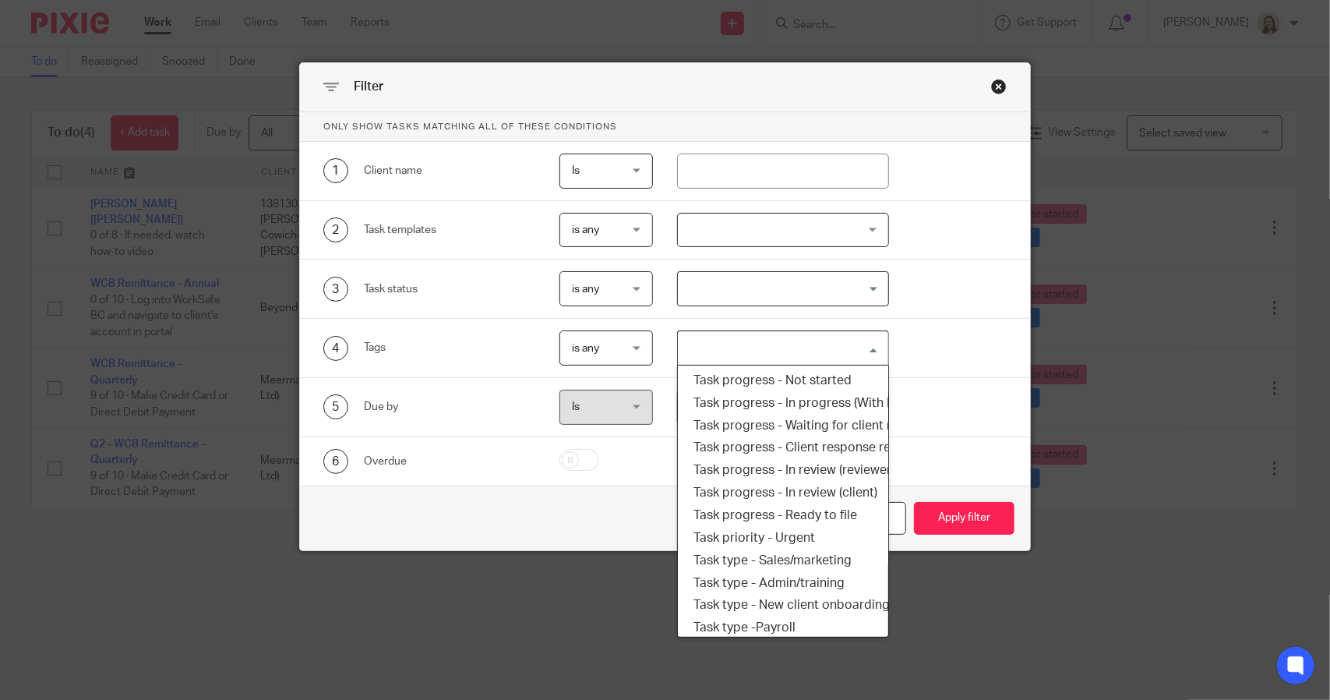
click at [789, 347] on input "Search for option" at bounding box center [780, 347] width 200 height 27
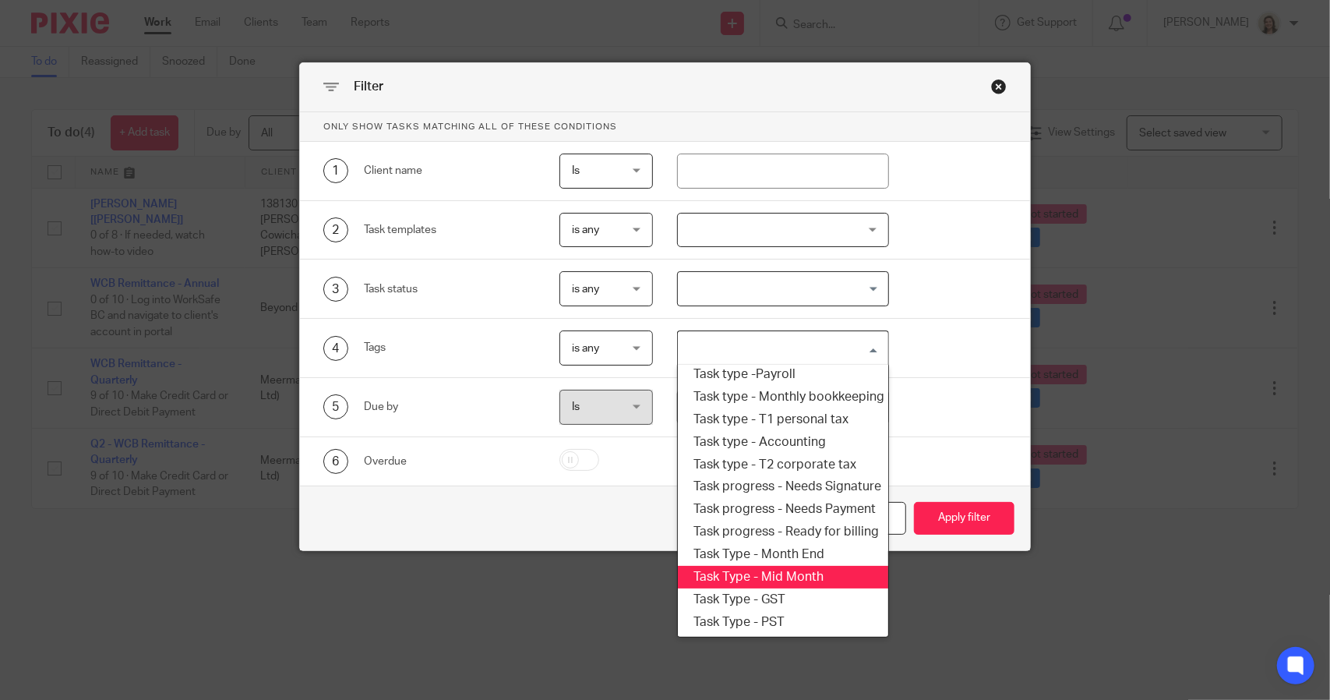
scroll to position [187, 0]
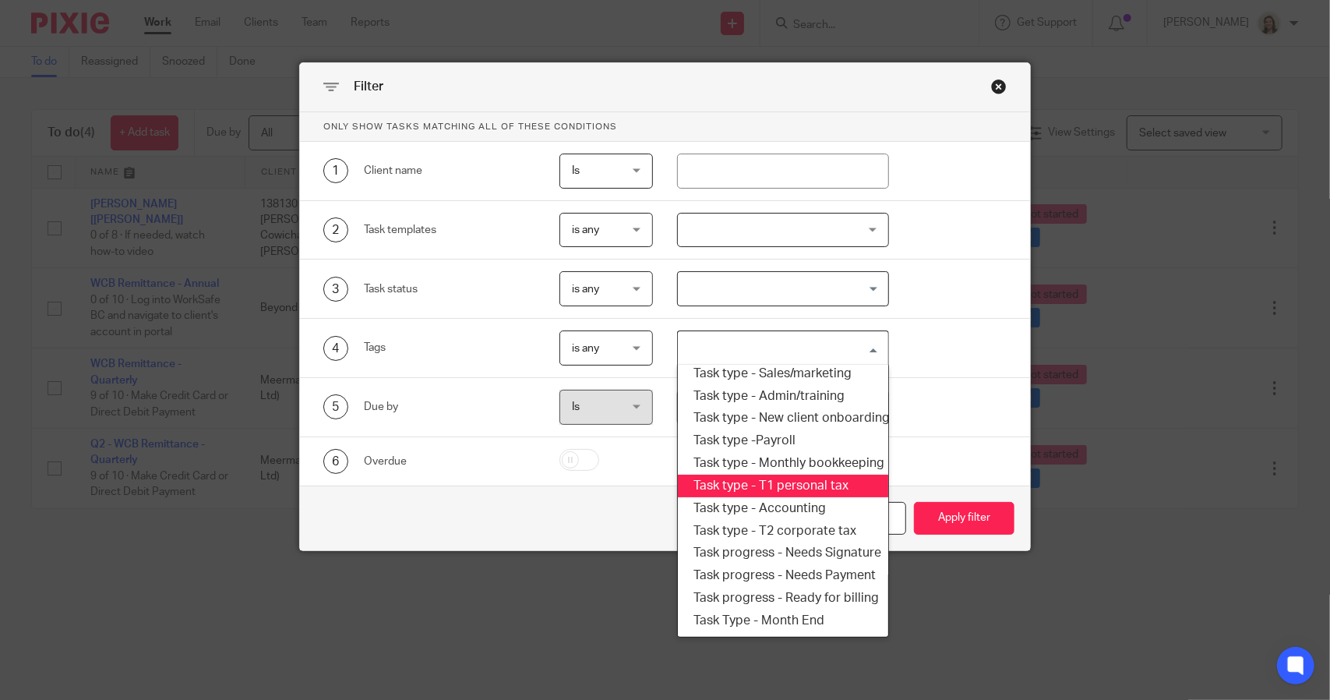
click at [786, 482] on li "Task type - T1 personal tax" at bounding box center [783, 486] width 210 height 23
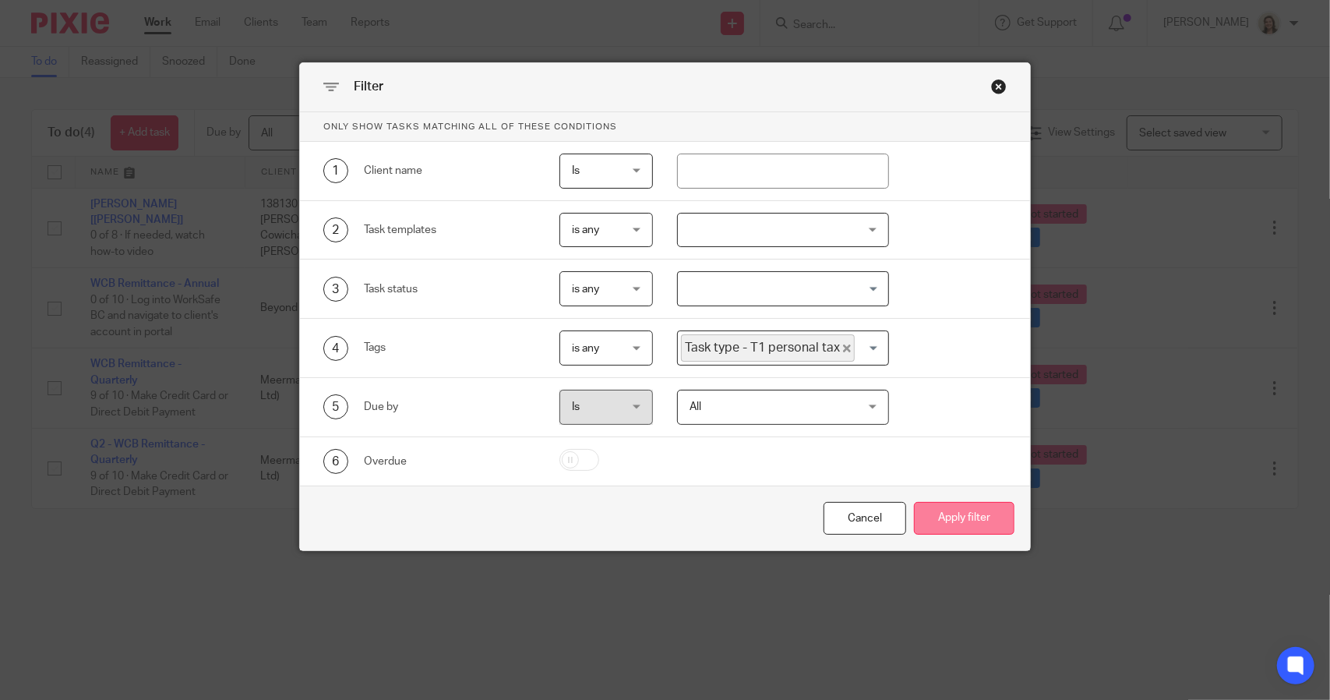
click at [944, 521] on button "Apply filter" at bounding box center [964, 519] width 101 height 34
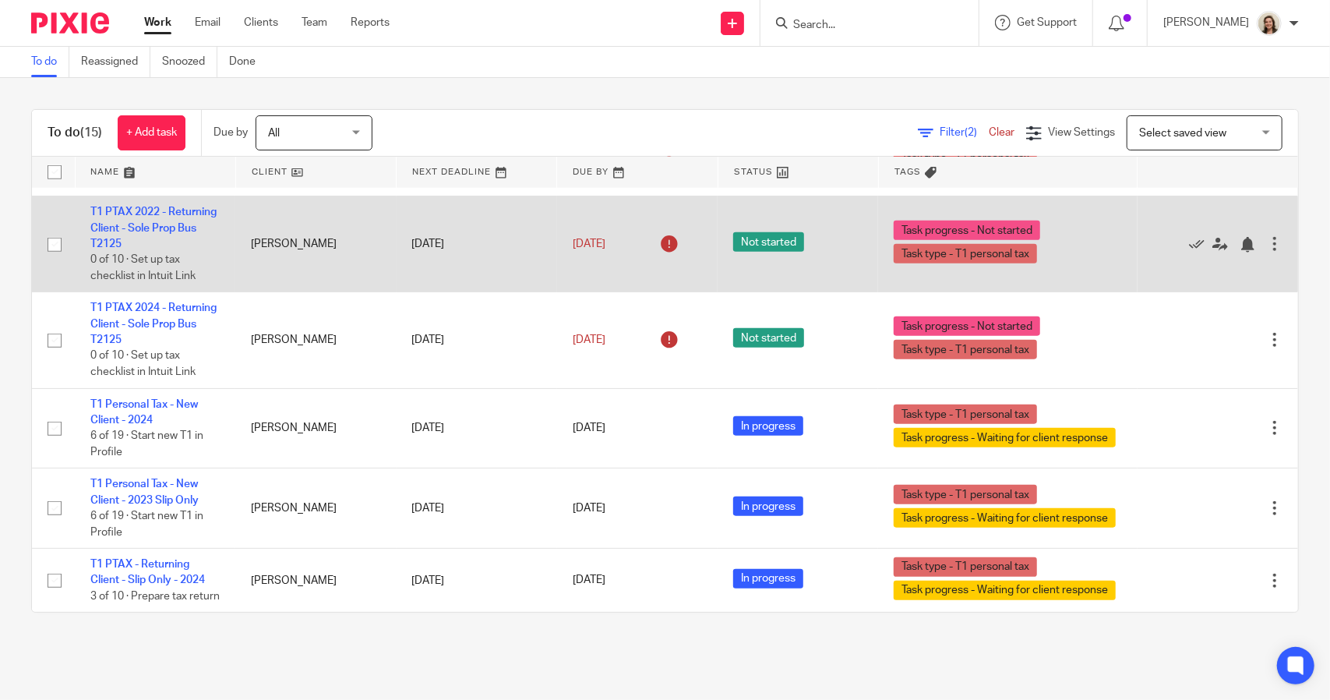
scroll to position [1051, 0]
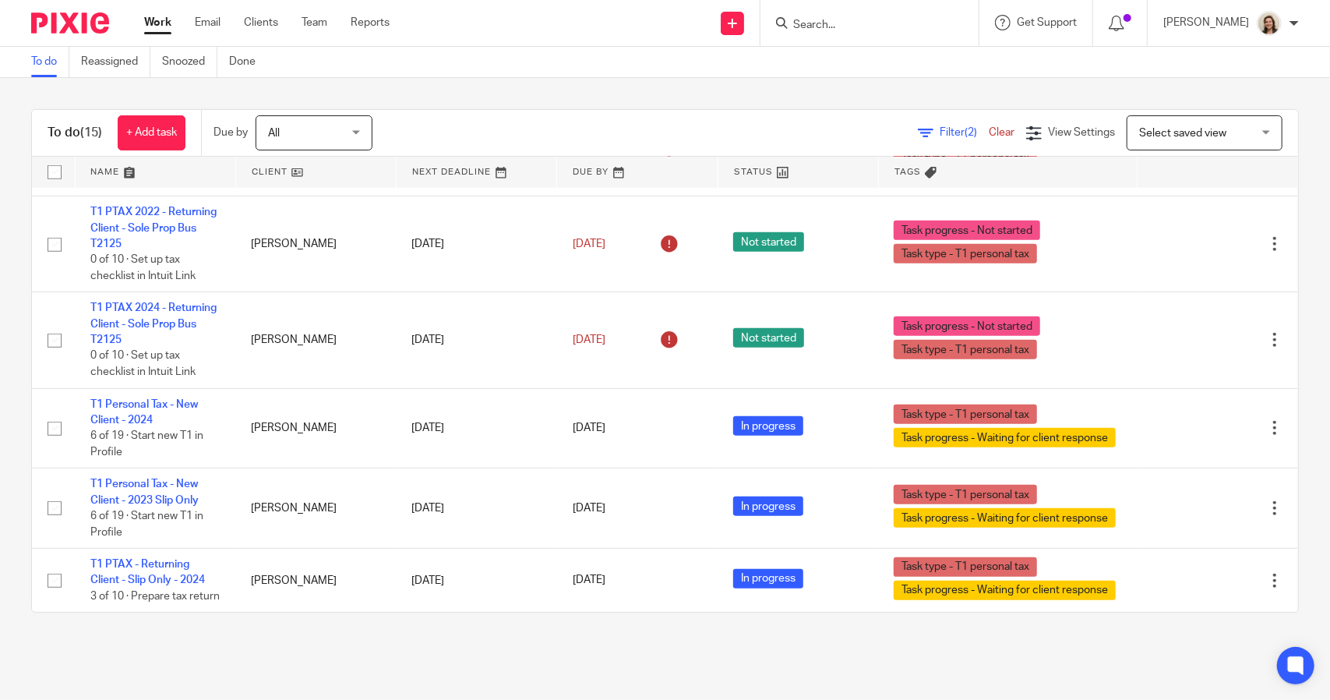
click at [816, 23] on input "Search" at bounding box center [862, 26] width 140 height 14
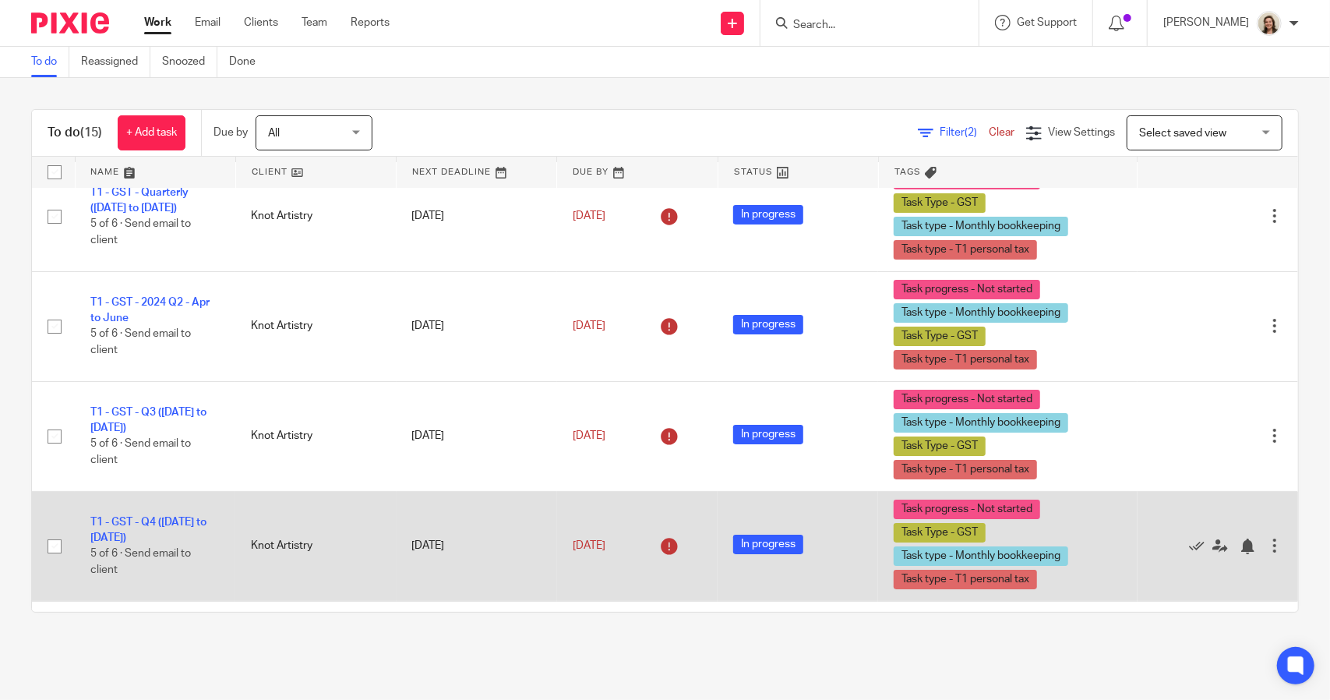
scroll to position [0, 0]
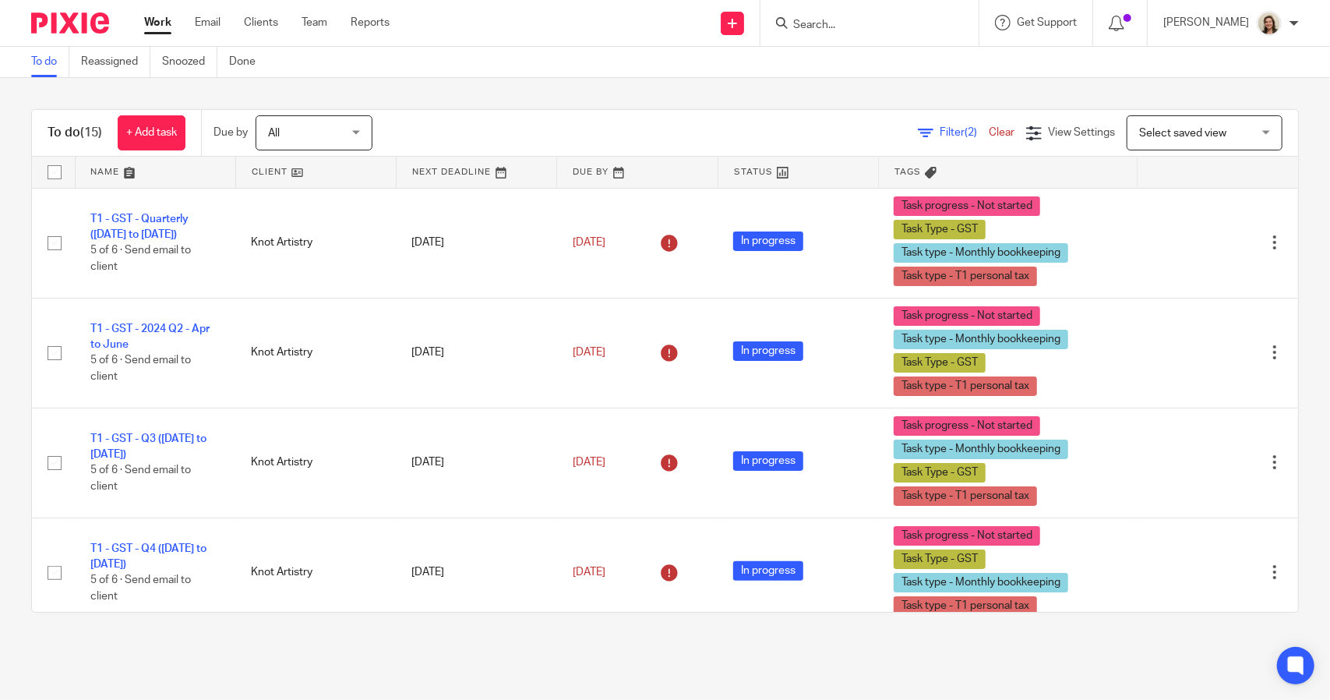
click at [940, 127] on span "Filter (2)" at bounding box center [964, 132] width 49 height 11
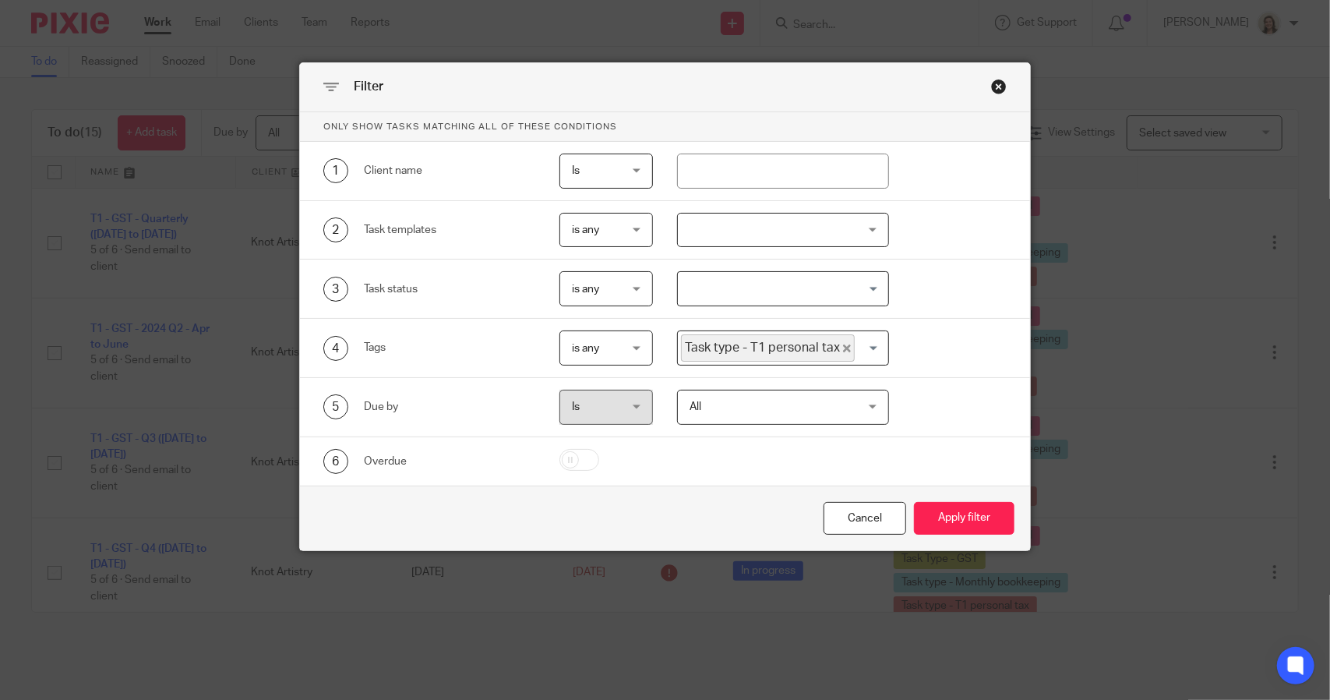
click at [843, 344] on icon "Deselect Task type - T1 personal tax" at bounding box center [847, 348] width 8 height 8
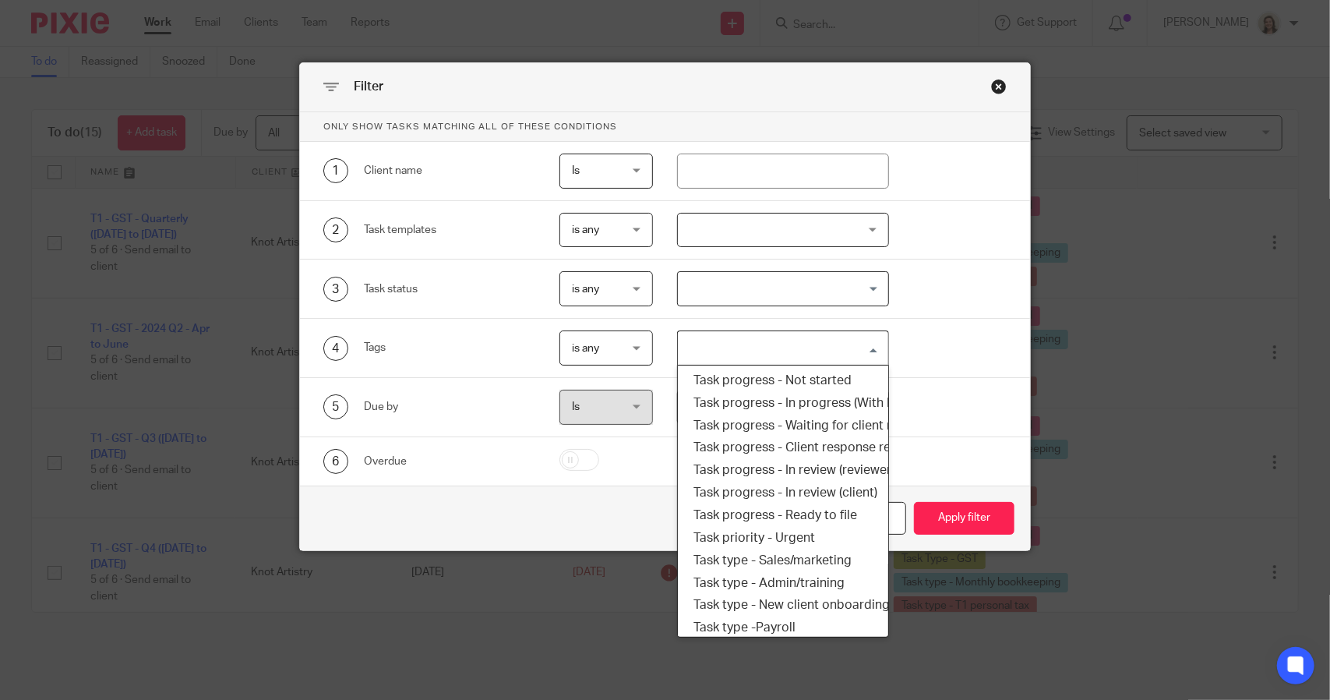
click at [839, 344] on input "Search for option" at bounding box center [780, 347] width 200 height 27
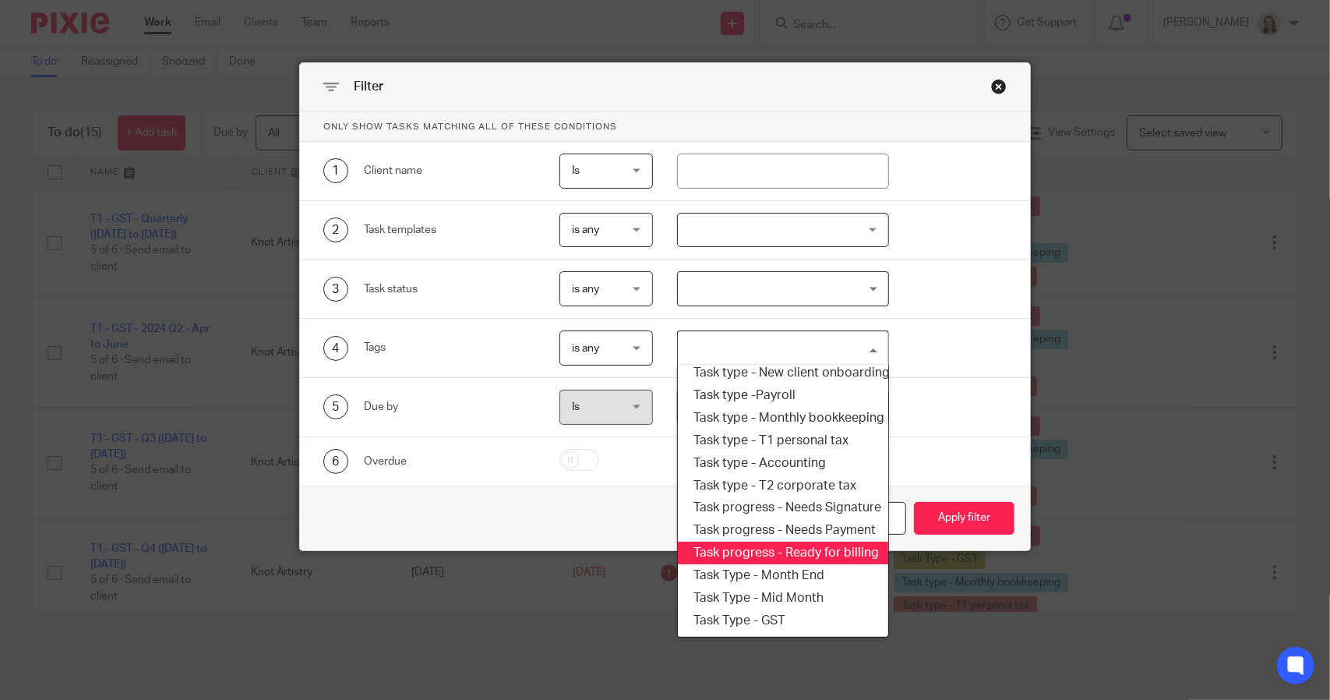
scroll to position [265, 0]
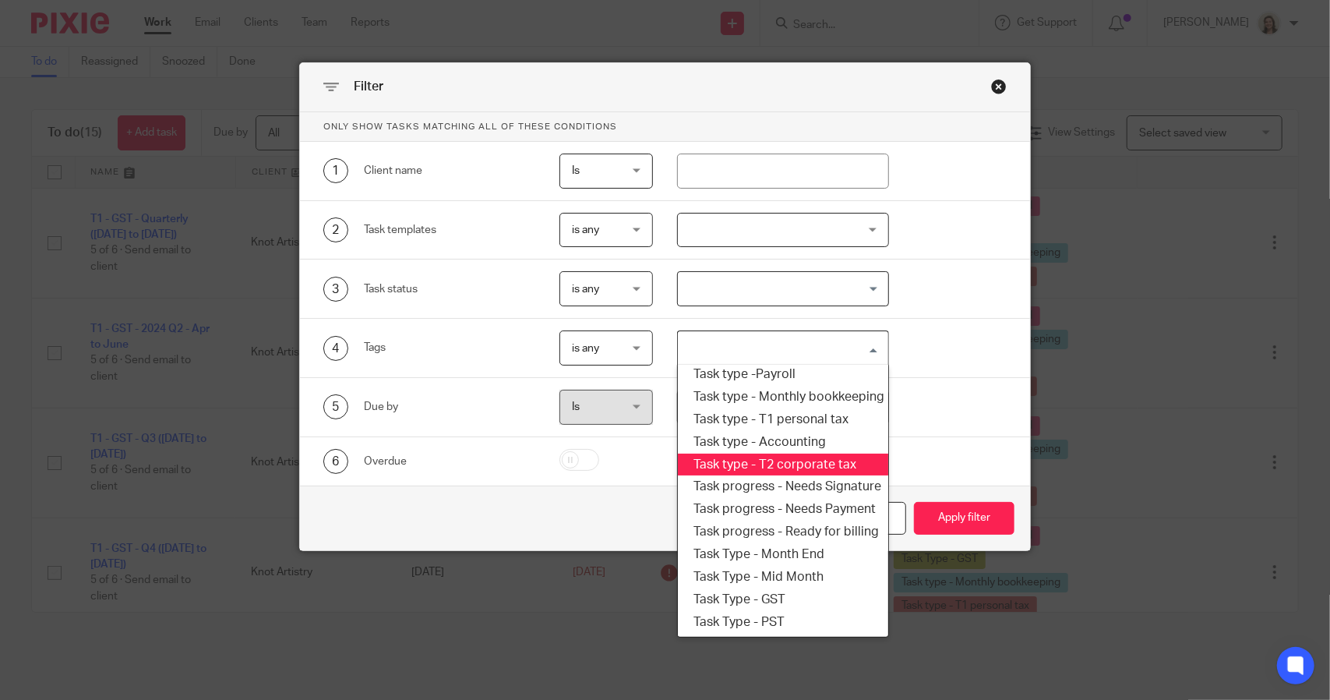
click at [792, 454] on li "Task type - T2 corporate tax" at bounding box center [783, 465] width 210 height 23
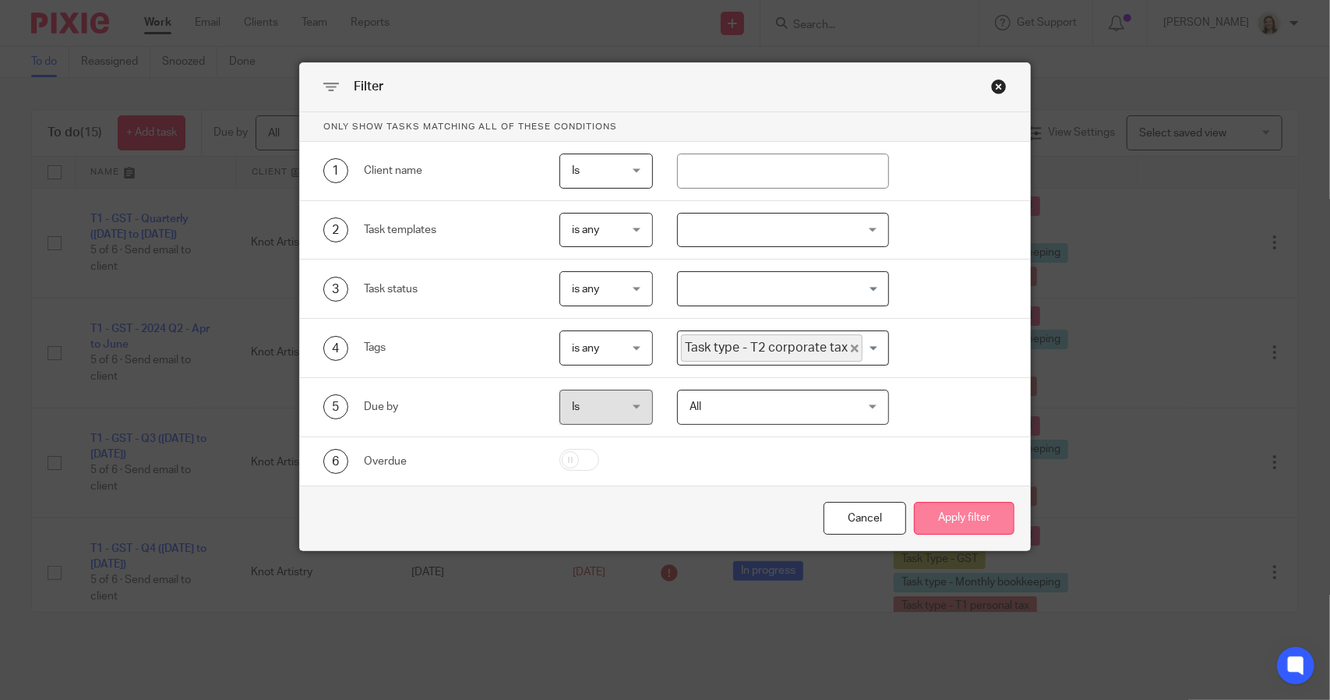
click at [934, 512] on button "Apply filter" at bounding box center [964, 519] width 101 height 34
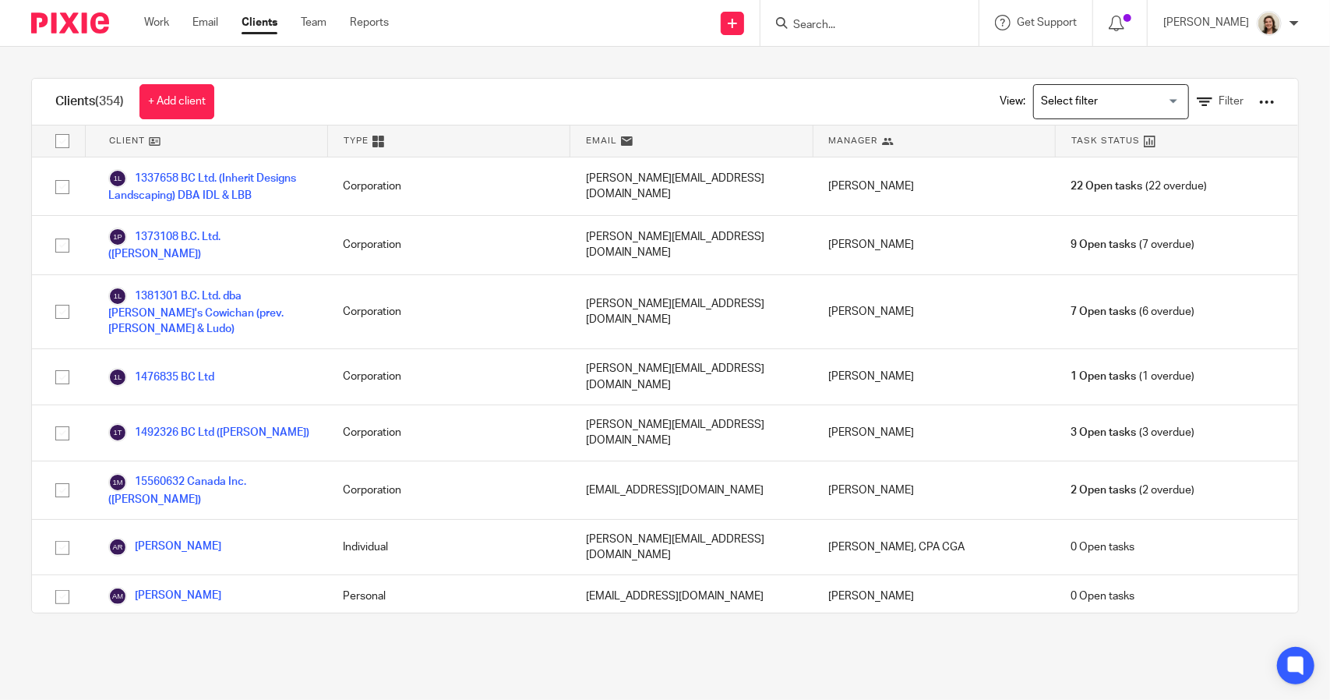
click at [831, 19] on input "Search" at bounding box center [862, 26] width 140 height 14
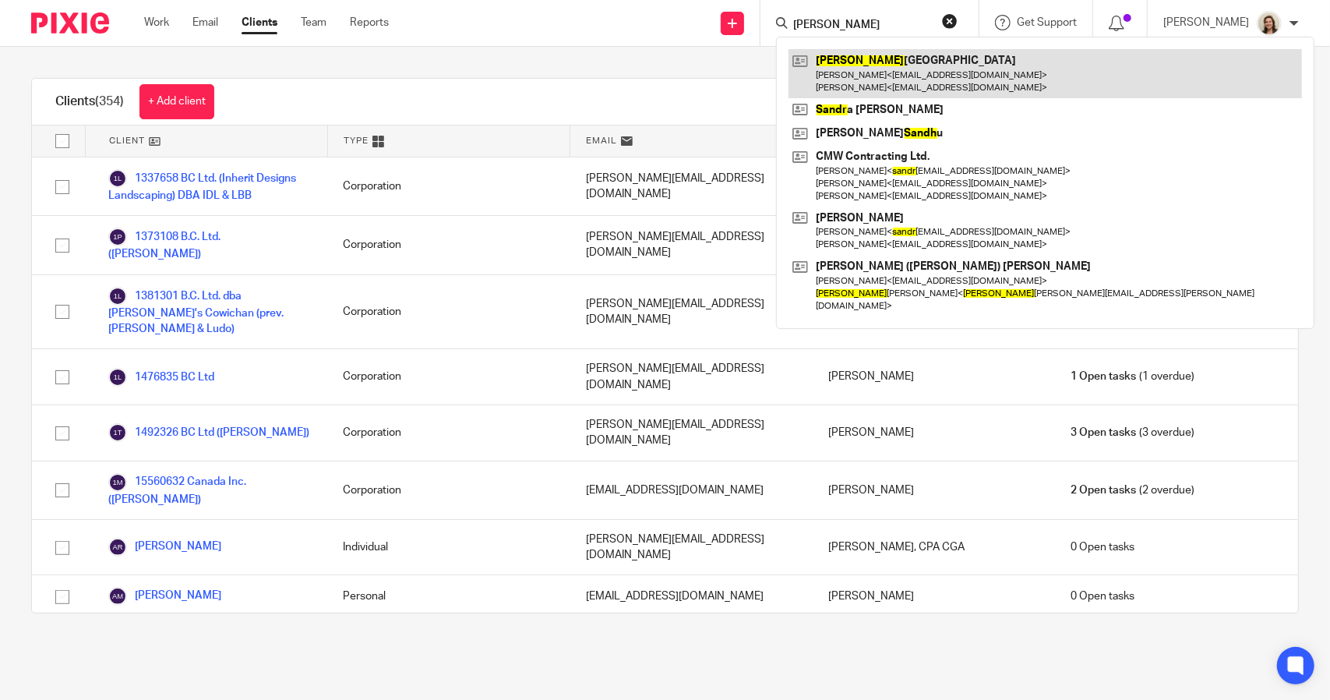
type input "[PERSON_NAME]"
click at [854, 72] on link at bounding box center [1046, 73] width 514 height 48
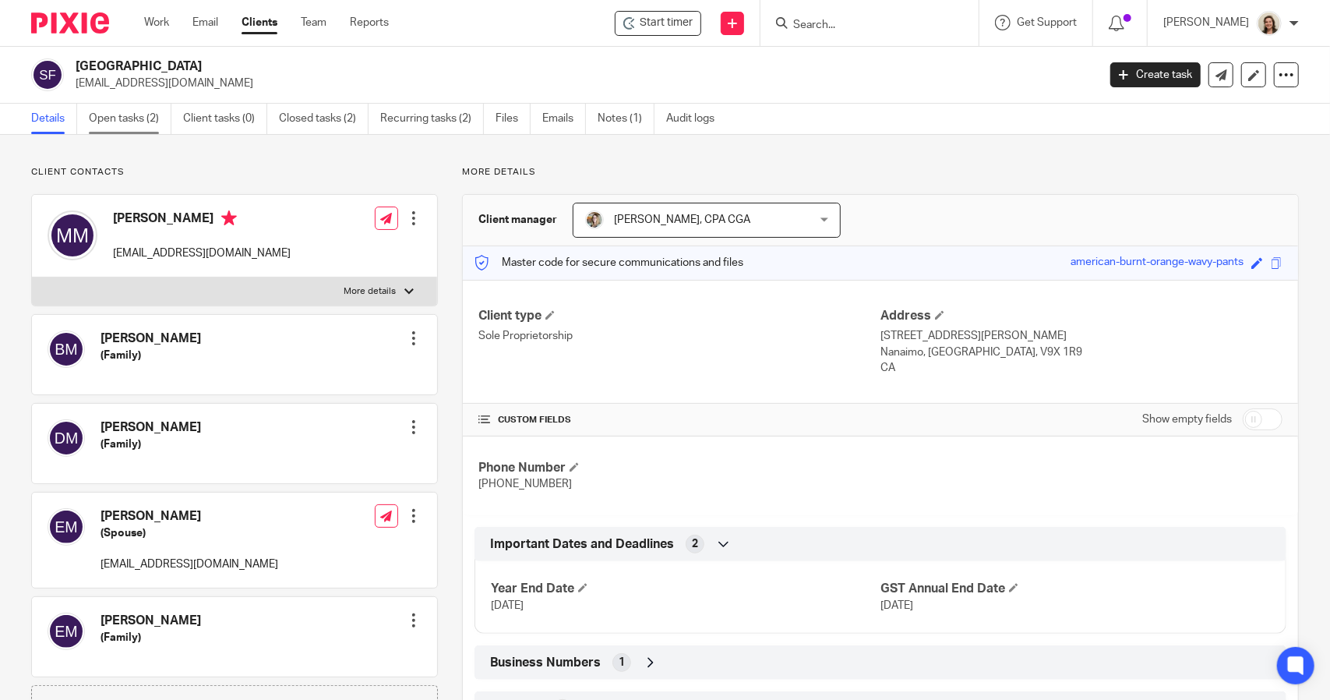
click at [140, 128] on link "Open tasks (2)" at bounding box center [130, 119] width 83 height 30
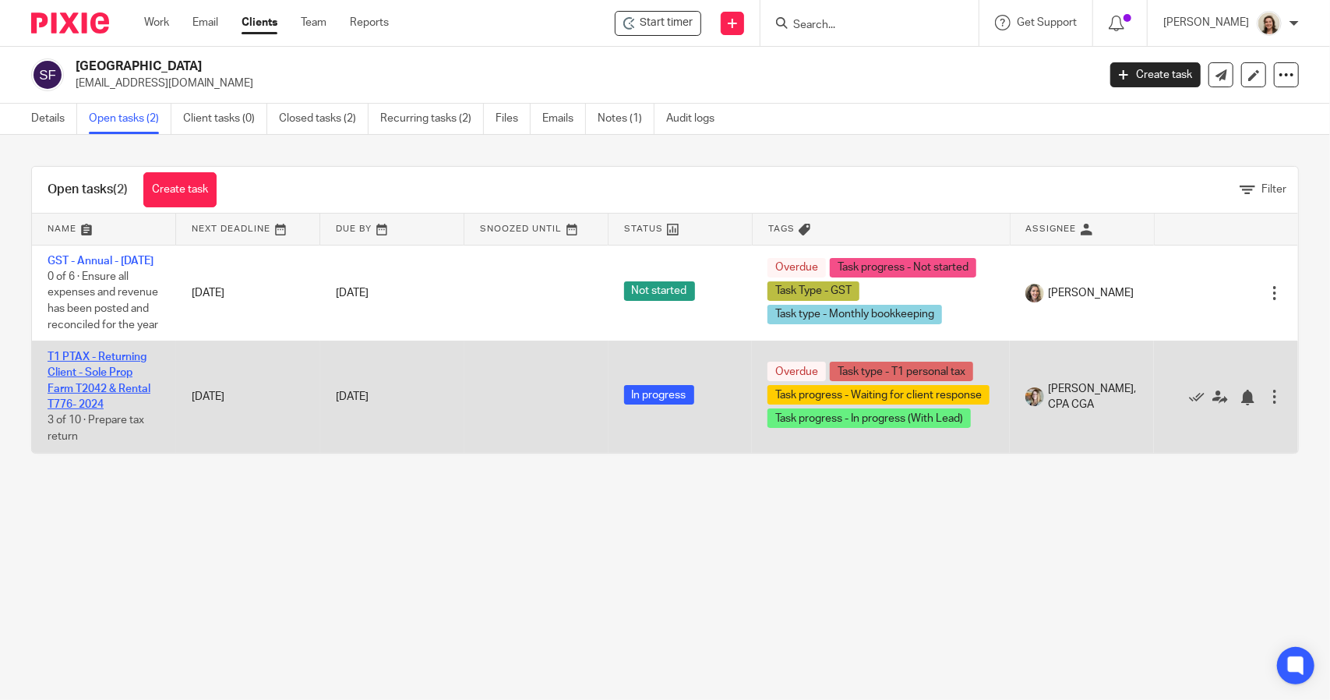
click at [100, 404] on link "T1 PTAX - Returning Client - Sole Prop Farm T2042 & Rental T776- 2024" at bounding box center [99, 381] width 103 height 58
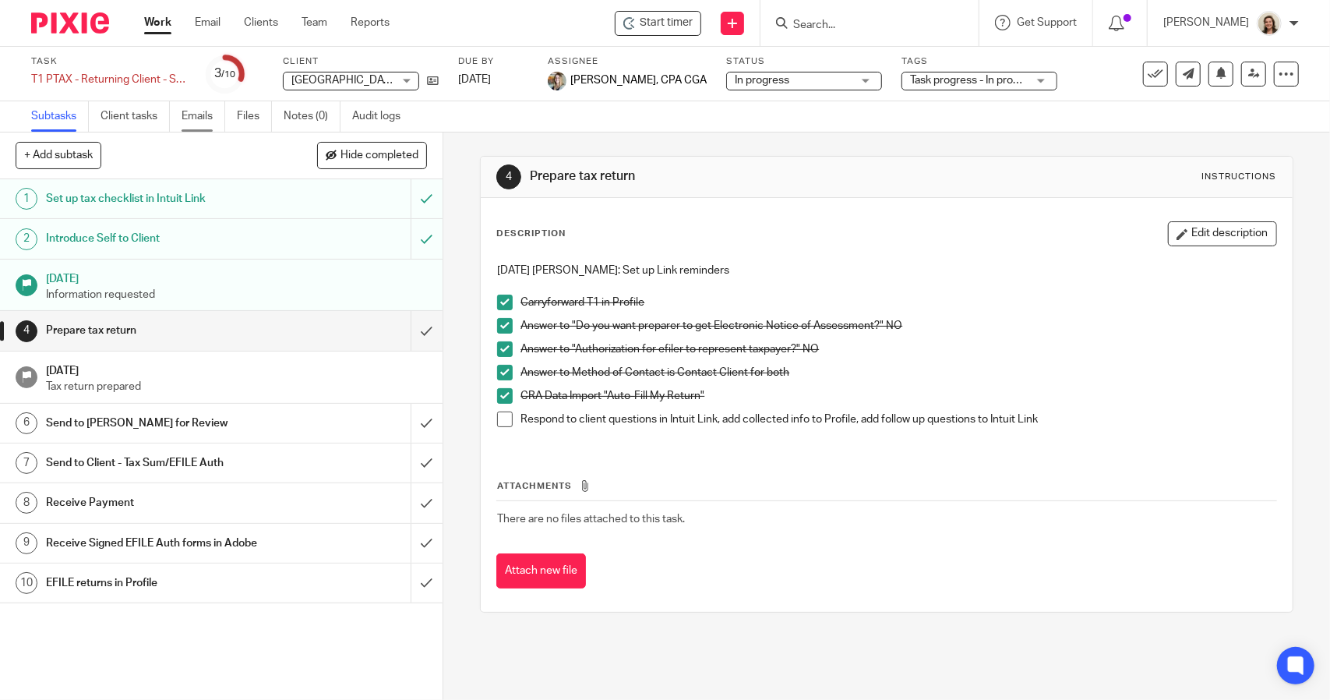
click at [207, 116] on link "Emails" at bounding box center [204, 116] width 44 height 30
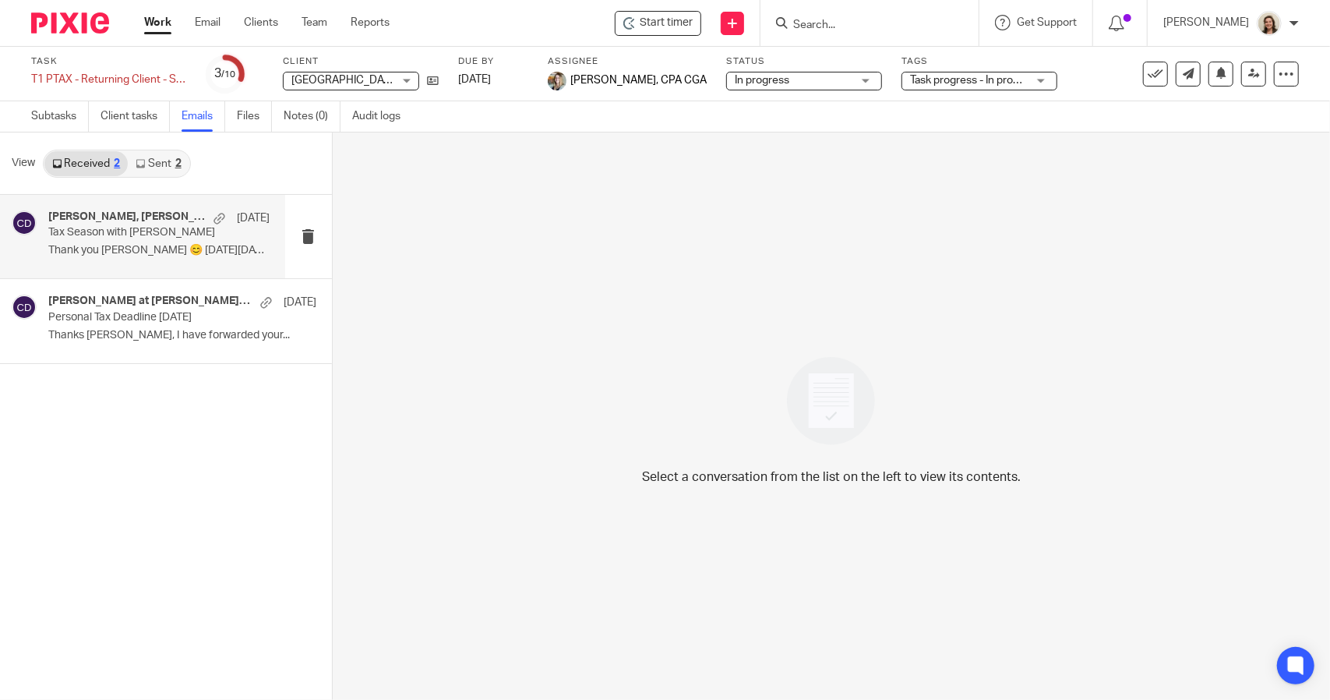
click at [112, 228] on p "Tax Season with Deximal" at bounding box center [136, 232] width 177 height 13
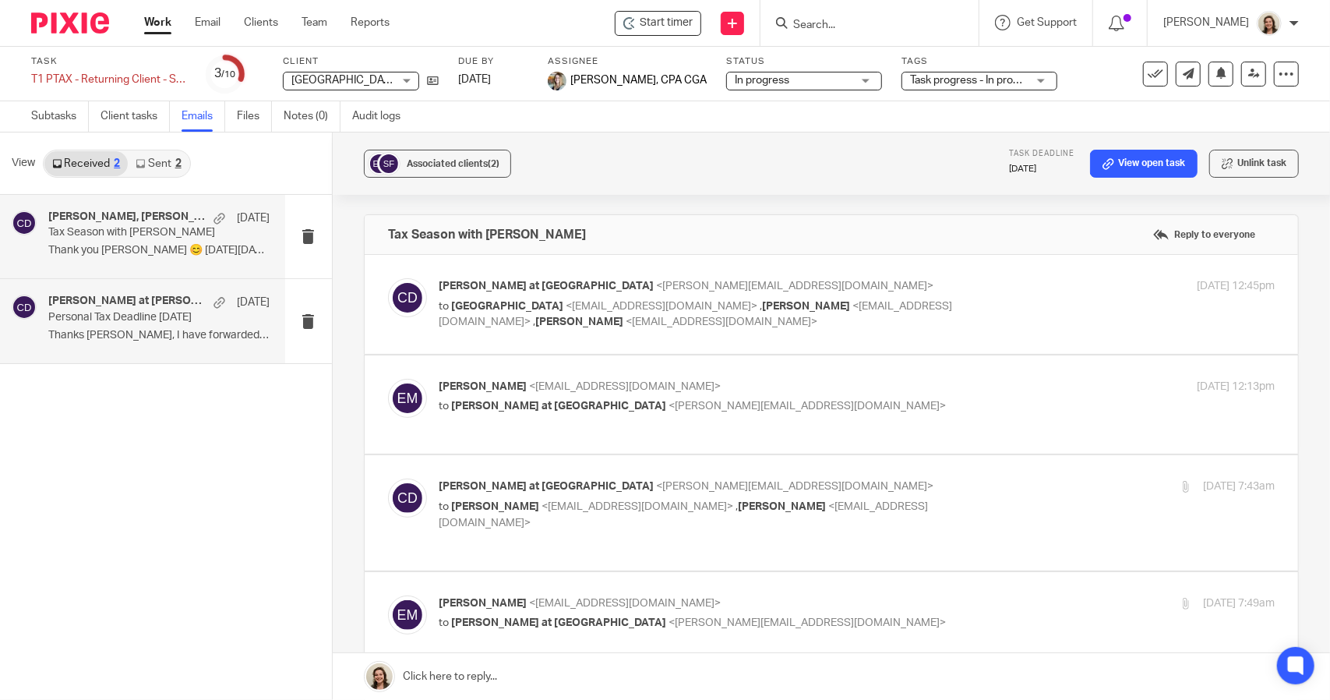
click at [100, 326] on div "Chrissy at Deximal, Melanie McCormick Apr 28 Personal Tax Deadline this Wednesd…" at bounding box center [158, 321] width 221 height 52
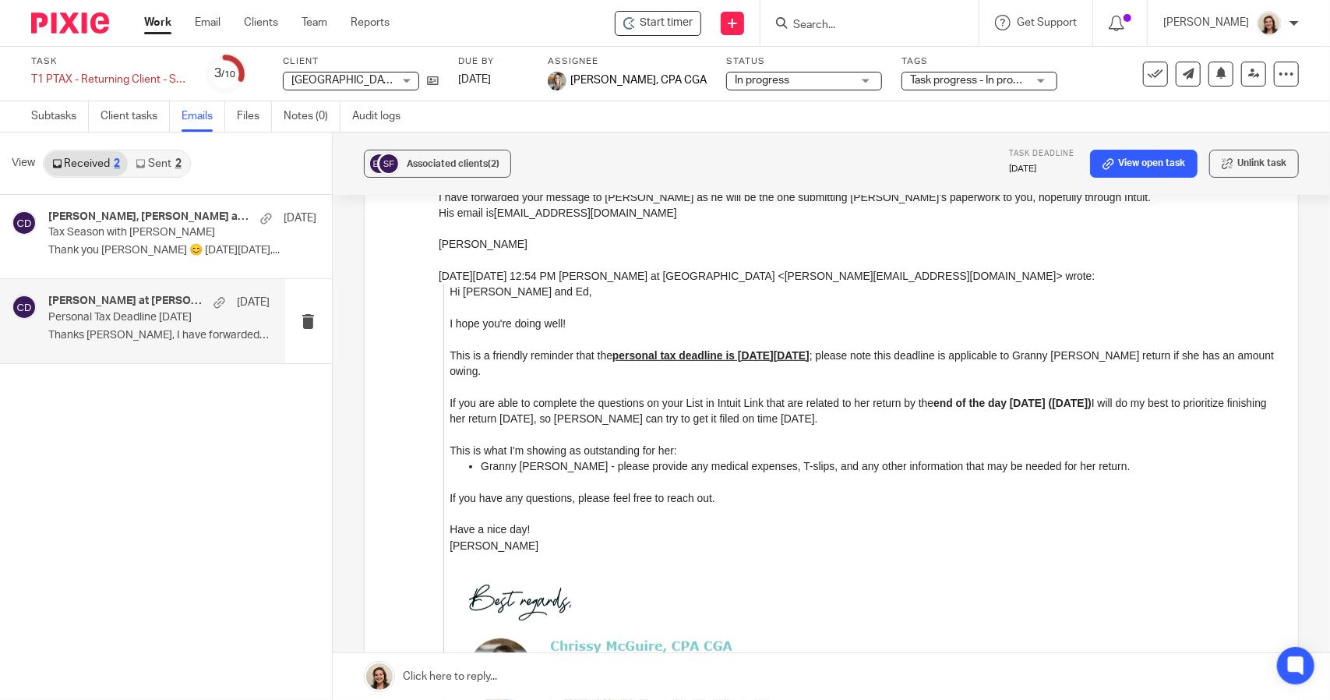
scroll to position [468, 0]
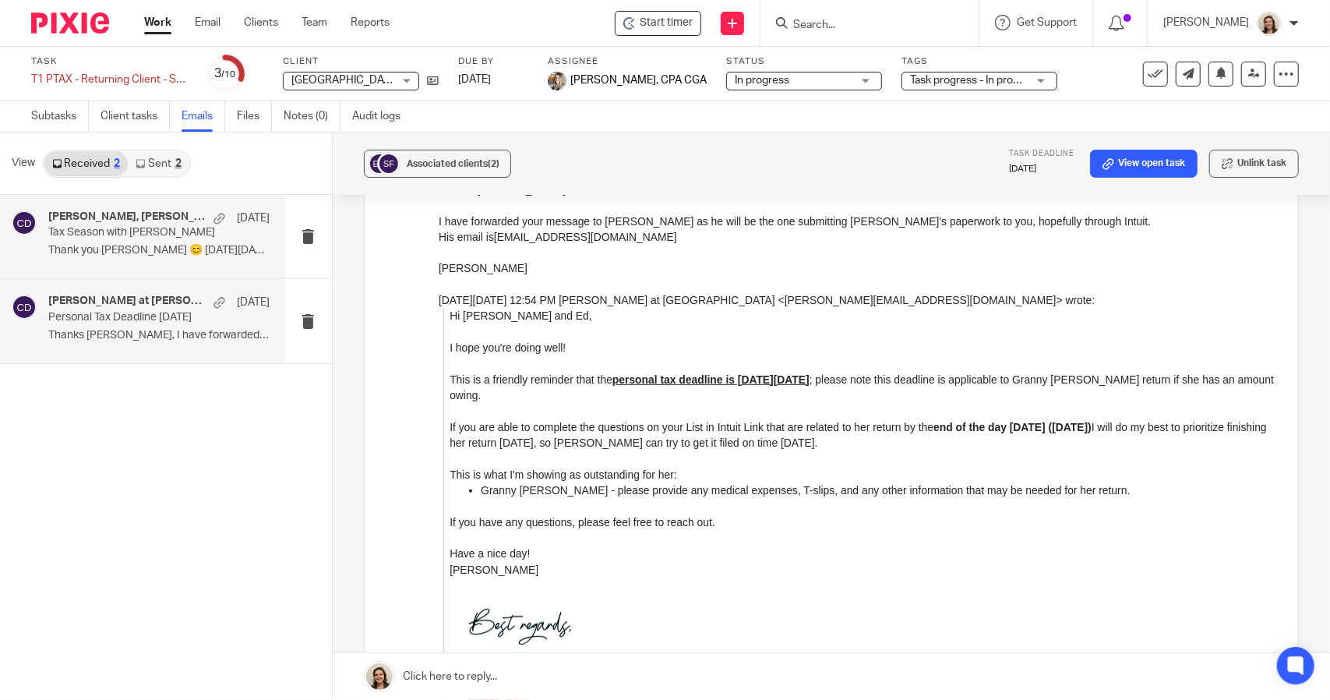
click at [94, 231] on p "Tax Season with Deximal" at bounding box center [136, 232] width 177 height 13
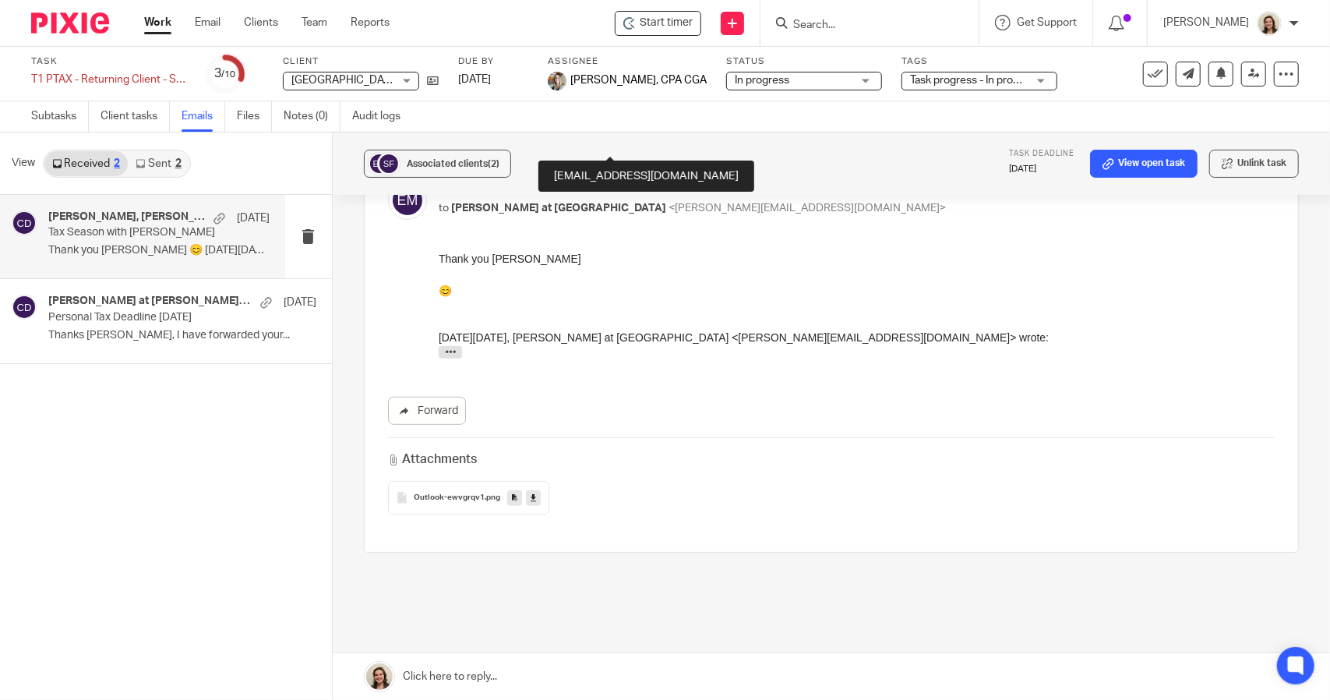
scroll to position [438, 0]
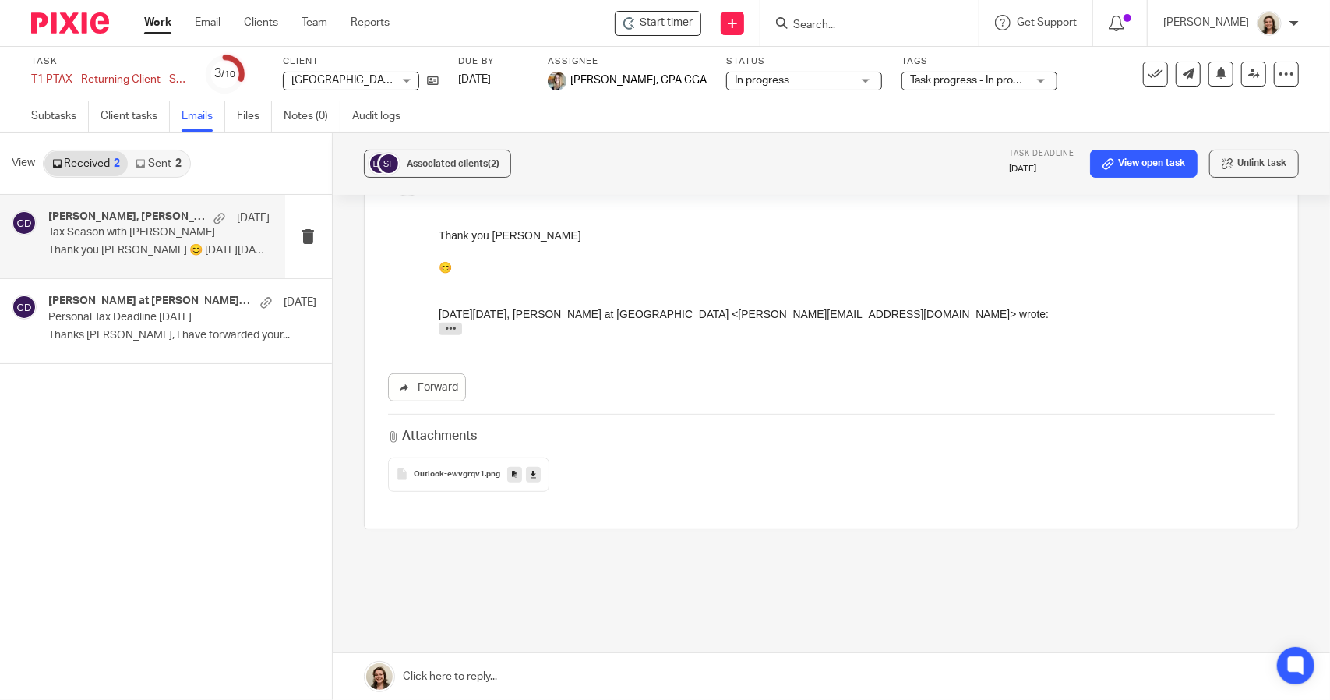
click at [95, 235] on p "Tax Season with Deximal" at bounding box center [136, 232] width 177 height 13
click at [166, 164] on link "Sent 2" at bounding box center [158, 163] width 61 height 25
click at [136, 231] on p "Tax Season with Deximal" at bounding box center [136, 232] width 177 height 13
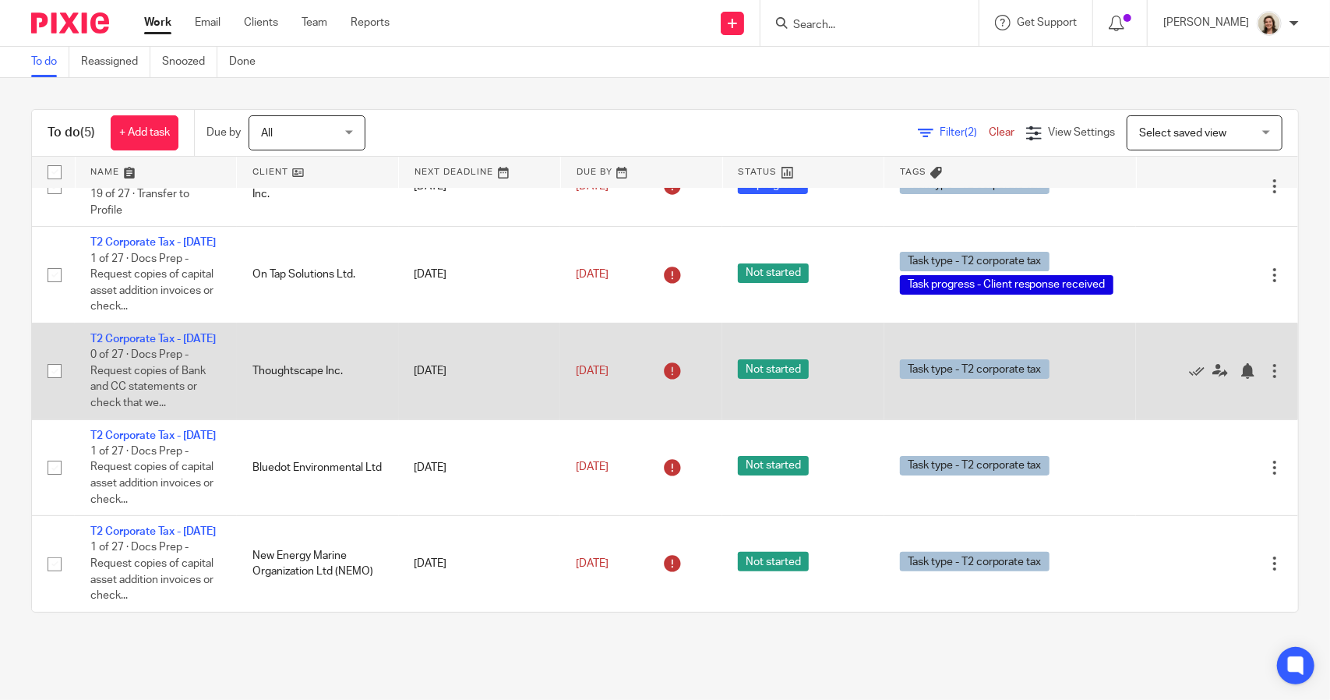
scroll to position [119, 0]
